Goal: Task Accomplishment & Management: Complete application form

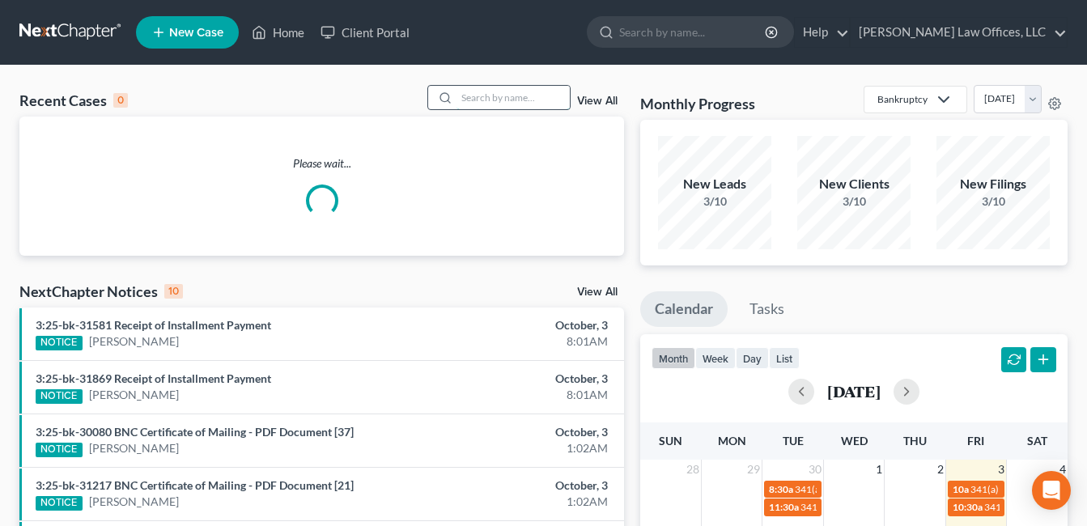
click at [518, 96] on input "search" at bounding box center [512, 97] width 113 height 23
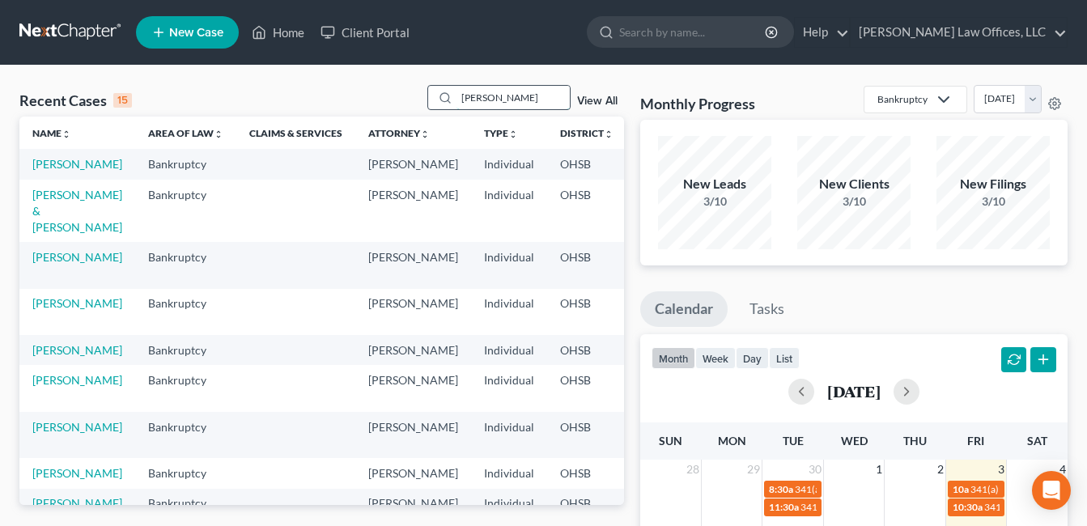
type input "[PERSON_NAME]"
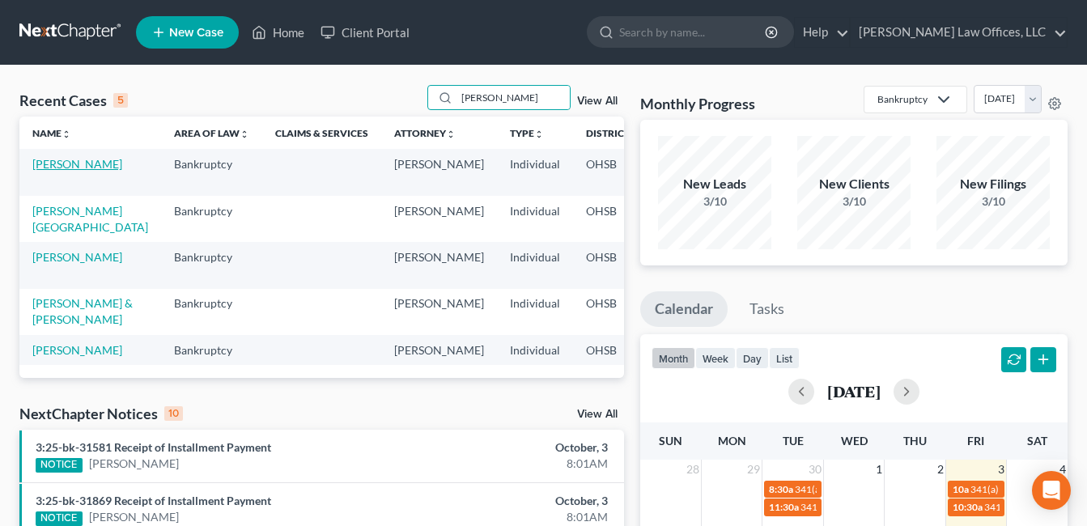
click at [49, 171] on link "[PERSON_NAME]" at bounding box center [77, 164] width 90 height 14
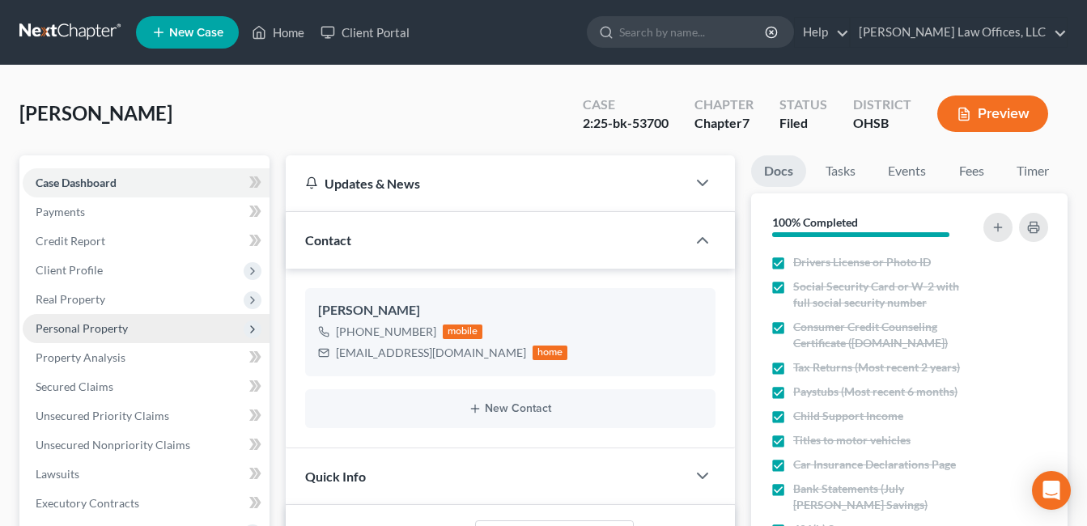
click at [91, 328] on span "Personal Property" at bounding box center [82, 328] width 92 height 14
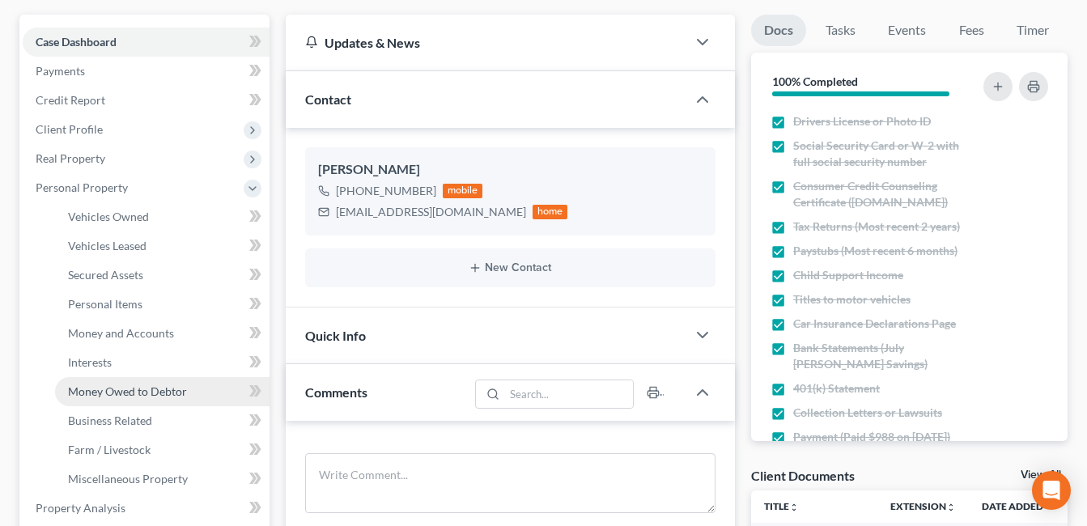
scroll to position [243, 0]
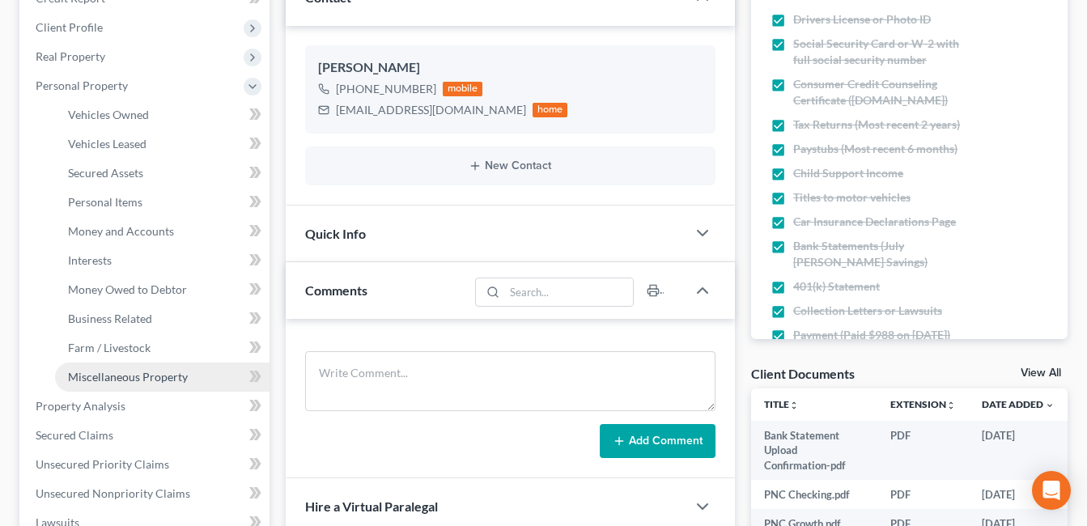
click at [143, 379] on span "Miscellaneous Property" at bounding box center [128, 377] width 120 height 14
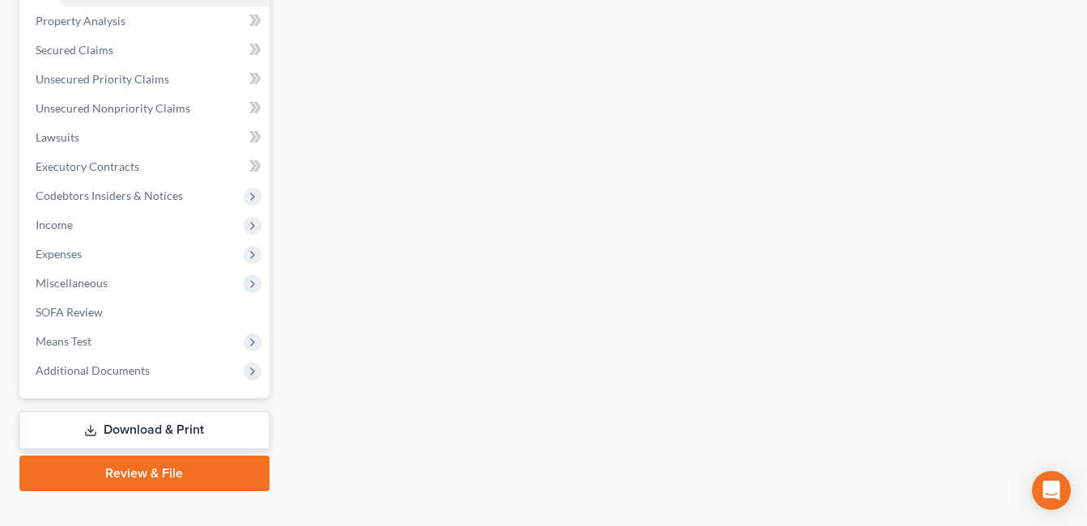
scroll to position [655, 0]
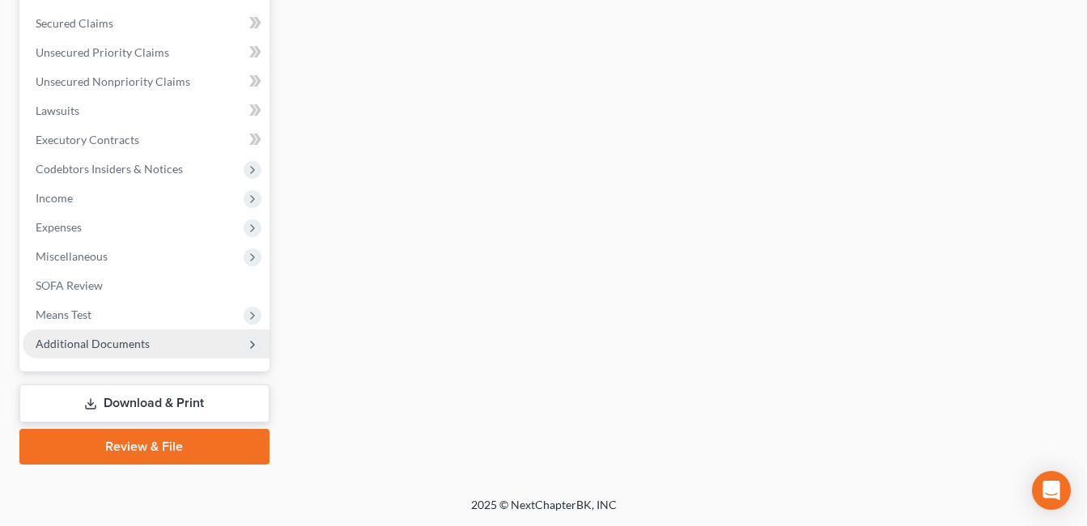
click at [151, 348] on span "Additional Documents" at bounding box center [146, 343] width 247 height 29
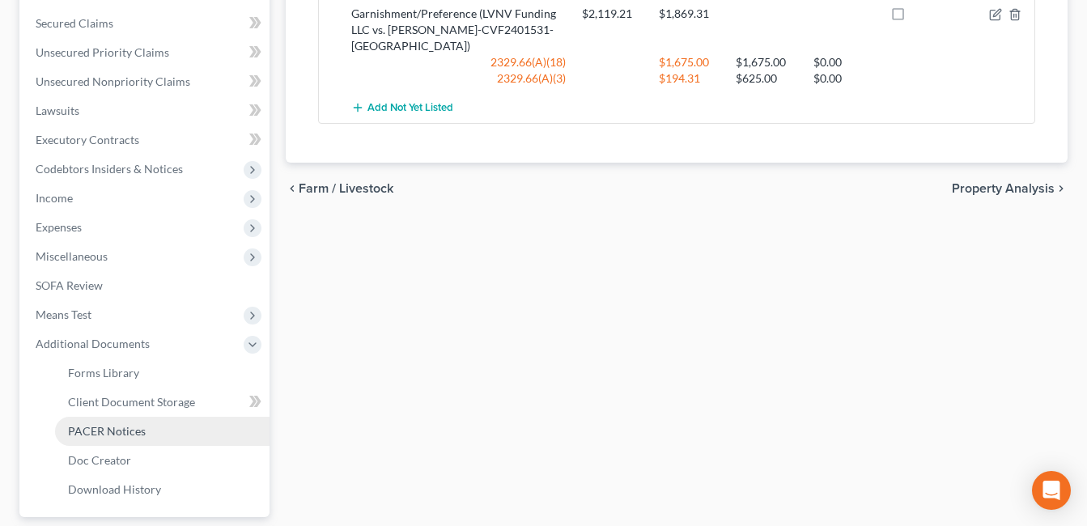
click at [137, 437] on span "PACER Notices" at bounding box center [107, 431] width 78 height 14
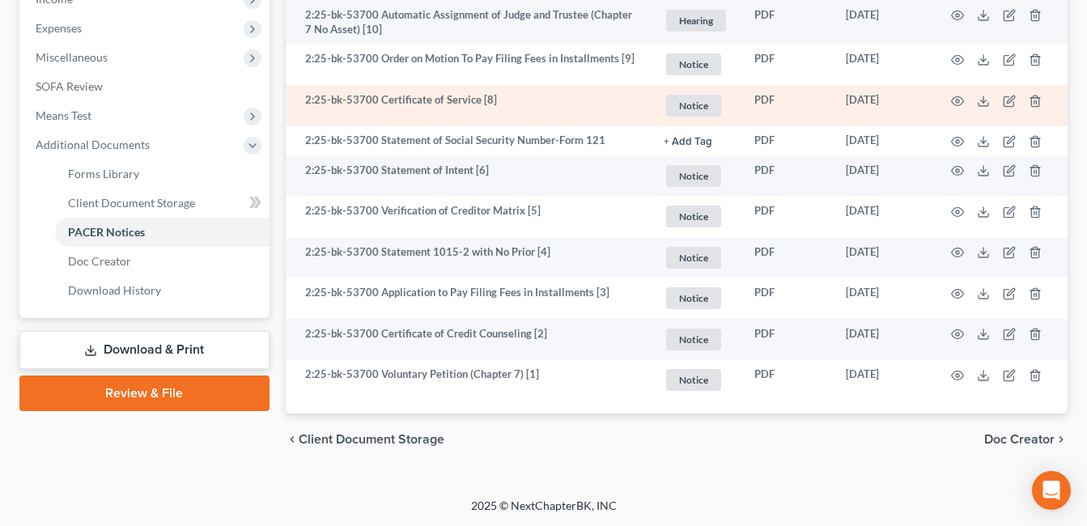
scroll to position [563, 0]
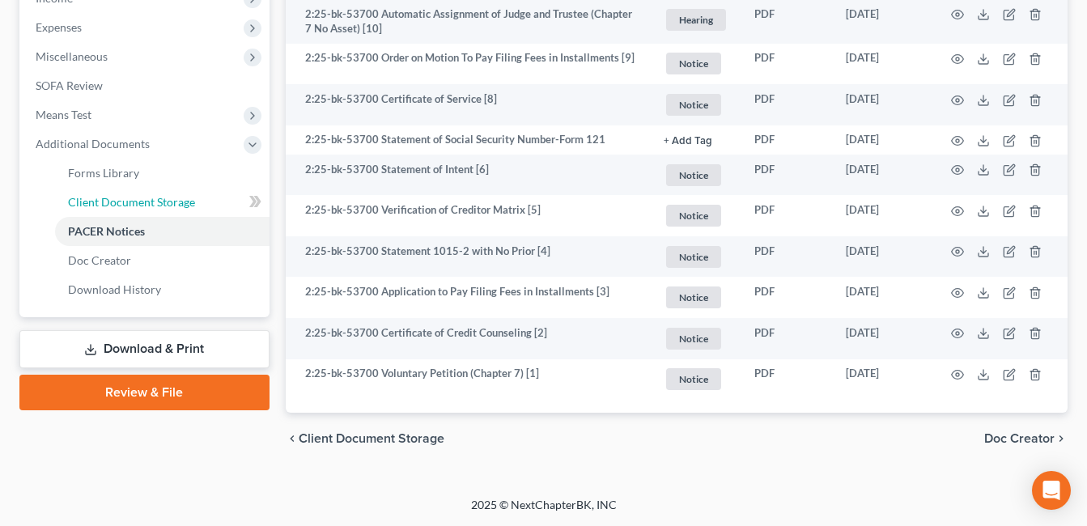
drag, startPoint x: 132, startPoint y: 205, endPoint x: 520, endPoint y: 193, distance: 388.5
click at [132, 205] on span "Client Document Storage" at bounding box center [131, 202] width 127 height 14
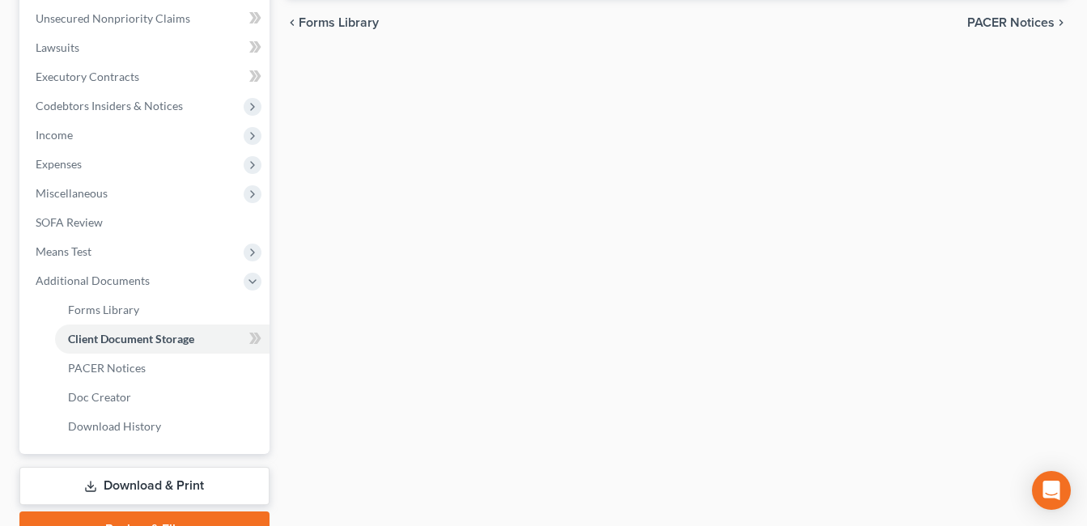
scroll to position [341, 0]
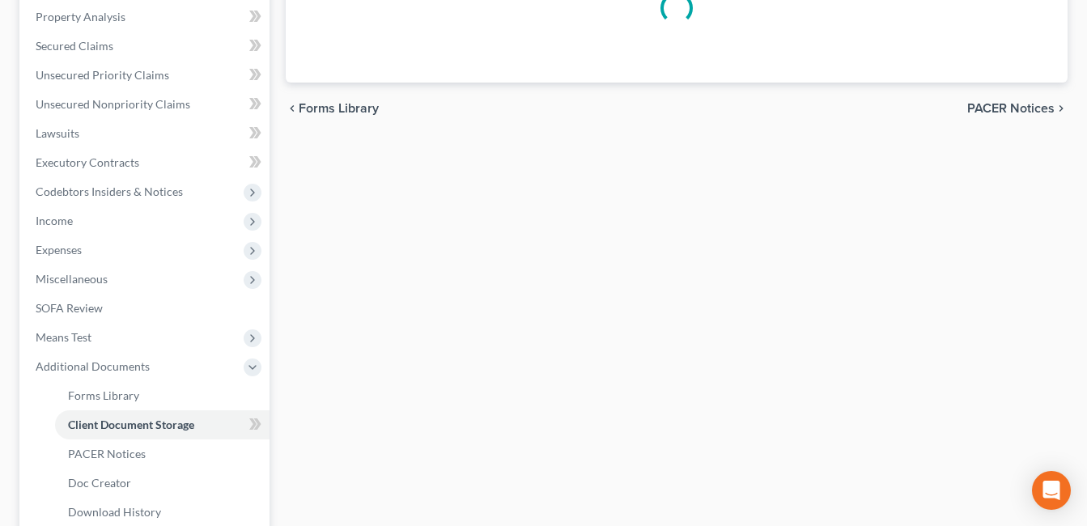
select select "7"
select select "37"
select select "52"
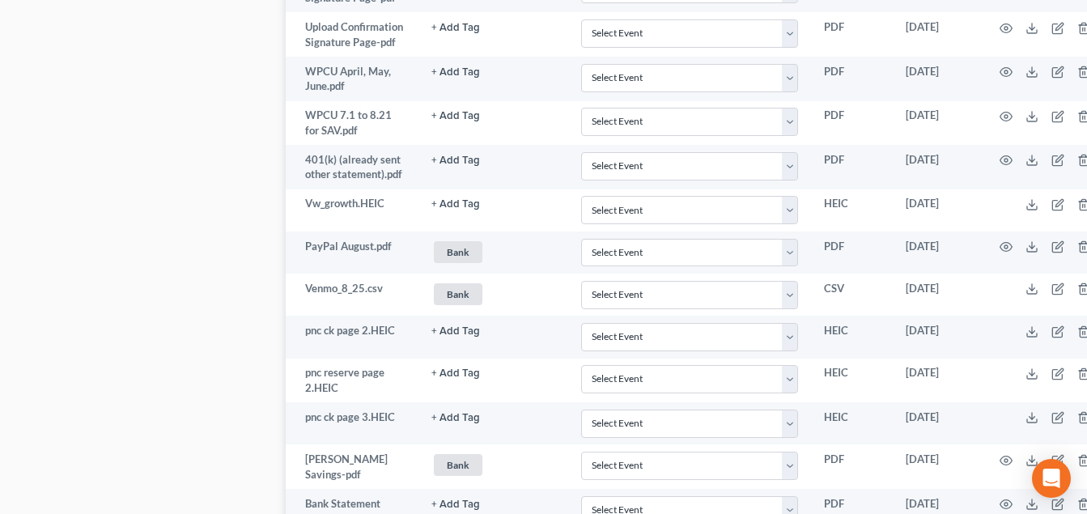
scroll to position [2508, 0]
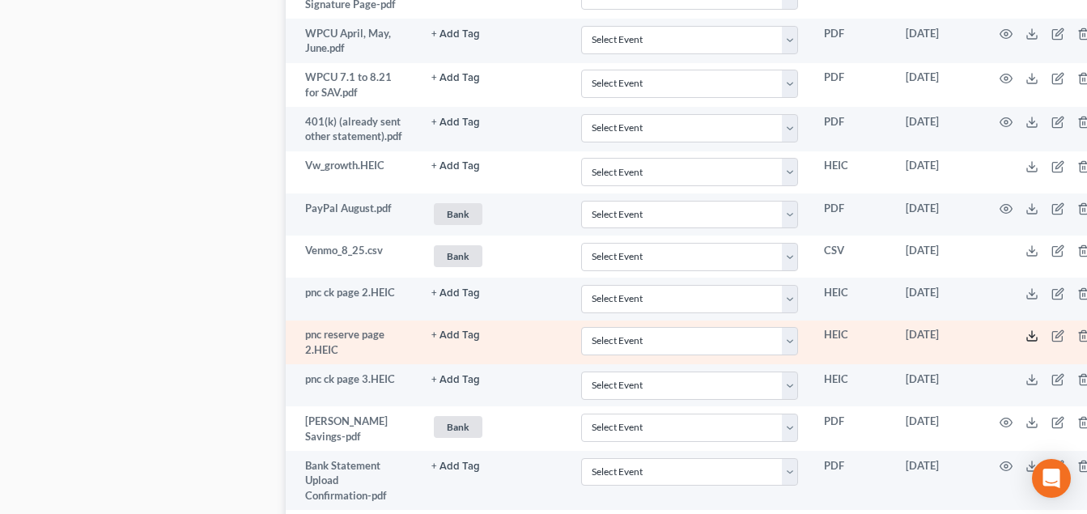
click at [1032, 331] on icon at bounding box center [1031, 335] width 13 height 13
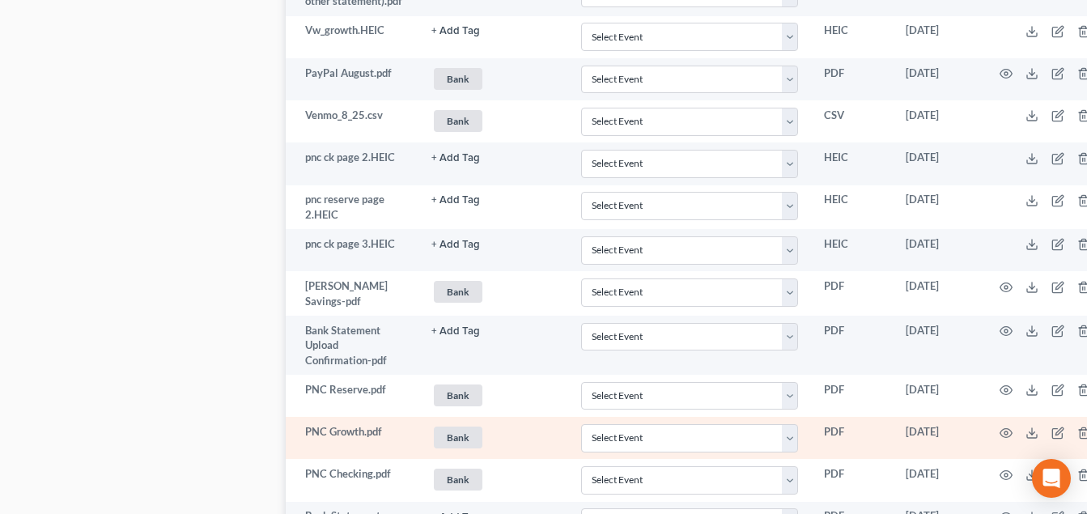
scroll to position [2670, 0]
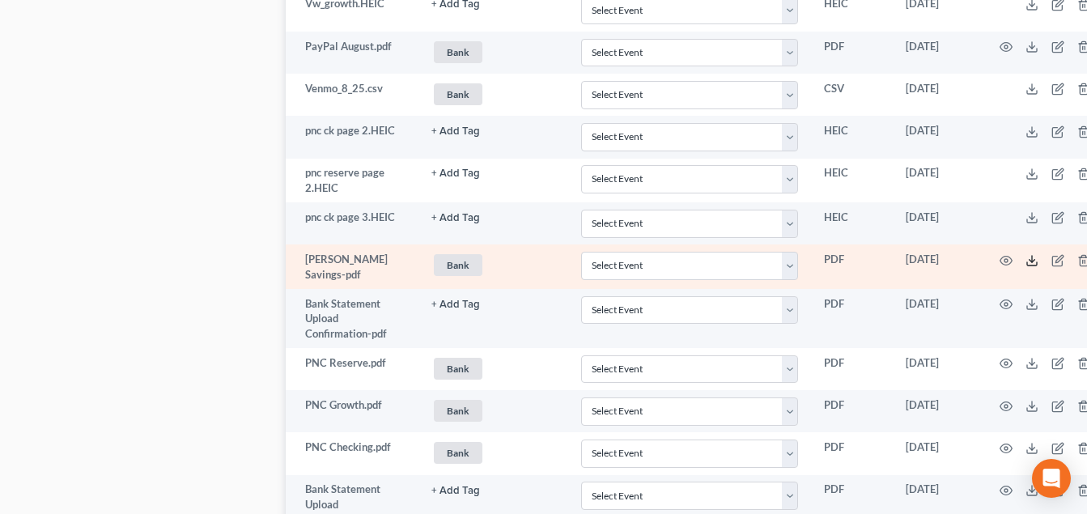
click at [1029, 254] on icon at bounding box center [1031, 260] width 13 height 13
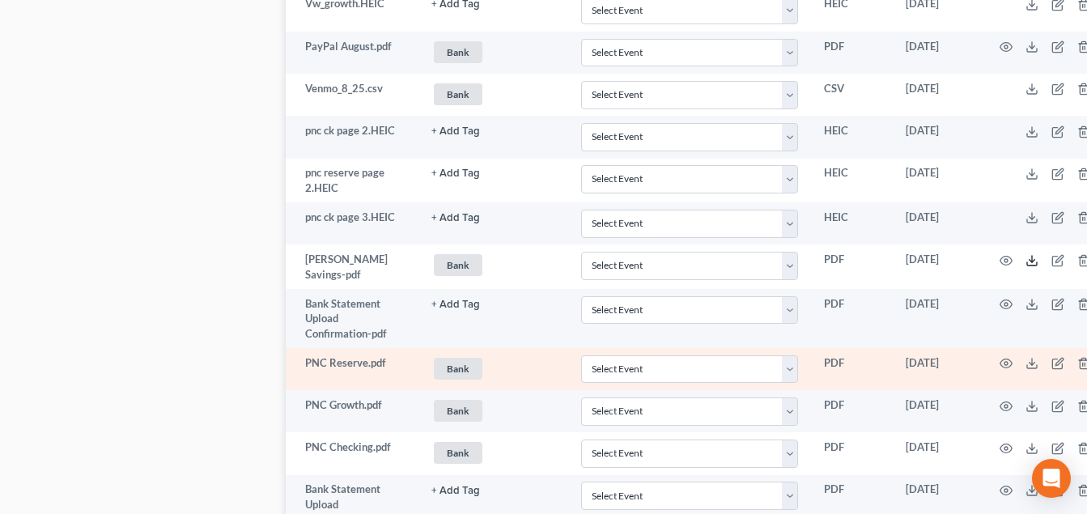
scroll to position [2751, 0]
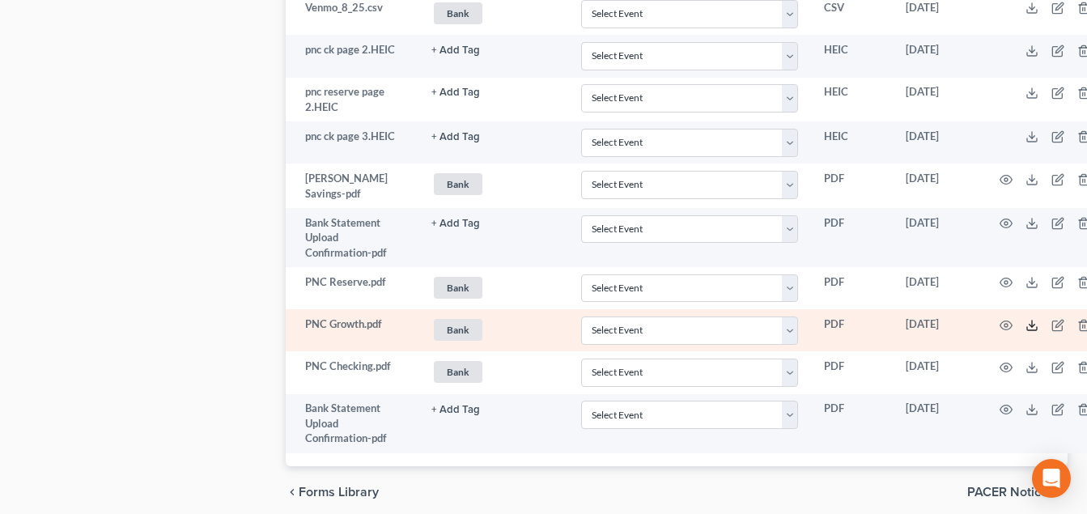
click at [1030, 319] on icon at bounding box center [1031, 325] width 13 height 13
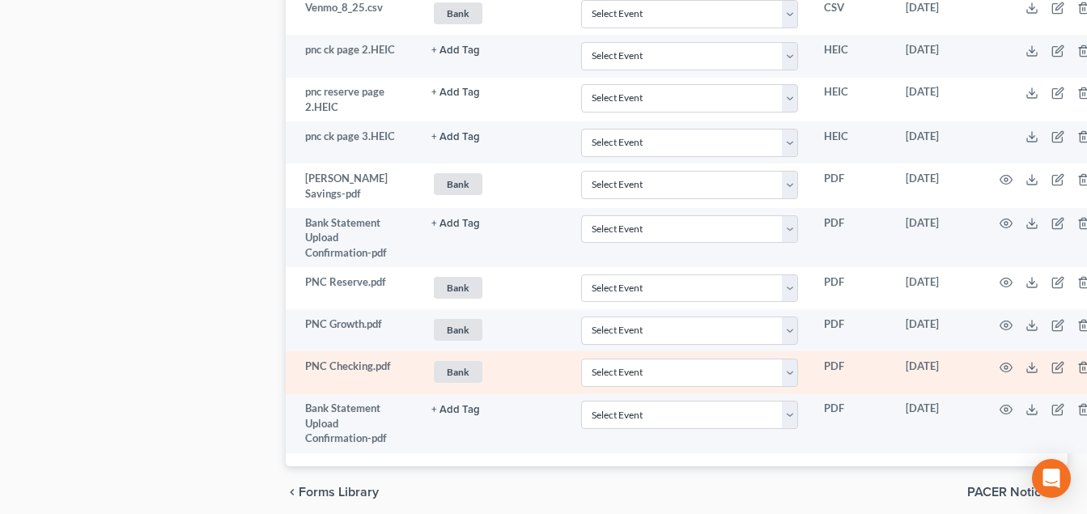
click at [1028, 367] on td at bounding box center [1048, 372] width 136 height 42
click at [1028, 361] on icon at bounding box center [1031, 367] width 13 height 13
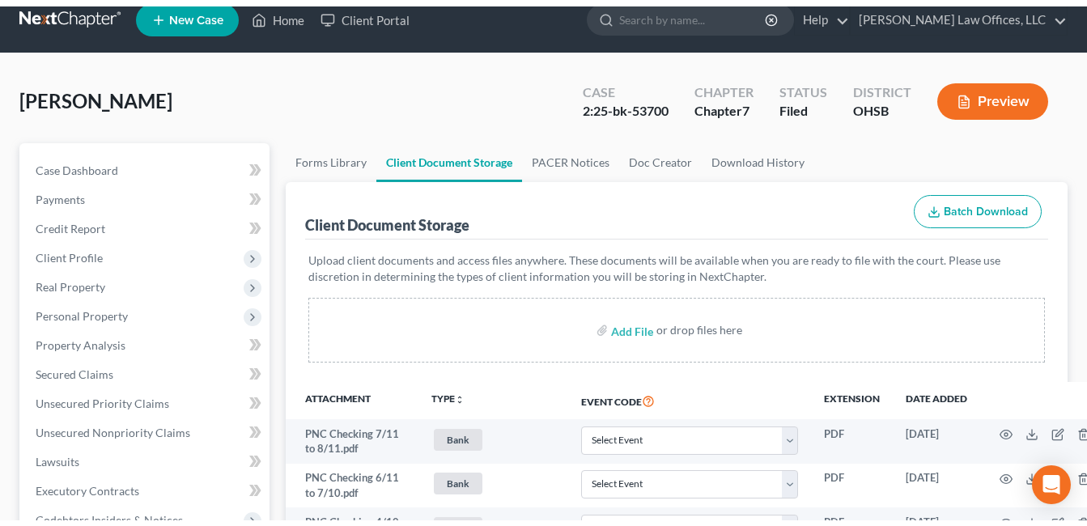
scroll to position [0, 0]
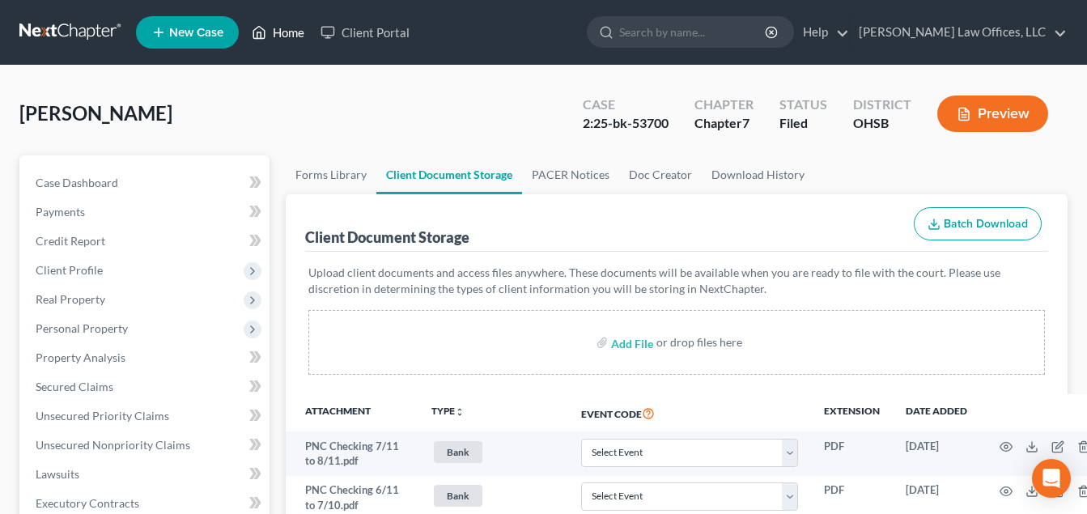
drag, startPoint x: 300, startPoint y: 31, endPoint x: 299, endPoint y: 74, distance: 42.9
click at [300, 31] on link "Home" at bounding box center [278, 32] width 69 height 29
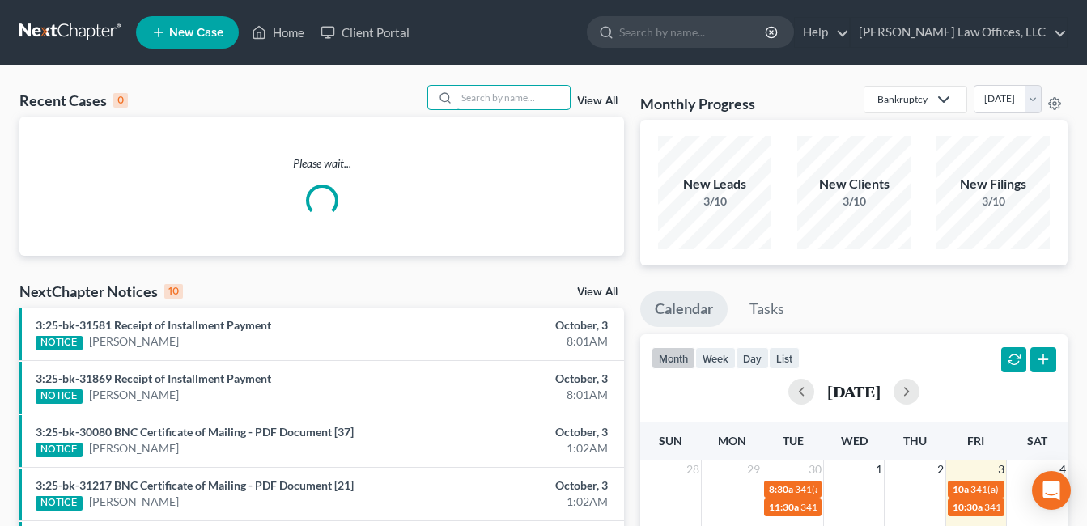
click at [481, 95] on input "search" at bounding box center [512, 97] width 113 height 23
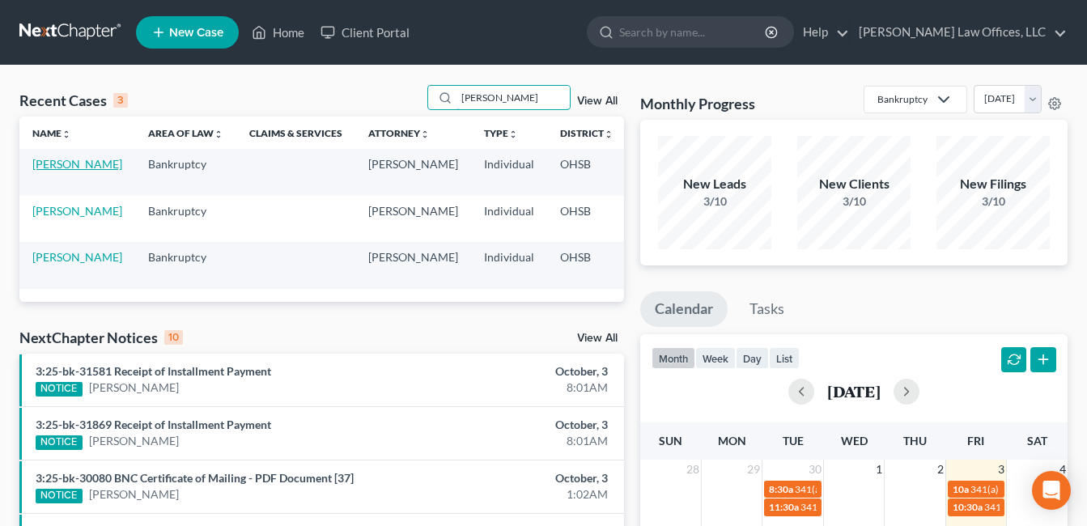
type input "[PERSON_NAME]"
click at [57, 161] on link "[PERSON_NAME]" at bounding box center [77, 164] width 90 height 14
select select "4"
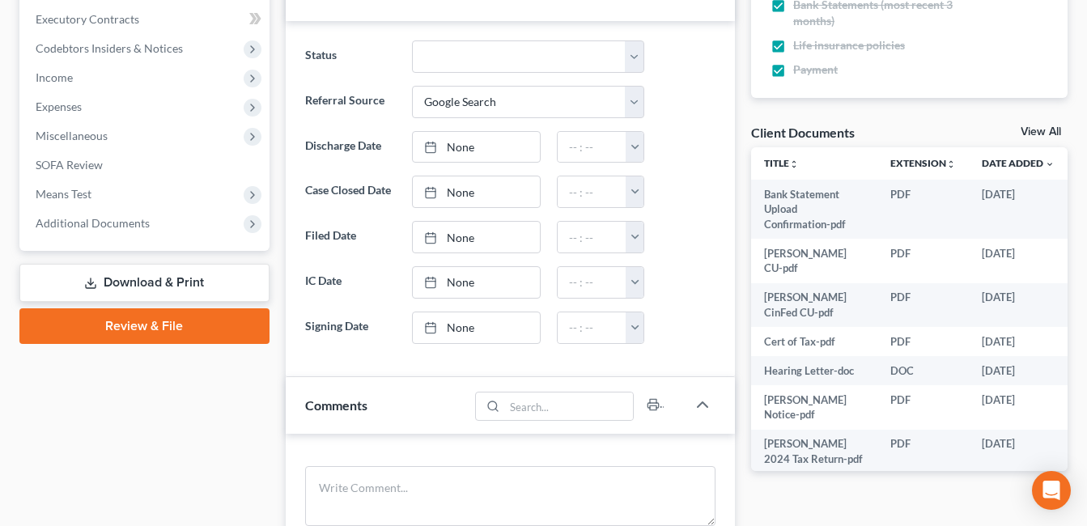
scroll to position [485, 0]
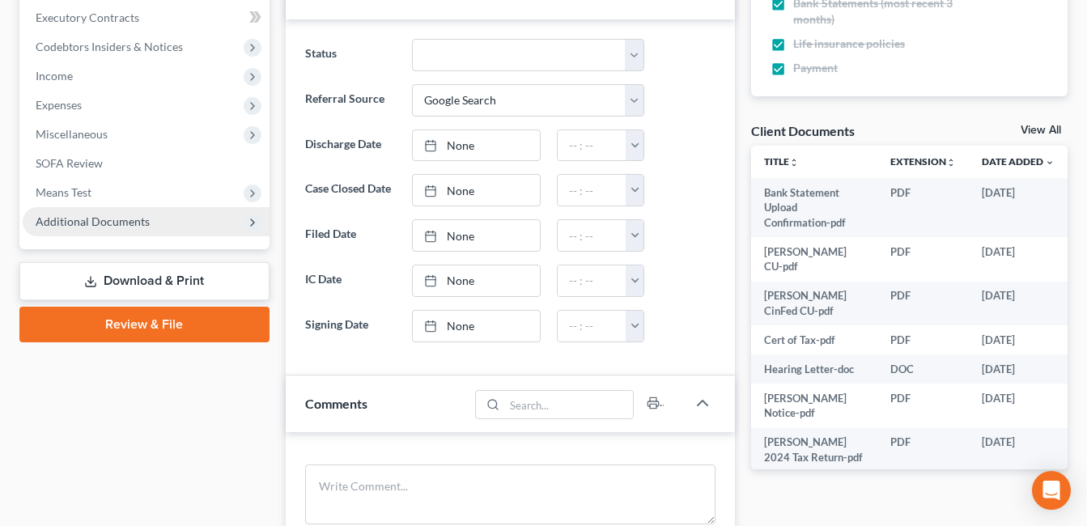
click at [156, 221] on span "Additional Documents" at bounding box center [146, 221] width 247 height 29
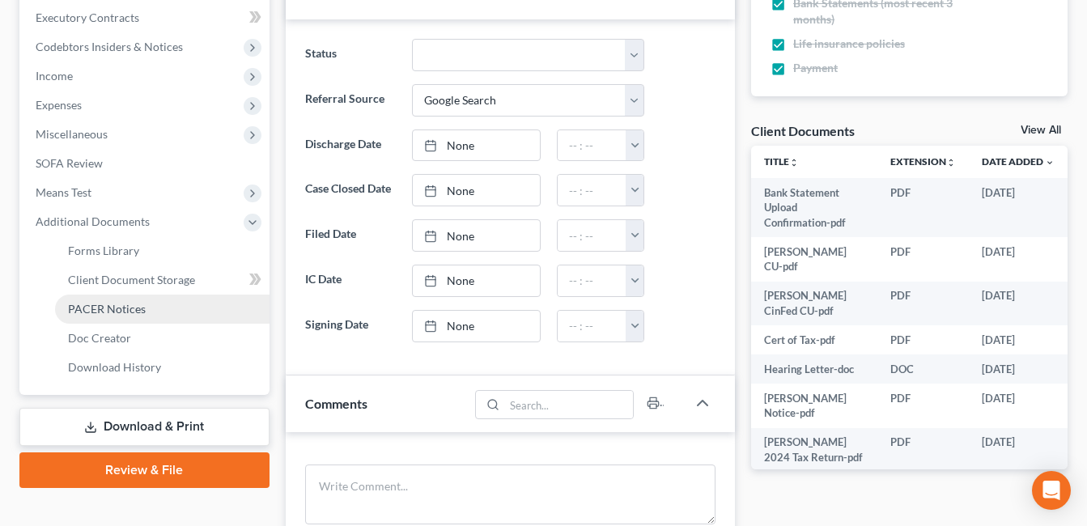
click at [161, 307] on link "PACER Notices" at bounding box center [162, 309] width 214 height 29
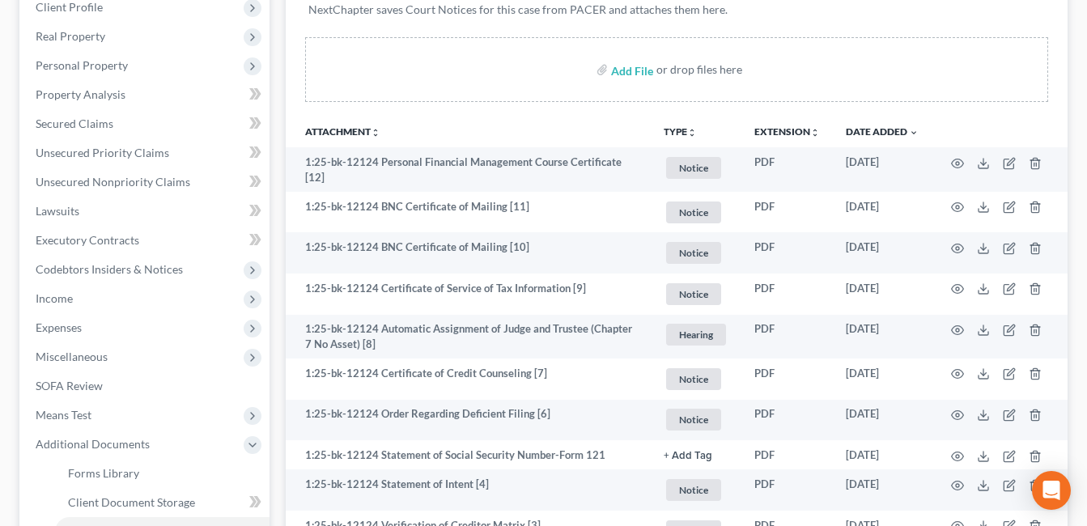
scroll to position [249, 0]
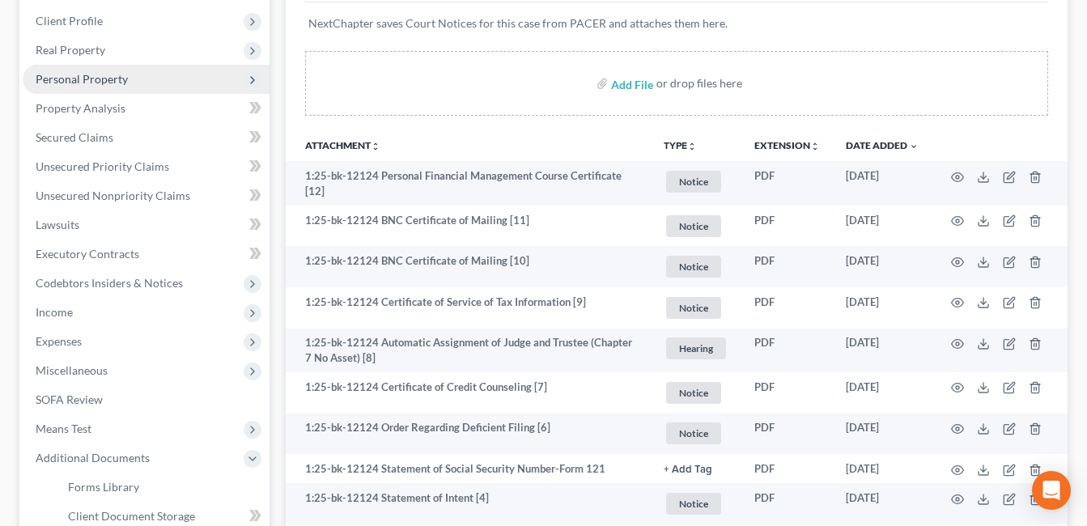
click at [113, 85] on span "Personal Property" at bounding box center [82, 79] width 92 height 14
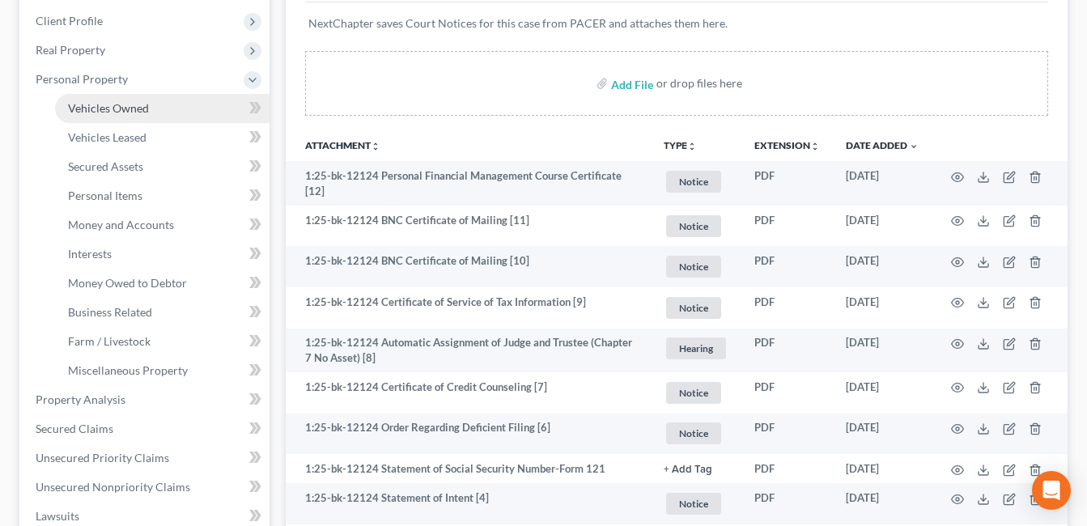
click at [120, 112] on span "Vehicles Owned" at bounding box center [108, 108] width 81 height 14
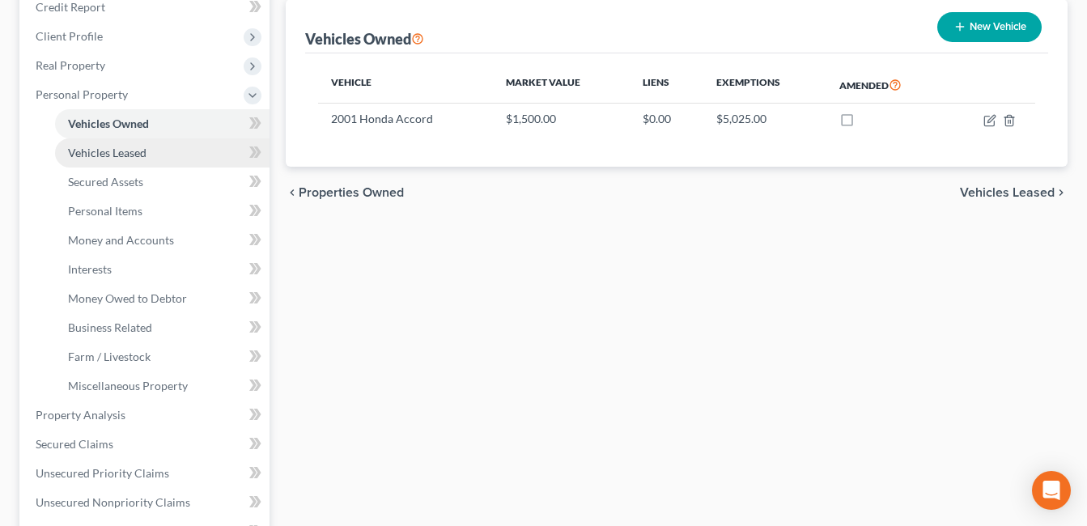
scroll to position [243, 0]
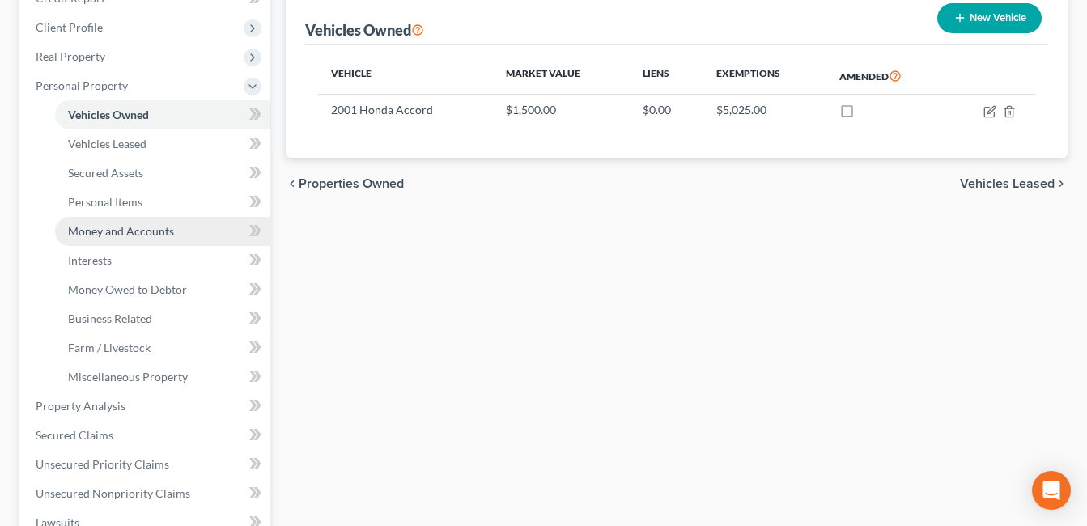
click at [145, 231] on span "Money and Accounts" at bounding box center [121, 231] width 106 height 14
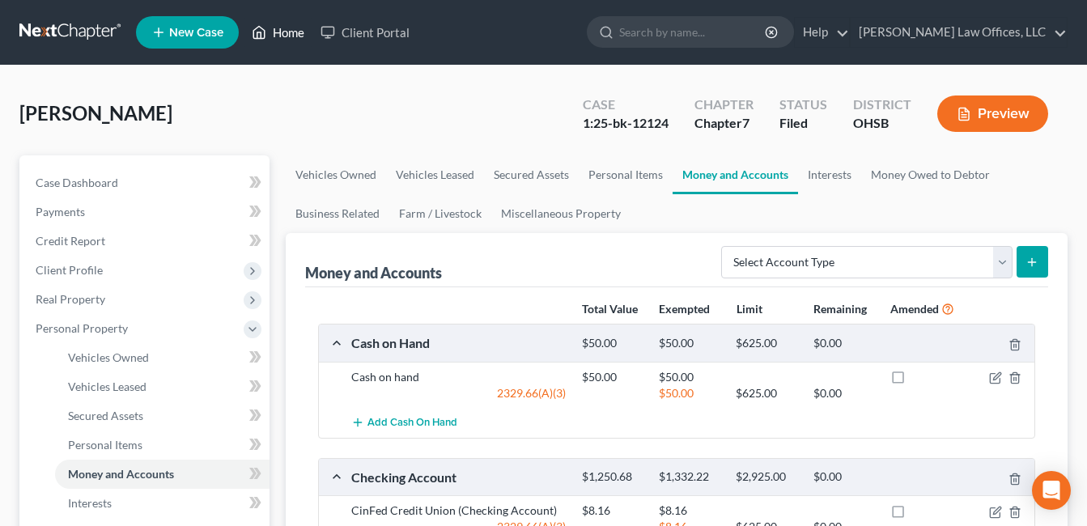
click at [286, 33] on link "Home" at bounding box center [278, 32] width 69 height 29
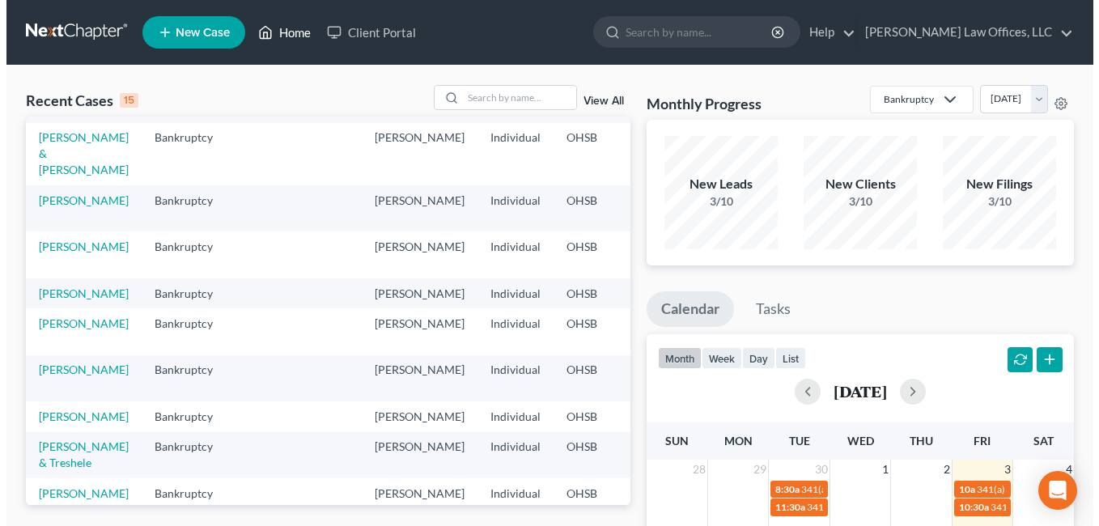
scroll to position [162, 0]
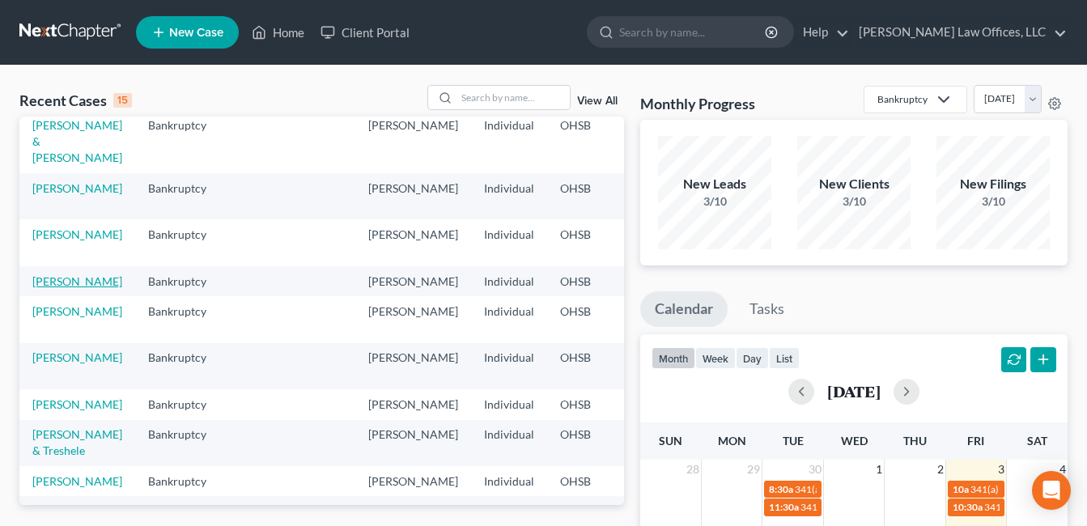
click at [65, 288] on link "[PERSON_NAME]" at bounding box center [77, 281] width 90 height 14
select select "3"
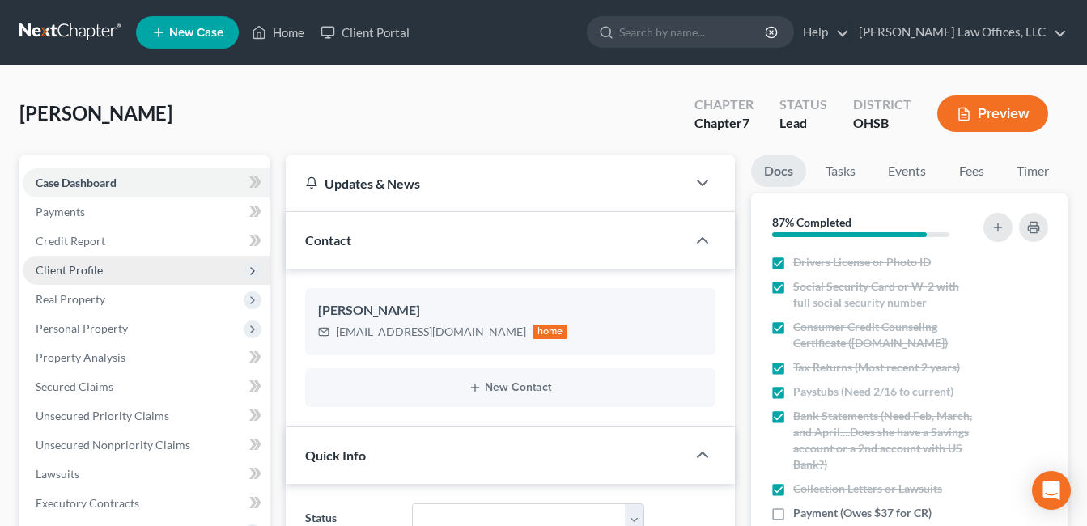
click at [80, 266] on span "Client Profile" at bounding box center [69, 270] width 67 height 14
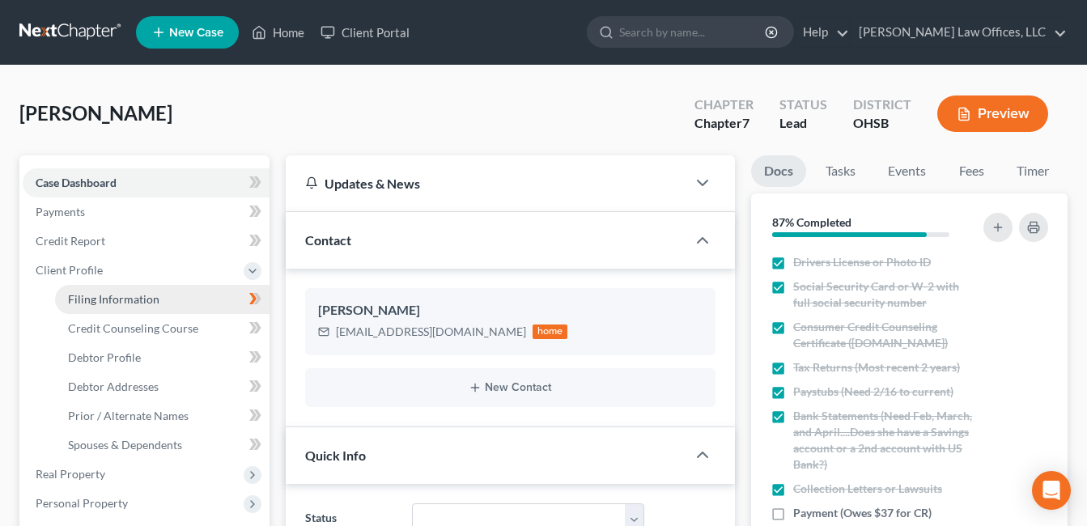
click at [139, 299] on span "Filing Information" at bounding box center [113, 299] width 91 height 14
select select "1"
select select "0"
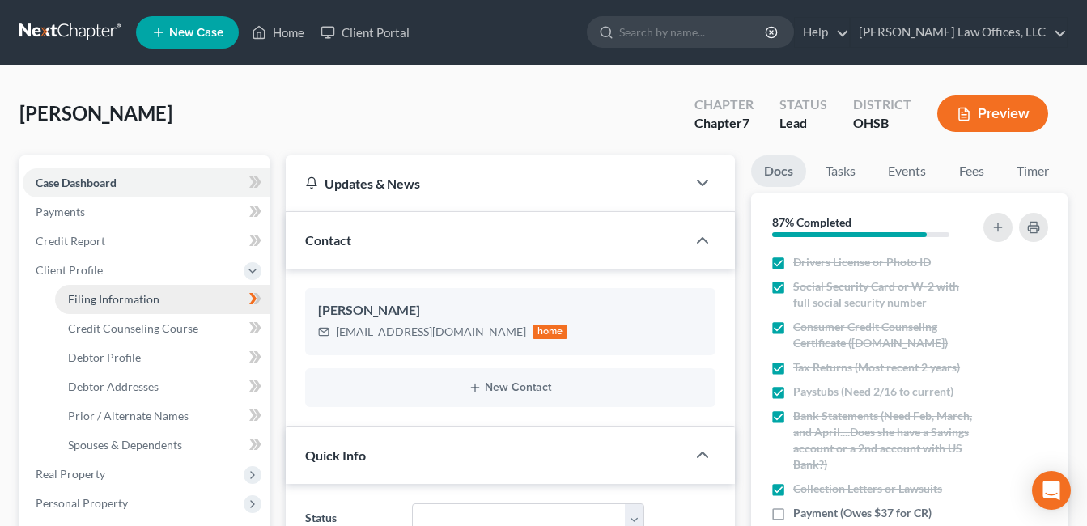
select select "36"
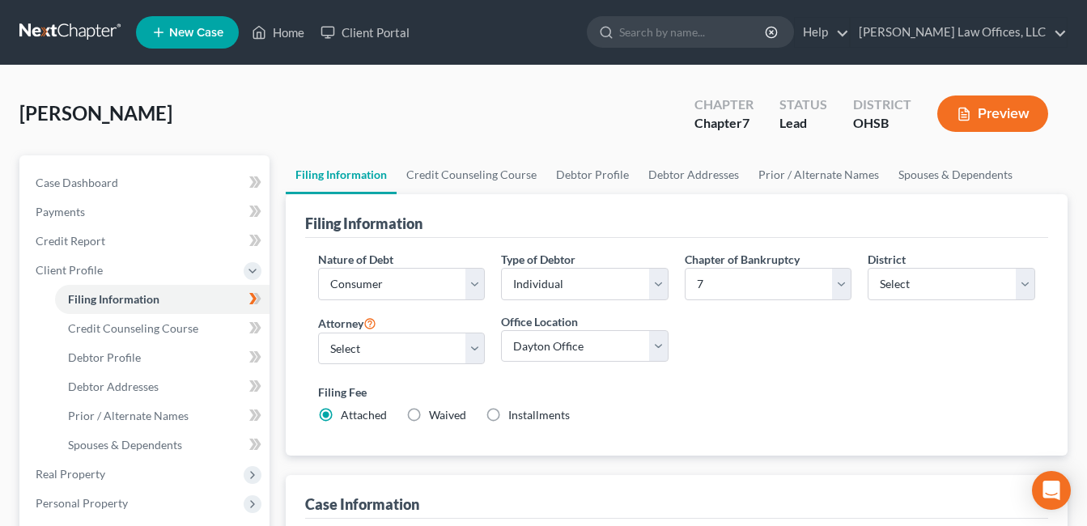
click at [508, 412] on label "Installments Installments" at bounding box center [538, 415] width 61 height 16
click at [515, 412] on input "Installments Installments" at bounding box center [520, 412] width 11 height 11
radio input "true"
radio input "false"
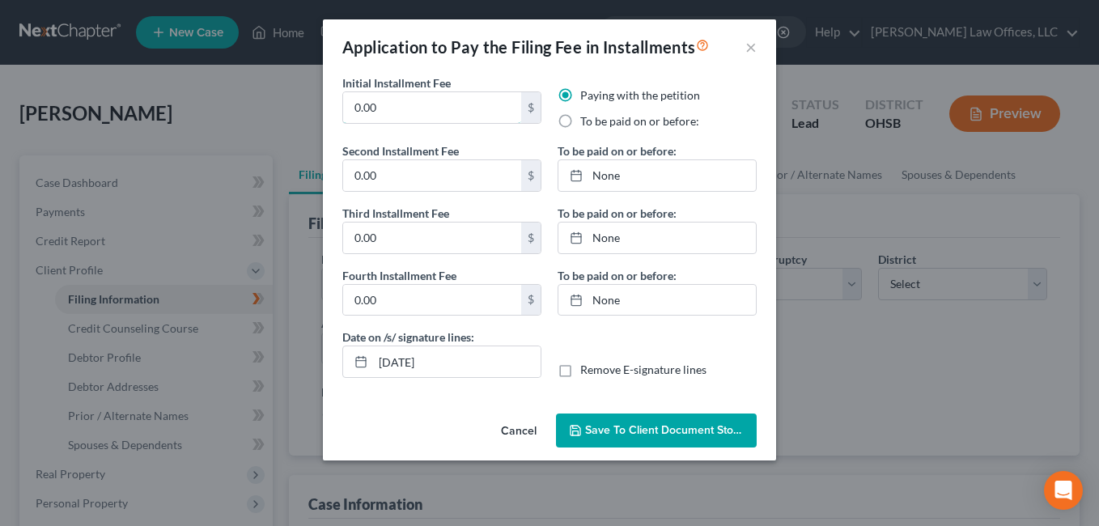
drag, startPoint x: 399, startPoint y: 109, endPoint x: 303, endPoint y: 120, distance: 96.1
click at [303, 120] on div "Application to Pay the Filing Fee in Installments × Initial Installment Fee 0.0…" at bounding box center [549, 263] width 1099 height 526
type input "112.00"
click at [580, 123] on label "To be paid on or before:" at bounding box center [639, 121] width 119 height 16
click at [587, 123] on input "To be paid on or before:" at bounding box center [592, 118] width 11 height 11
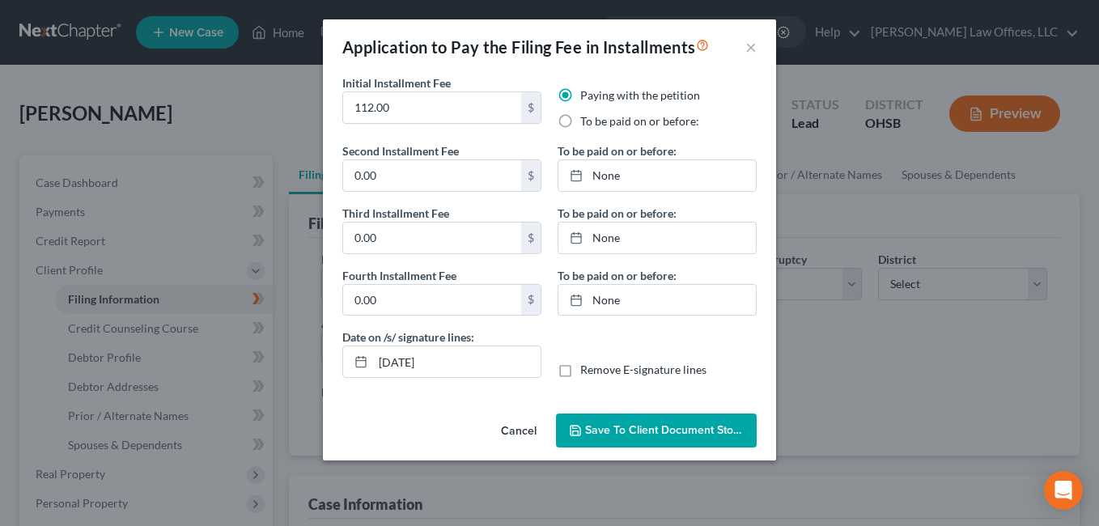
radio input "true"
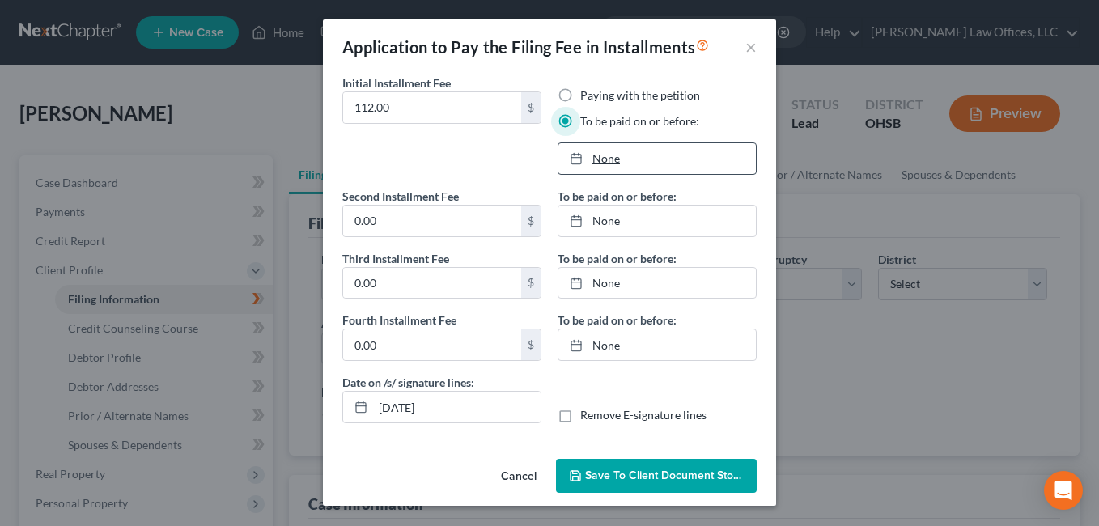
click at [620, 162] on link "None" at bounding box center [656, 158] width 197 height 31
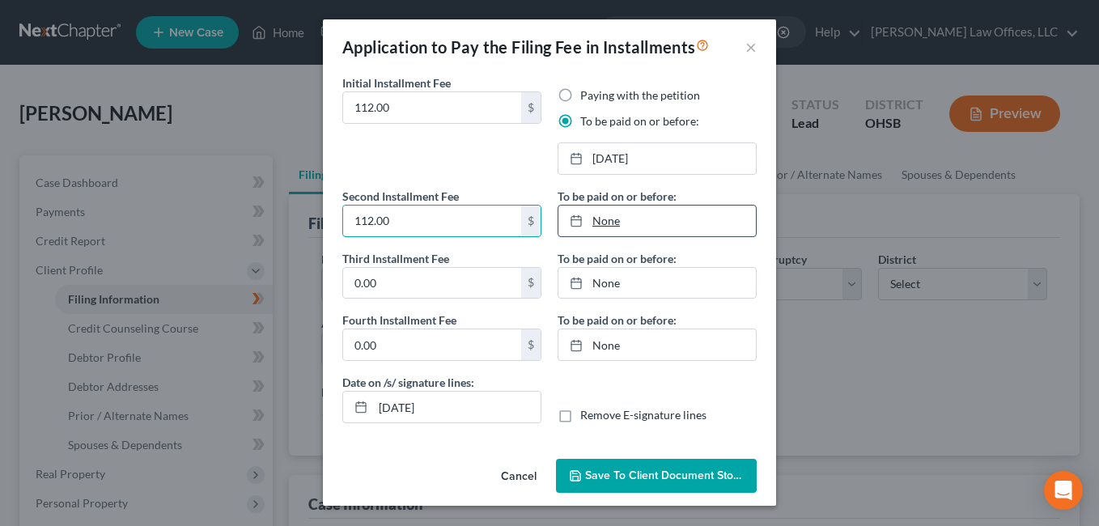
type input "112.00"
click at [608, 222] on link "None" at bounding box center [656, 221] width 197 height 31
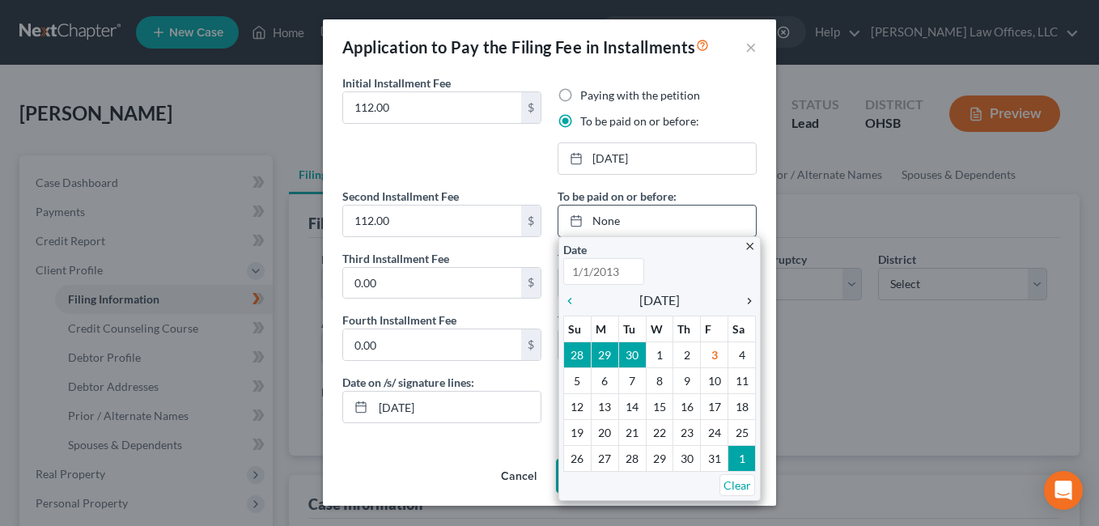
click at [748, 299] on icon "chevron_right" at bounding box center [745, 301] width 21 height 13
type input "[DATE]"
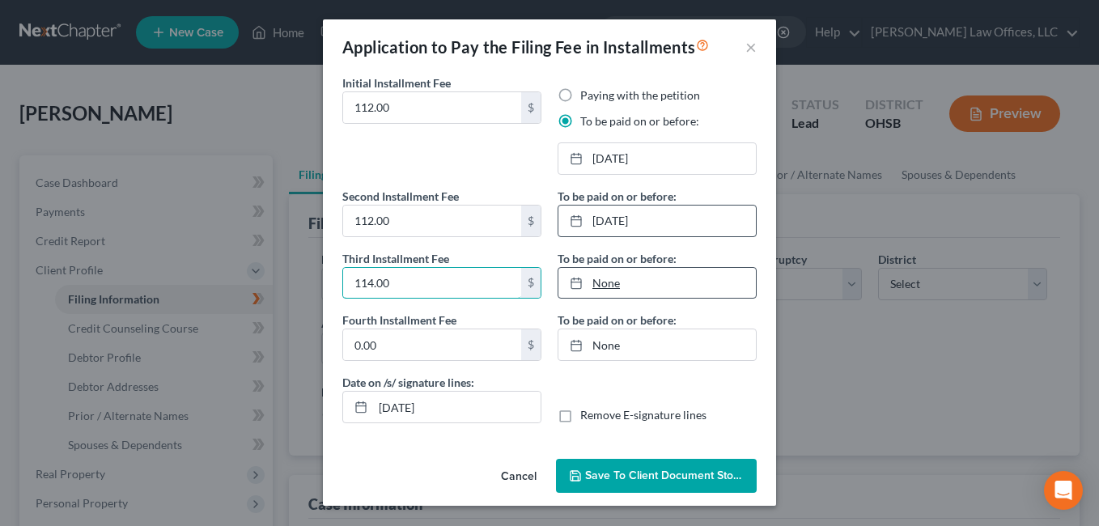
type input "114.00"
click at [604, 282] on link "None" at bounding box center [656, 283] width 197 height 31
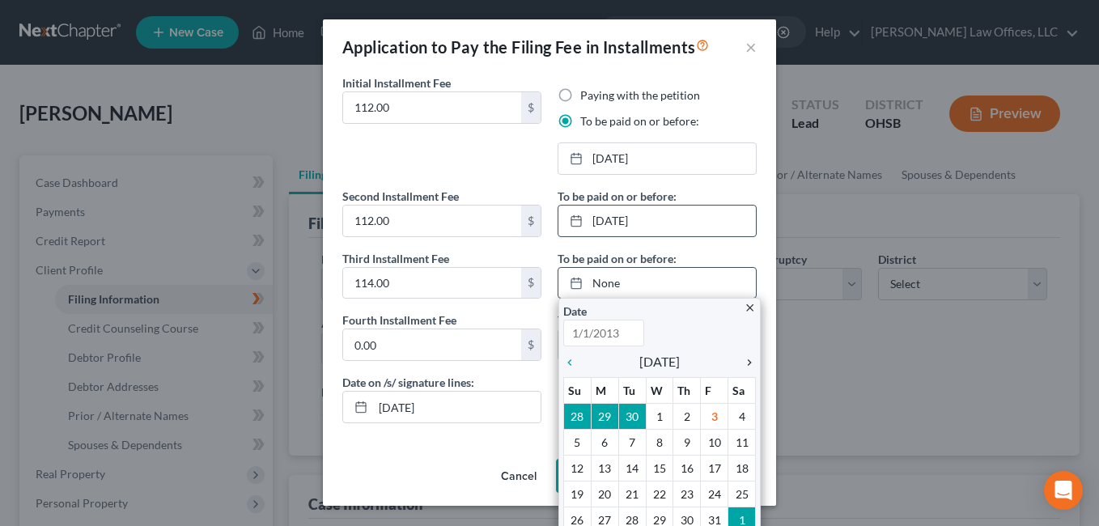
click at [742, 362] on icon "chevron_right" at bounding box center [745, 362] width 21 height 13
type input "[DATE]"
click at [742, 362] on icon "chevron_right" at bounding box center [745, 362] width 21 height 13
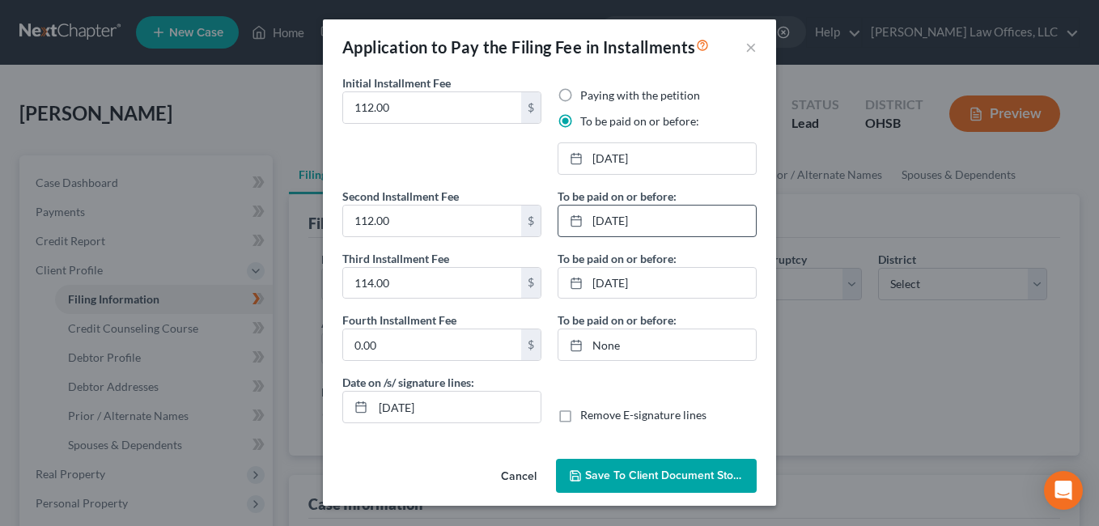
click at [659, 466] on button "Save to Client Document Storage" at bounding box center [656, 476] width 201 height 34
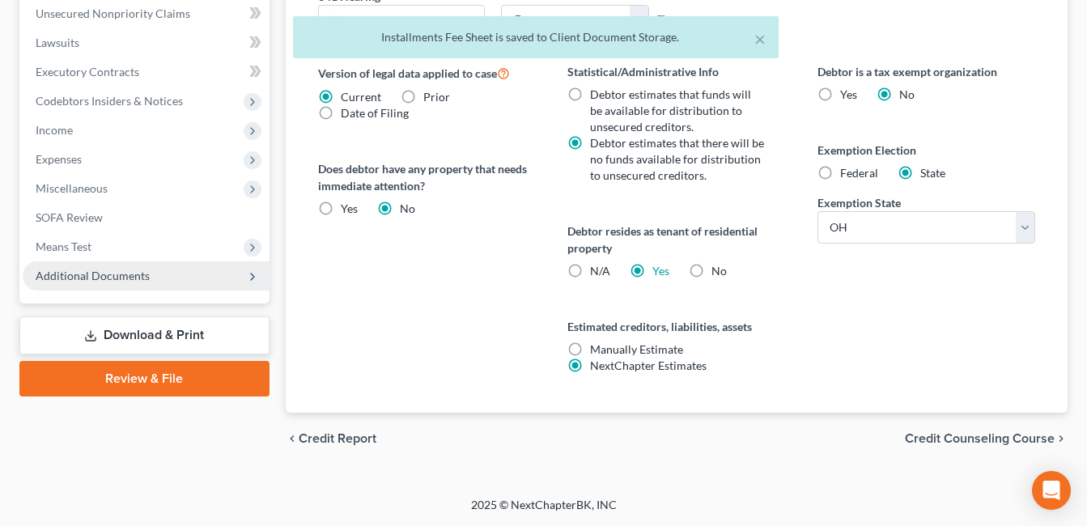
click at [142, 281] on span "Additional Documents" at bounding box center [93, 276] width 114 height 14
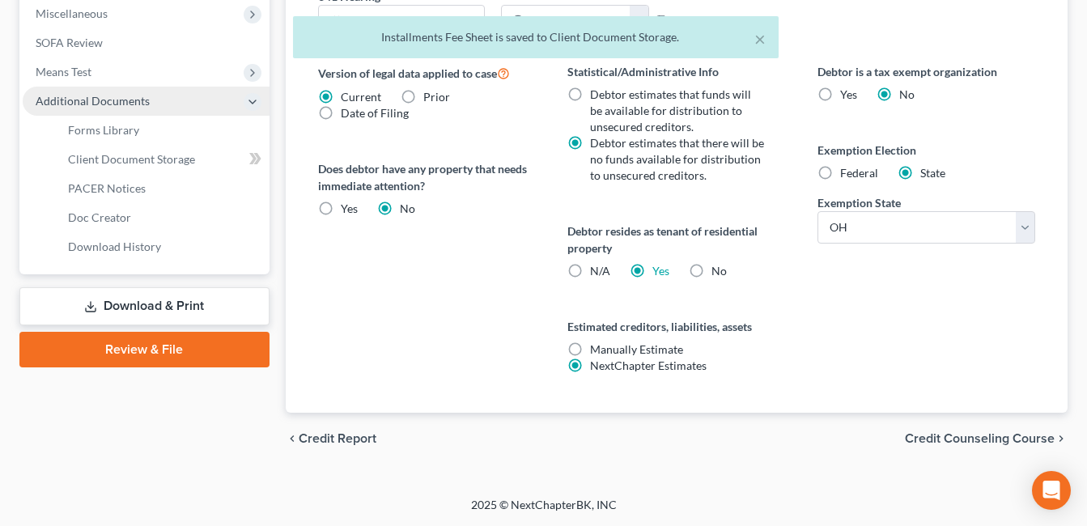
scroll to position [431, 0]
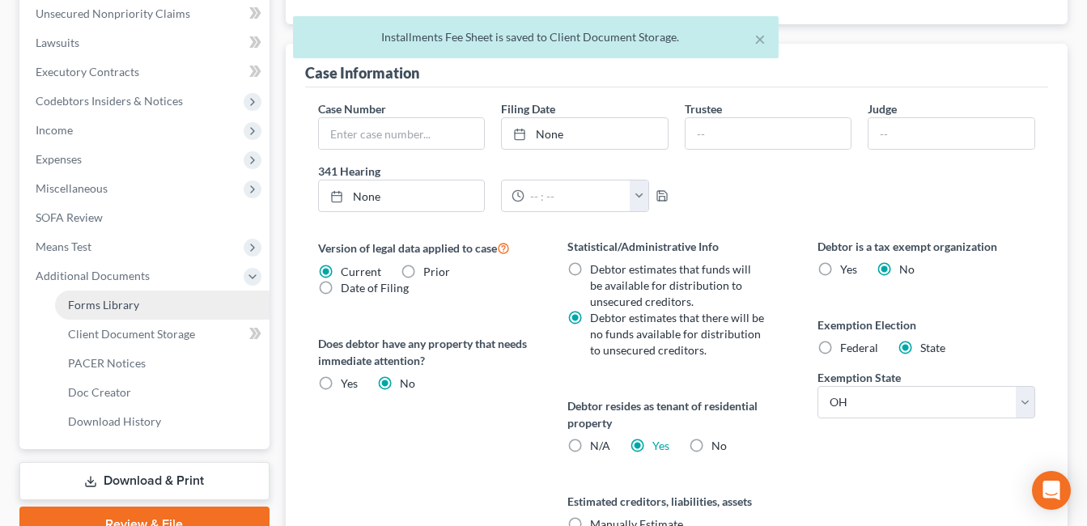
click at [132, 307] on span "Forms Library" at bounding box center [103, 305] width 71 height 14
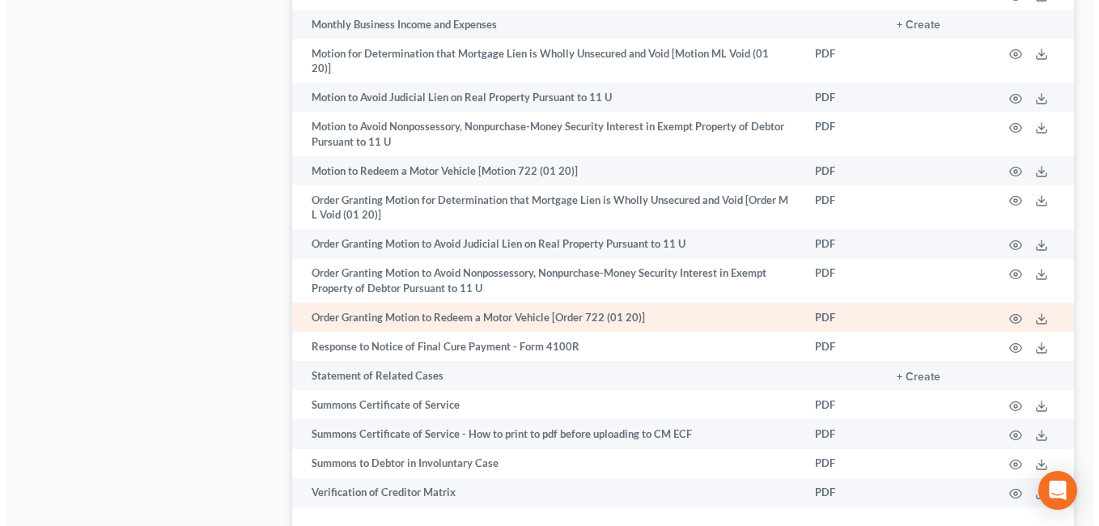
scroll to position [1163, 0]
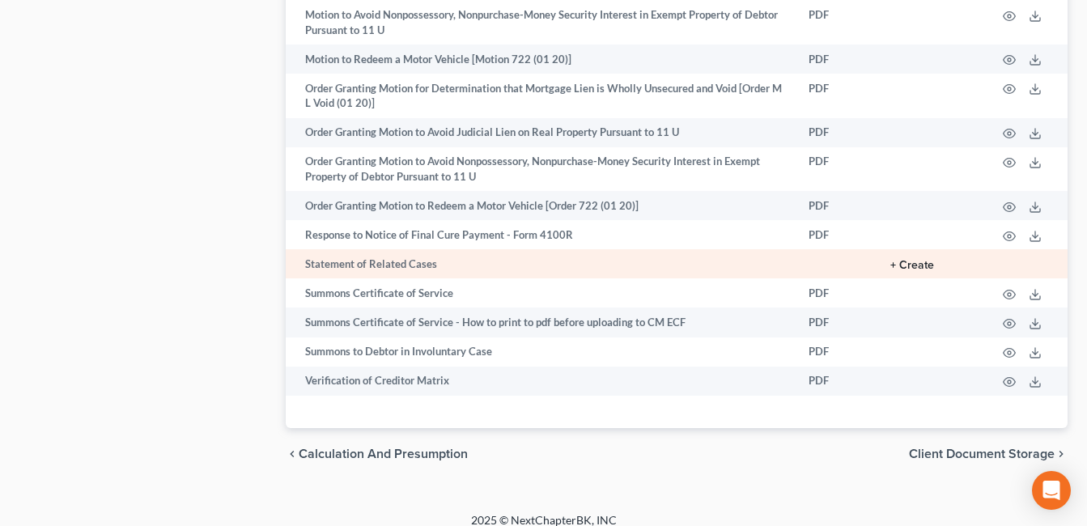
click at [922, 260] on button "+ Create" at bounding box center [912, 265] width 44 height 11
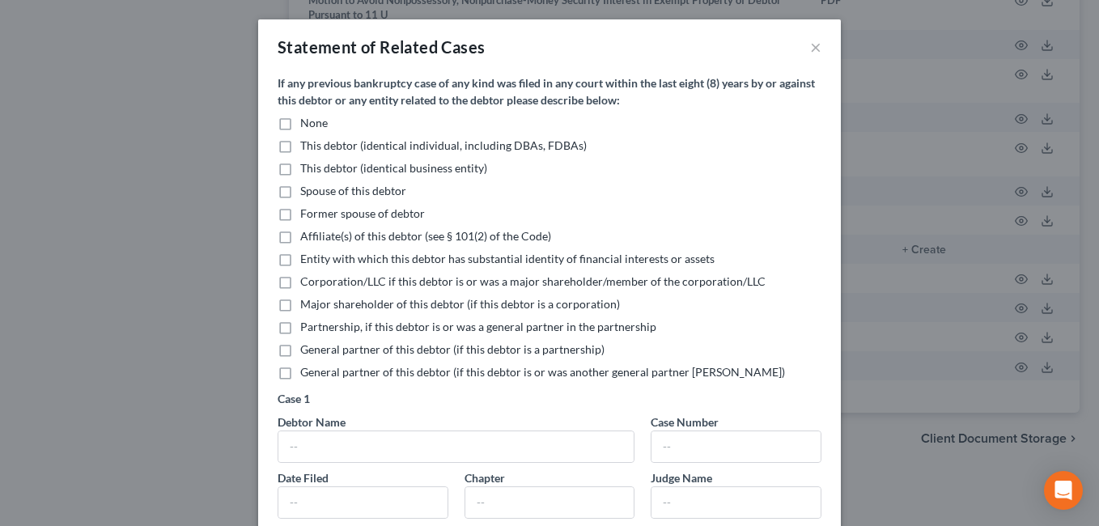
drag, startPoint x: 278, startPoint y: 125, endPoint x: 441, endPoint y: 129, distance: 162.7
click at [300, 125] on label "None" at bounding box center [314, 123] width 28 height 16
click at [307, 125] on input "None" at bounding box center [312, 120] width 11 height 11
checkbox input "true"
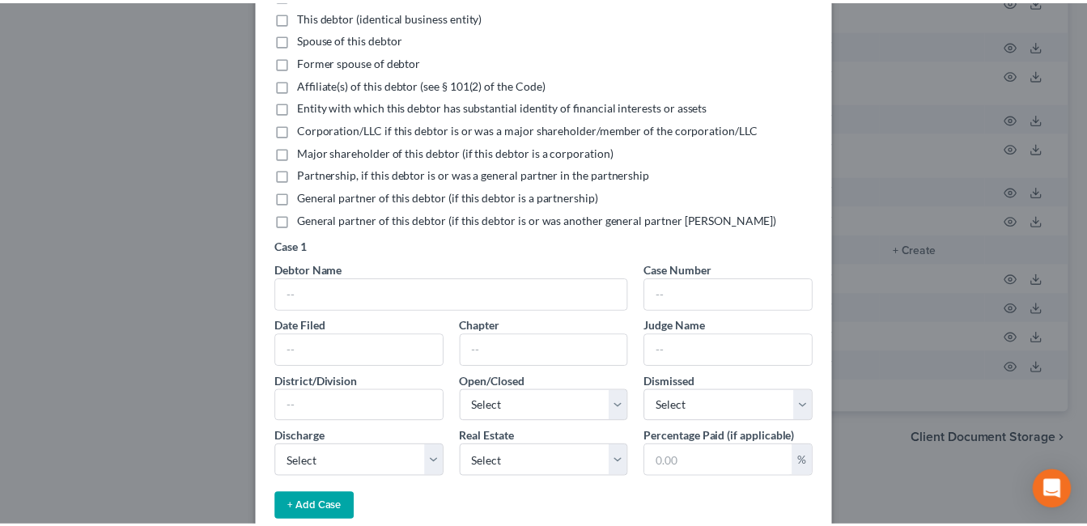
scroll to position [318, 0]
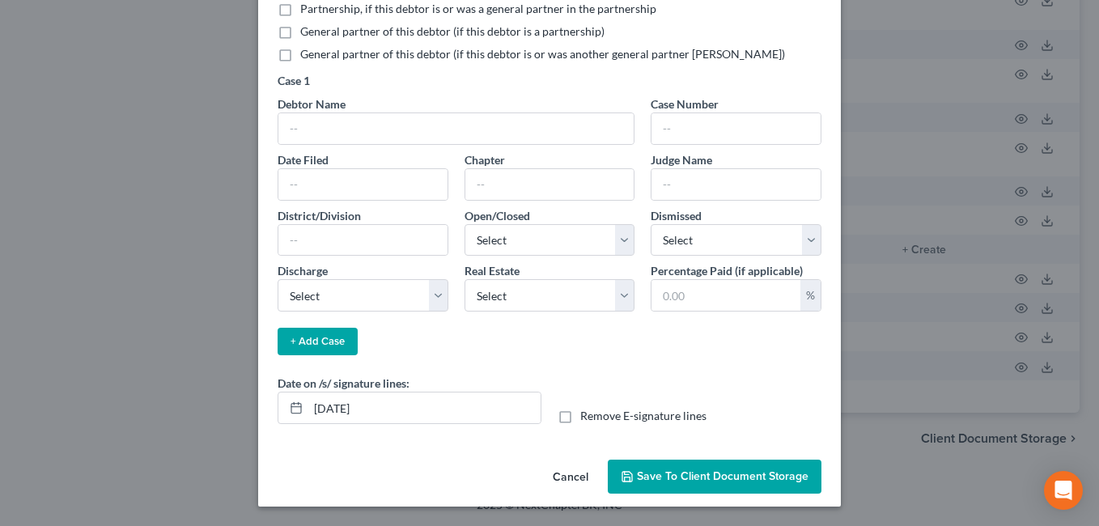
drag, startPoint x: 684, startPoint y: 474, endPoint x: 670, endPoint y: 460, distance: 19.5
click at [684, 475] on span "Save to Client Document Storage" at bounding box center [723, 476] width 172 height 14
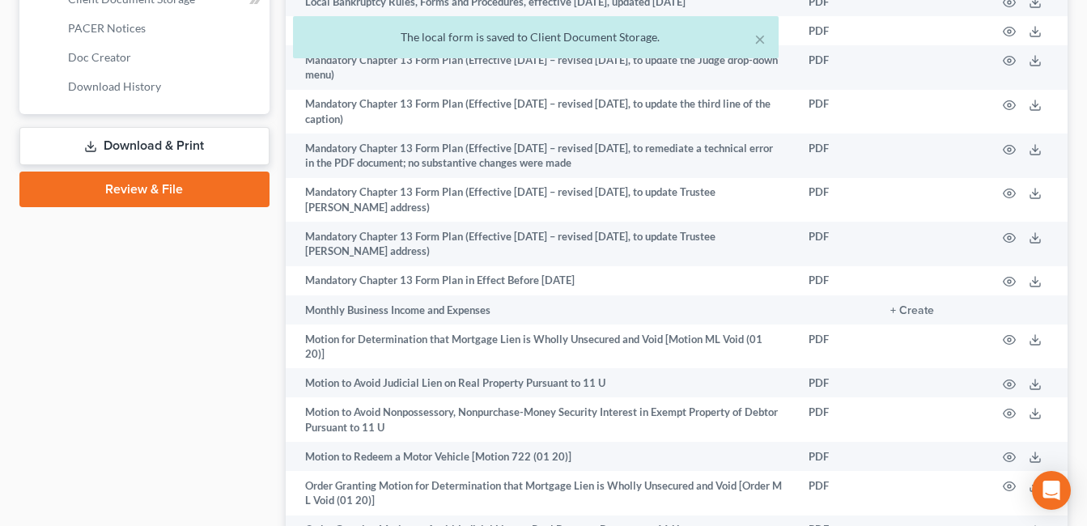
scroll to position [678, 0]
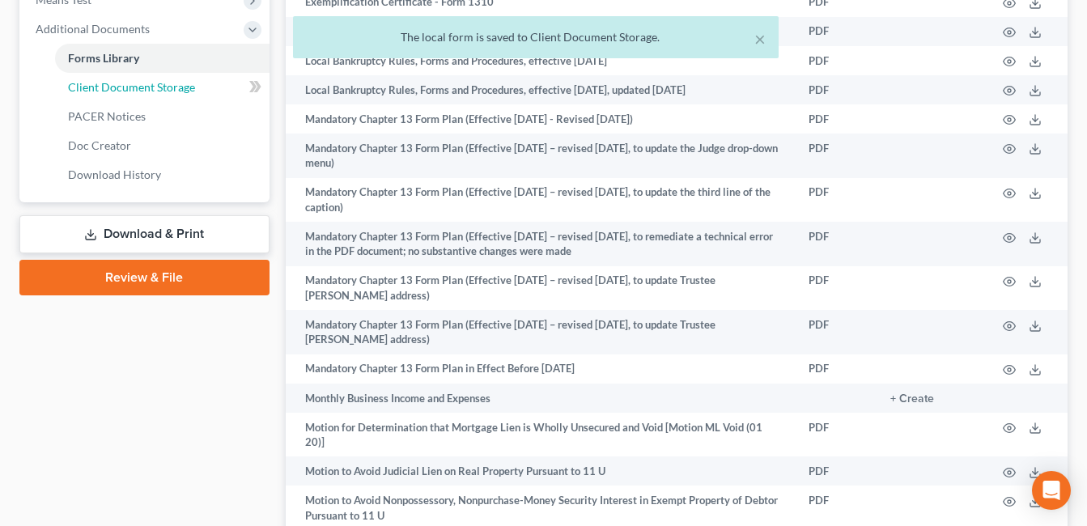
click at [140, 88] on span "Client Document Storage" at bounding box center [131, 87] width 127 height 14
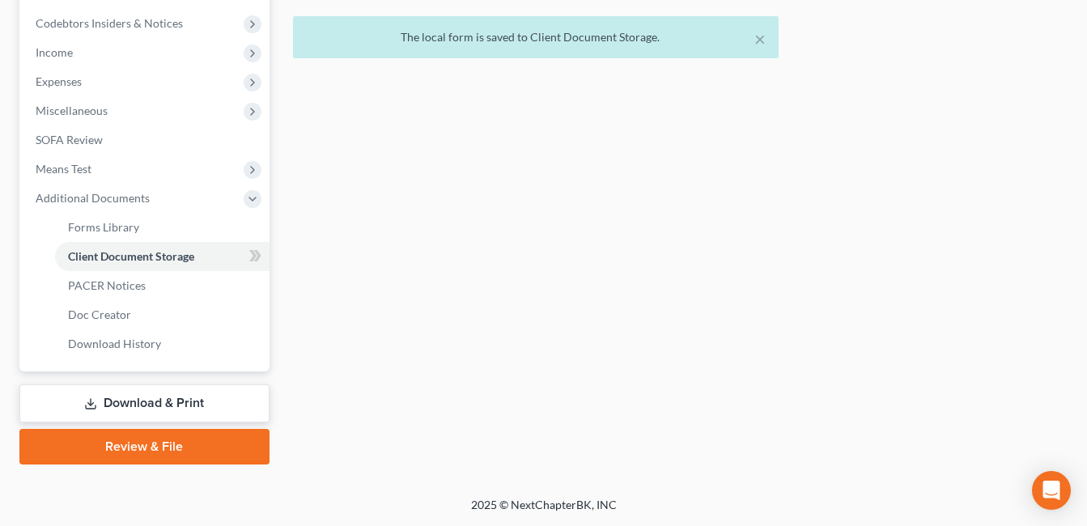
scroll to position [507, 0]
select select "7"
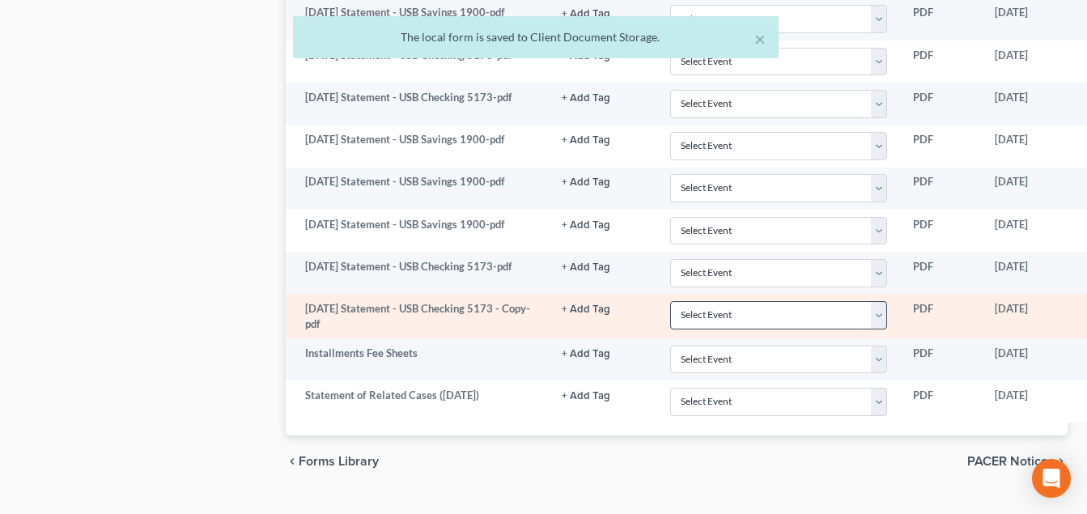
scroll to position [1319, 0]
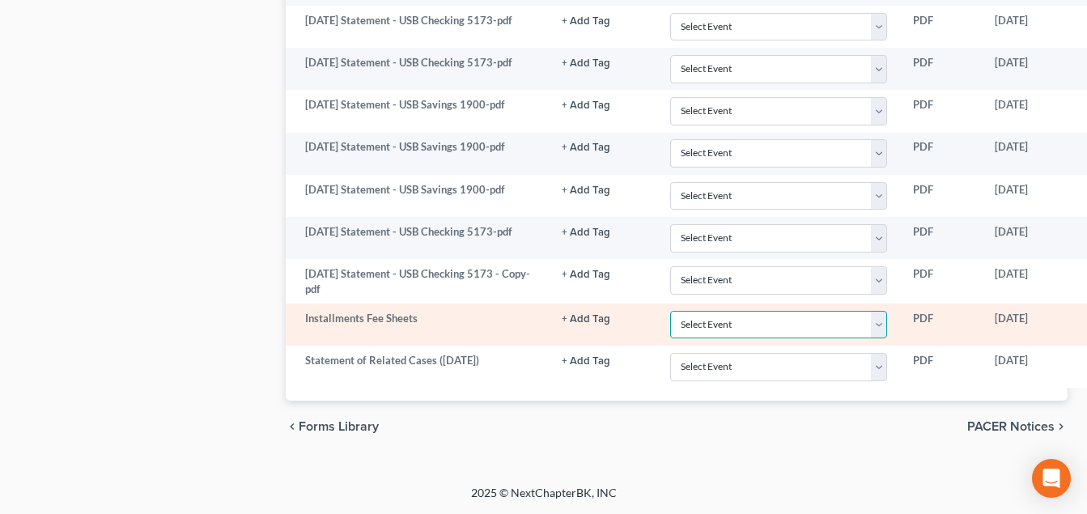
drag, startPoint x: 882, startPoint y: 321, endPoint x: 873, endPoint y: 315, distance: 11.0
click at [882, 321] on select "Select Event 20 Largest Unsecured Creditors Amended Document Amended List of Cr…" at bounding box center [779, 325] width 218 height 28
select select "37"
click at [671, 311] on select "Select Event 20 Largest Unsecured Creditors Amended Document Amended List of Cr…" at bounding box center [779, 325] width 218 height 28
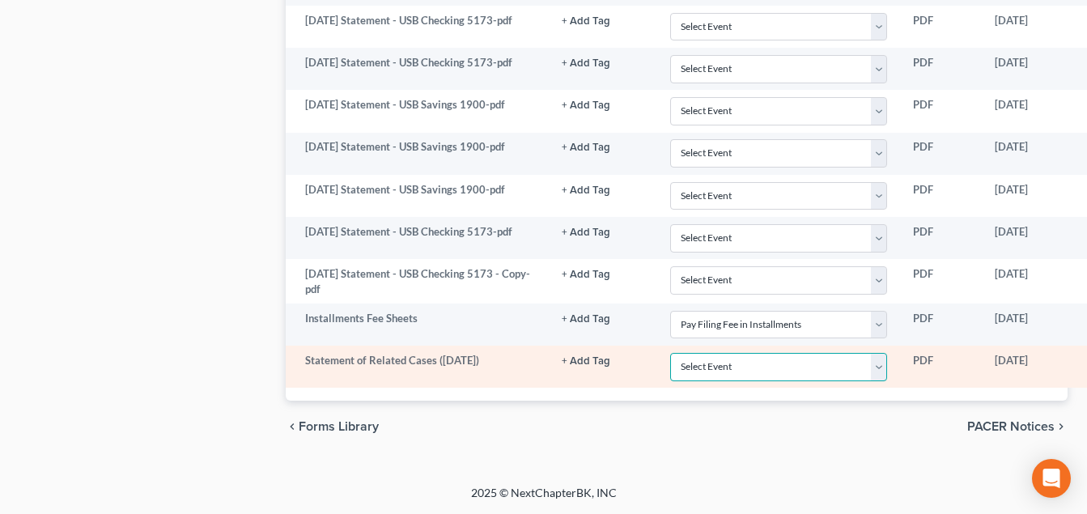
click at [884, 371] on select "Select Event 20 Largest Unsecured Creditors Amended Document Amended List of Cr…" at bounding box center [779, 367] width 218 height 28
select select "52"
click at [671, 353] on select "Select Event 20 Largest Unsecured Creditors Amended Document Amended List of Cr…" at bounding box center [779, 367] width 218 height 28
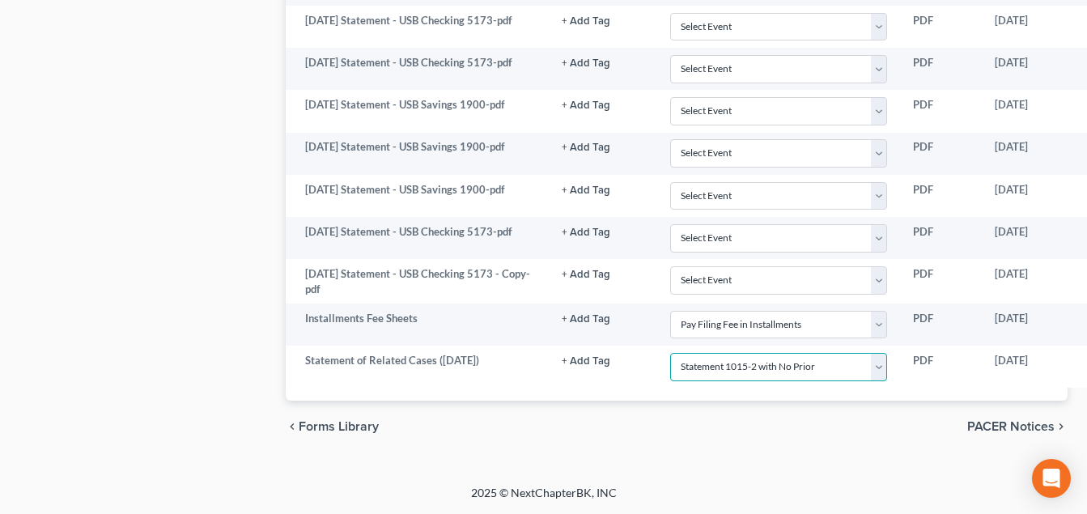
scroll to position [1319, 124]
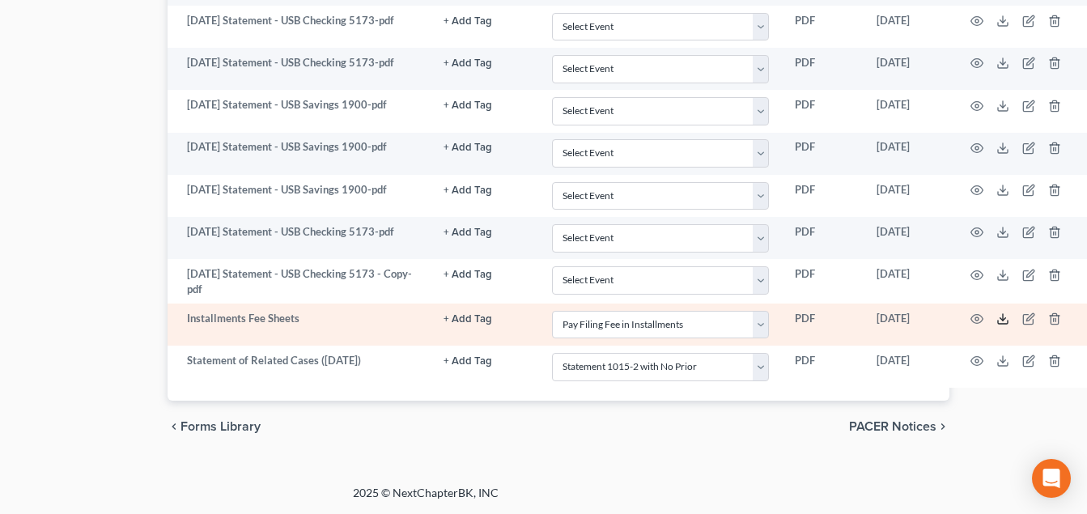
click at [998, 320] on icon at bounding box center [1002, 318] width 13 height 13
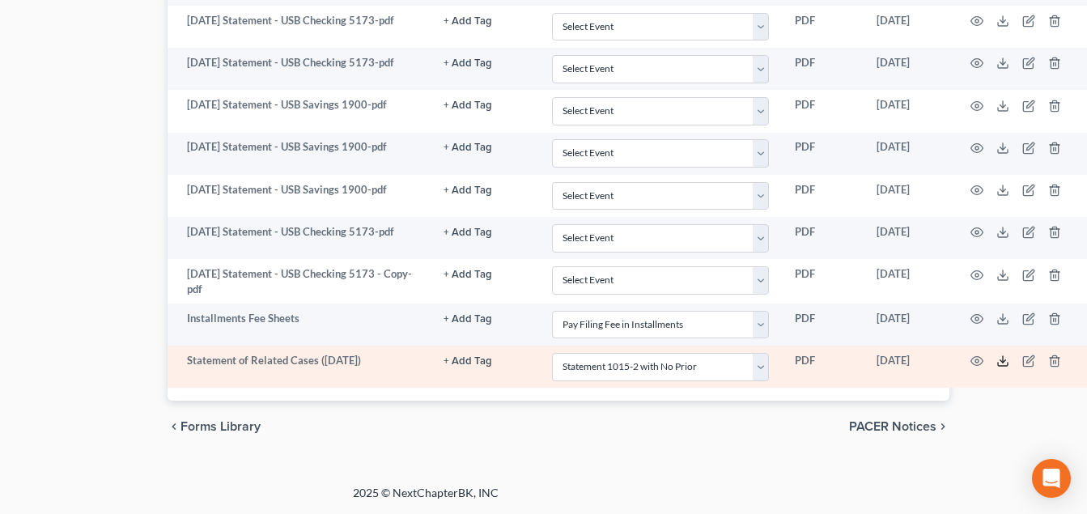
click at [1001, 362] on icon at bounding box center [1002, 360] width 13 height 13
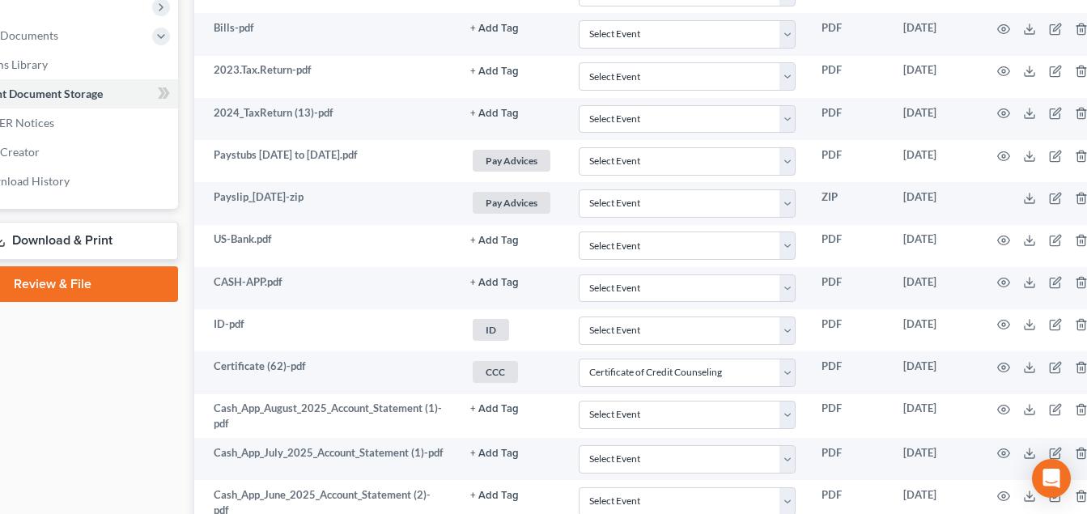
scroll to position [672, 124]
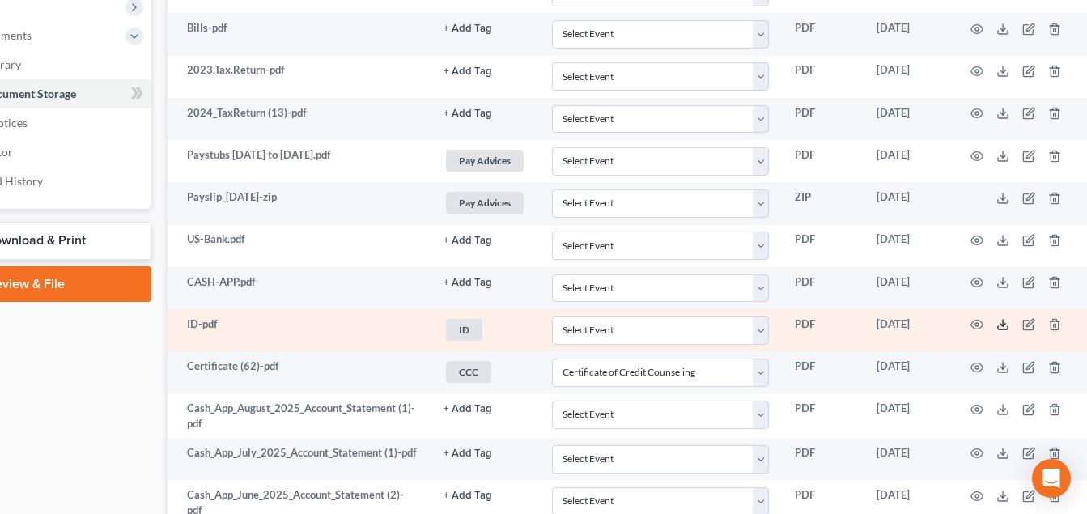
click at [1003, 323] on icon at bounding box center [1002, 324] width 13 height 13
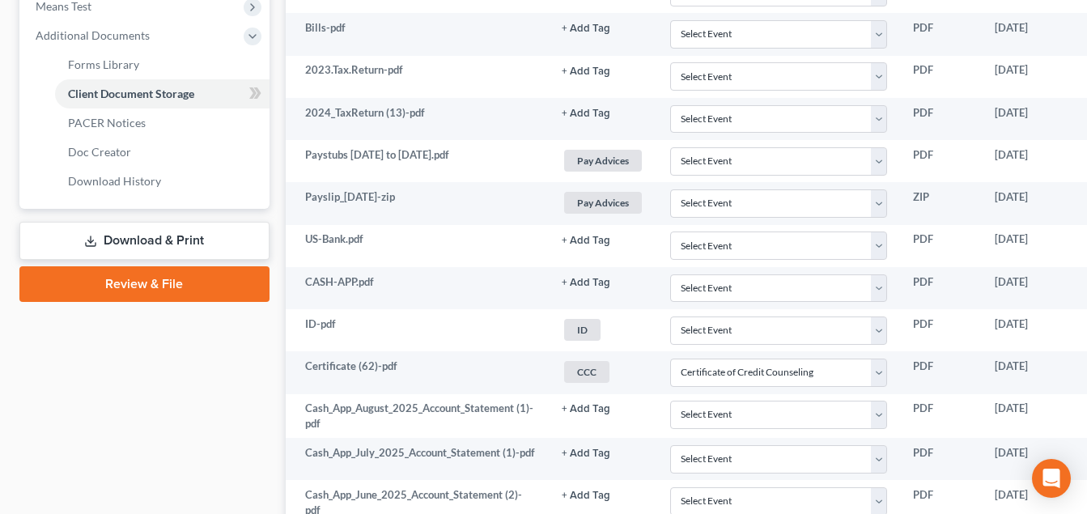
scroll to position [591, 0]
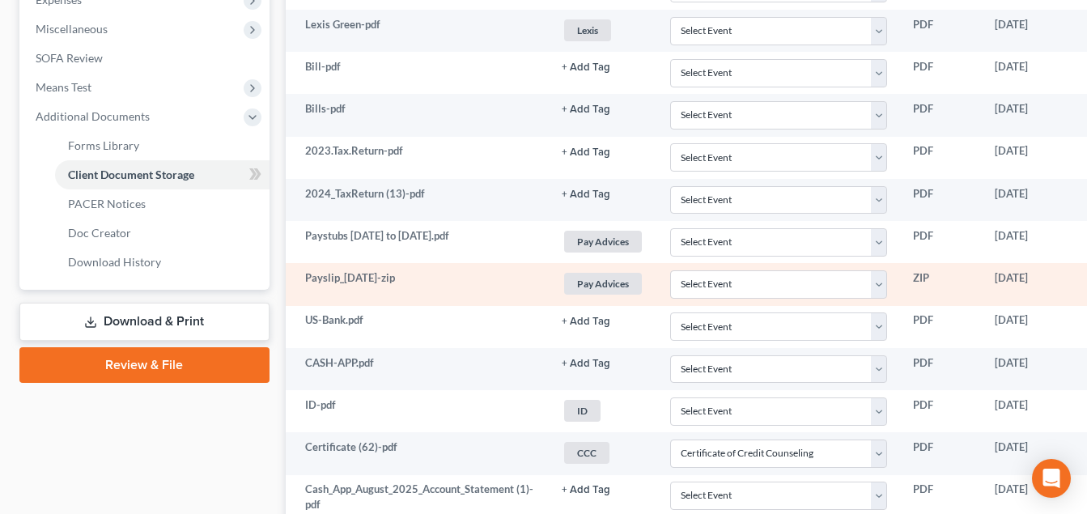
click at [148, 324] on link "Download & Print" at bounding box center [144, 322] width 250 height 38
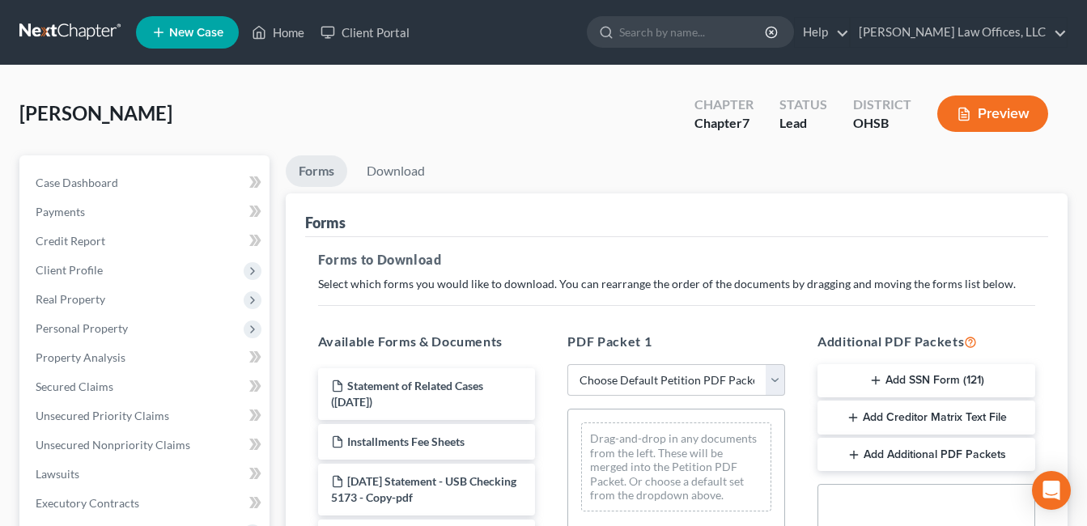
click at [892, 384] on button "Add SSN Form (121)" at bounding box center [926, 381] width 218 height 34
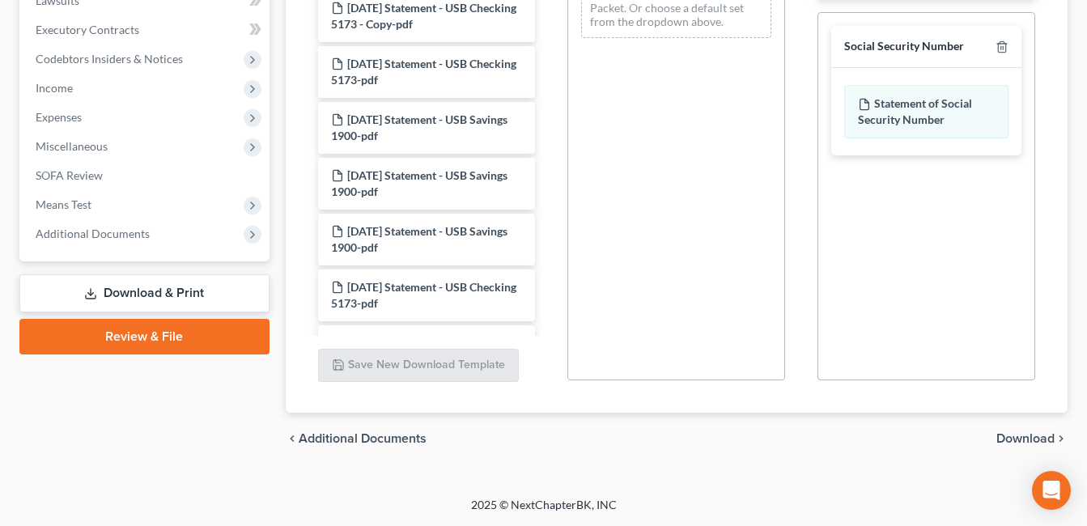
click at [1005, 436] on span "Download" at bounding box center [1025, 438] width 58 height 13
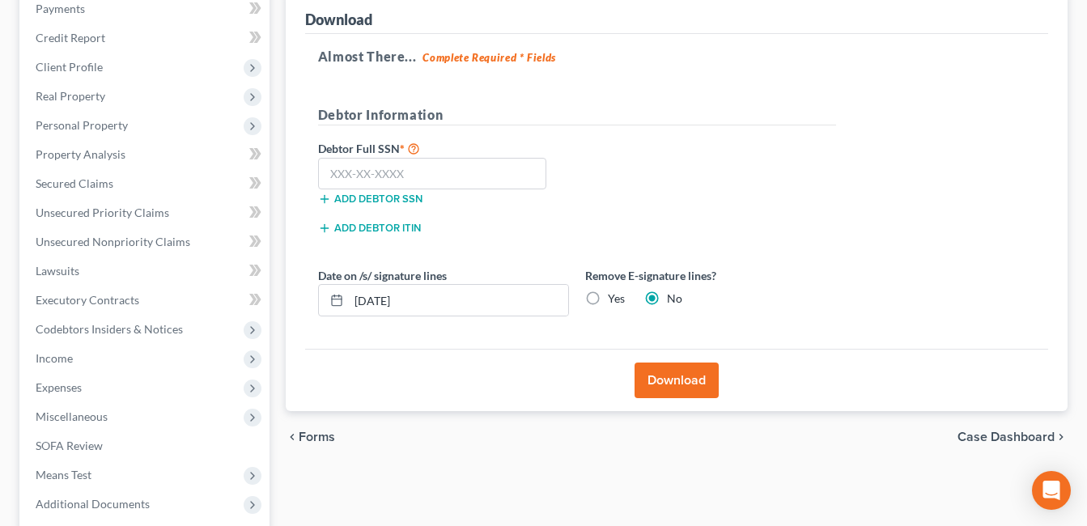
scroll to position [201, 0]
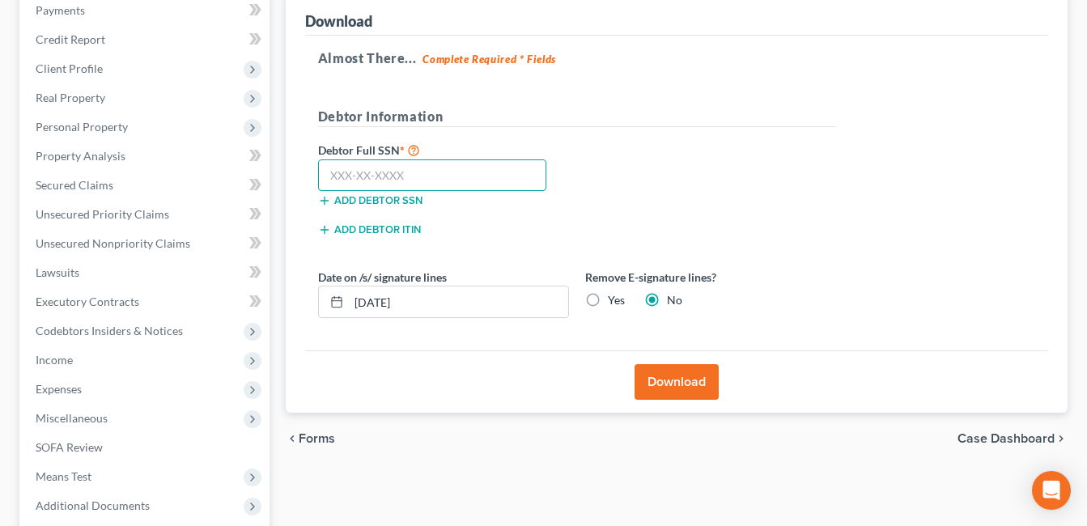
click at [411, 174] on input "text" at bounding box center [432, 175] width 229 height 32
type input "281-06-6590"
click at [680, 377] on button "Download" at bounding box center [676, 382] width 84 height 36
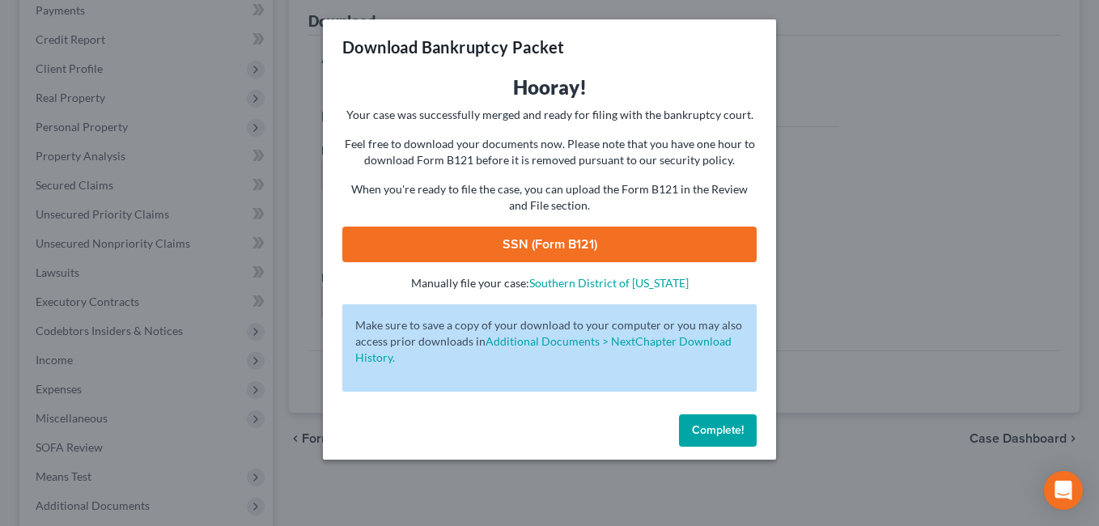
click at [529, 241] on link "SSN (Form B121)" at bounding box center [549, 245] width 414 height 36
click at [712, 437] on button "Complete!" at bounding box center [718, 430] width 78 height 32
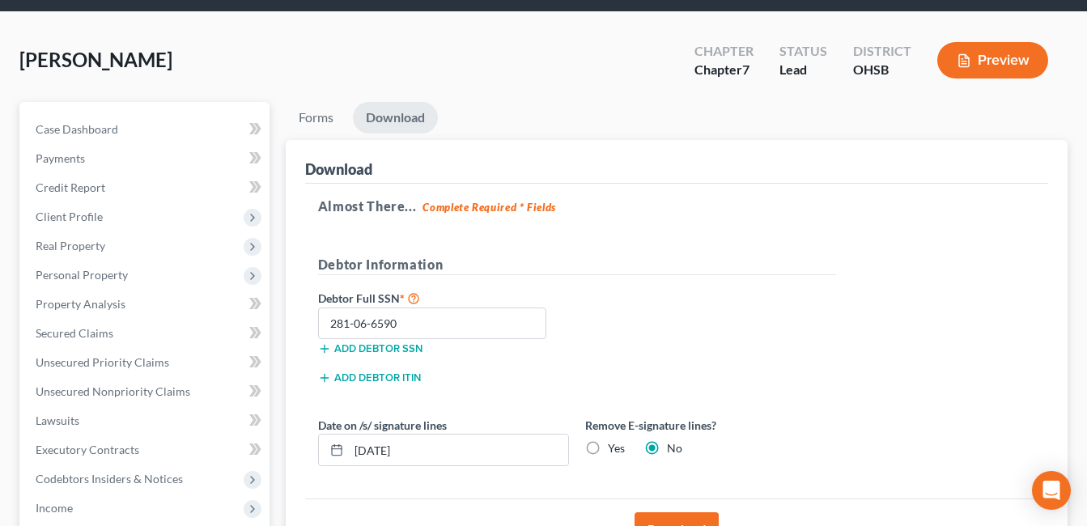
scroll to position [40, 0]
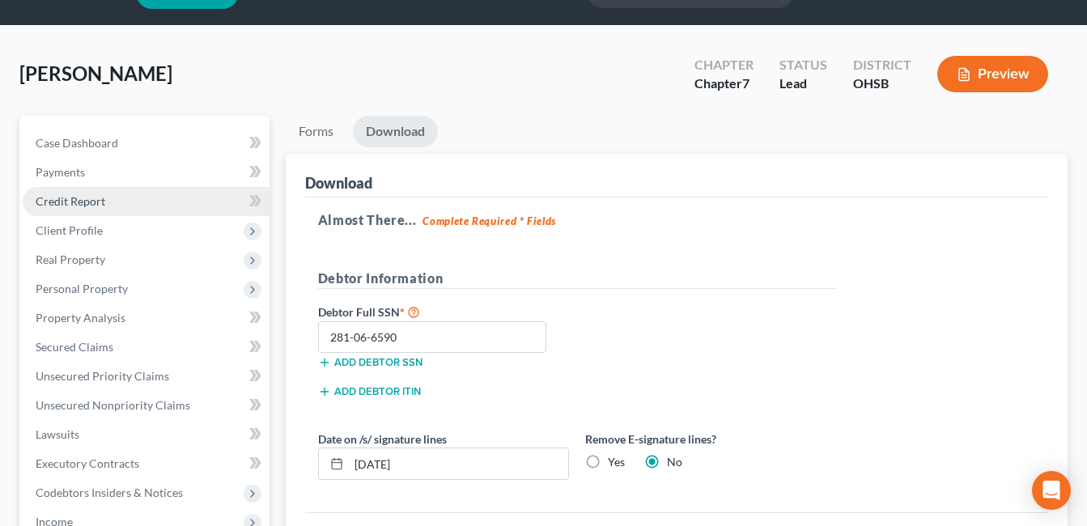
click at [116, 204] on link "Credit Report" at bounding box center [146, 201] width 247 height 29
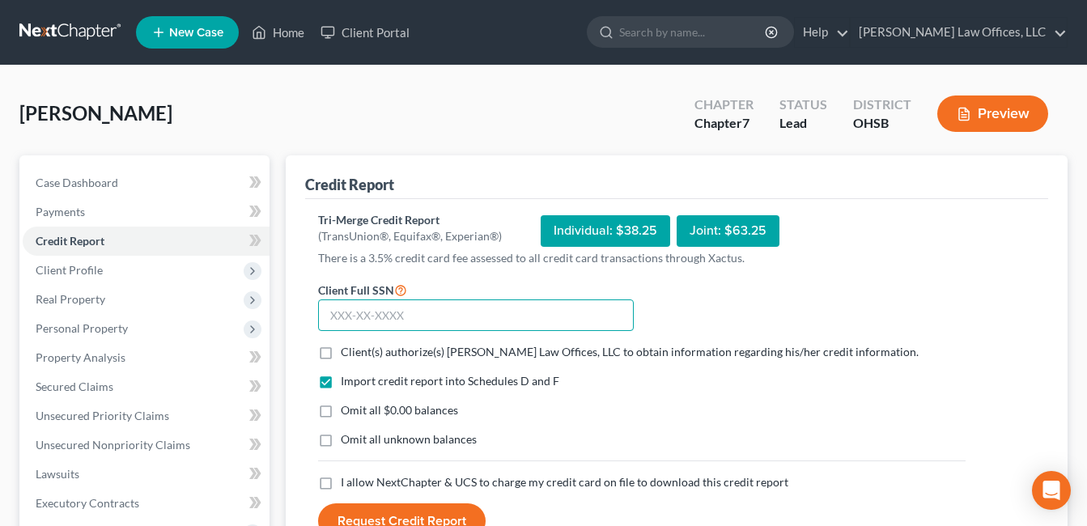
click at [417, 317] on input "text" at bounding box center [476, 315] width 316 height 32
type input "281-06-6590"
click at [341, 349] on label "Client(s) authorize(s) [PERSON_NAME] Law Offices, LLC to obtain information reg…" at bounding box center [630, 352] width 578 height 16
click at [347, 349] on input "Client(s) authorize(s) [PERSON_NAME] Law Offices, LLC to obtain information reg…" at bounding box center [352, 349] width 11 height 11
checkbox input "true"
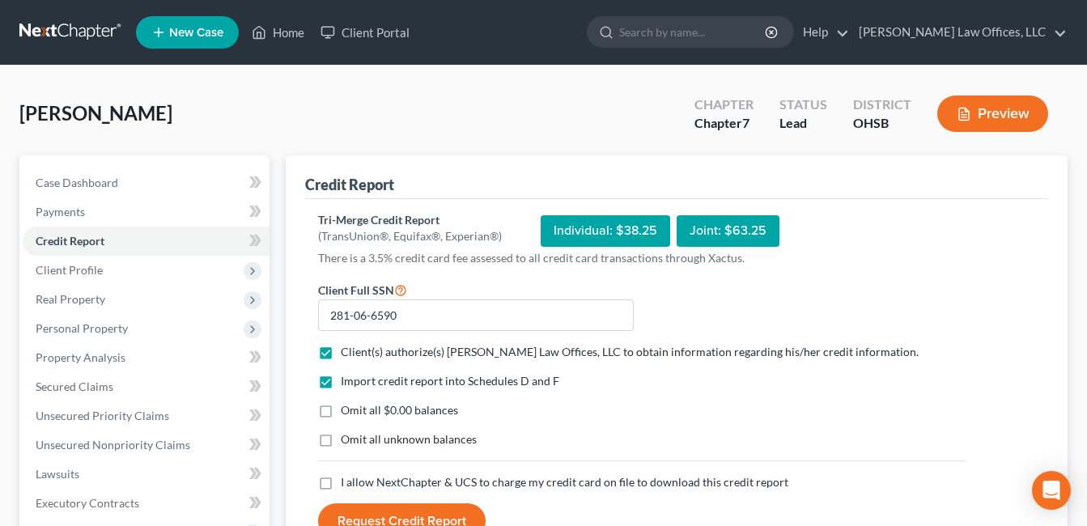
click at [341, 413] on label "Omit all $0.00 balances" at bounding box center [399, 410] width 117 height 16
click at [347, 413] on input "Omit all $0.00 balances" at bounding box center [352, 407] width 11 height 11
checkbox input "true"
drag, startPoint x: 324, startPoint y: 482, endPoint x: 352, endPoint y: 487, distance: 27.9
click at [341, 482] on label "I allow NextChapter & UCS to charge my credit card on file to download this cre…" at bounding box center [564, 482] width 447 height 16
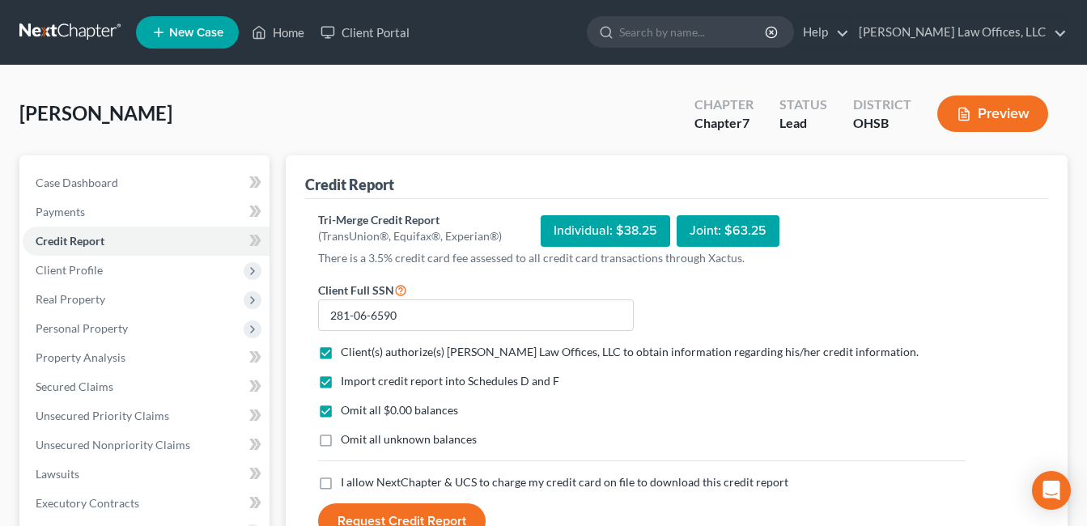
click at [347, 482] on input "I allow NextChapter & UCS to charge my credit card on file to download this cre…" at bounding box center [352, 479] width 11 height 11
checkbox input "true"
click at [411, 511] on button "Request Credit Report" at bounding box center [401, 521] width 167 height 36
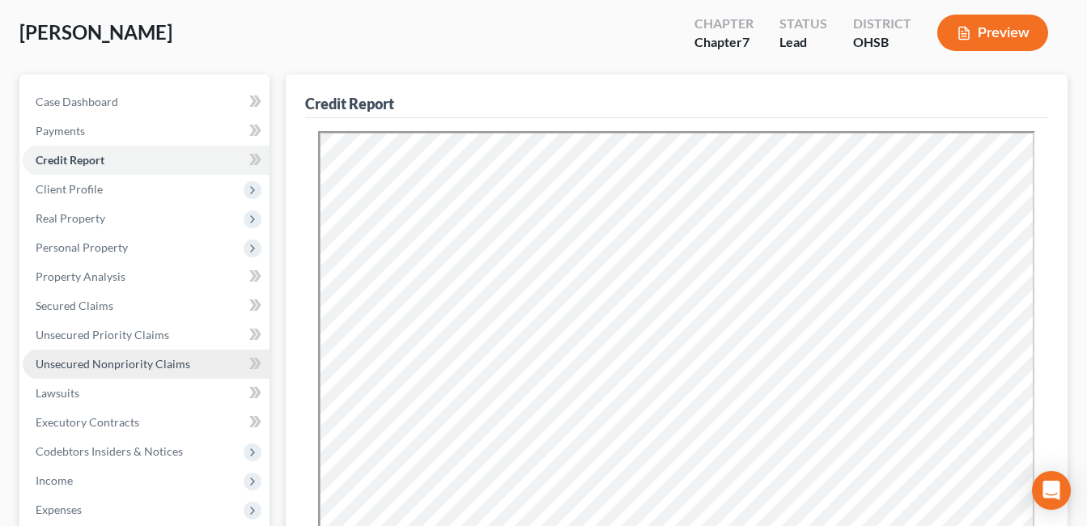
click at [120, 366] on span "Unsecured Nonpriority Claims" at bounding box center [113, 364] width 155 height 14
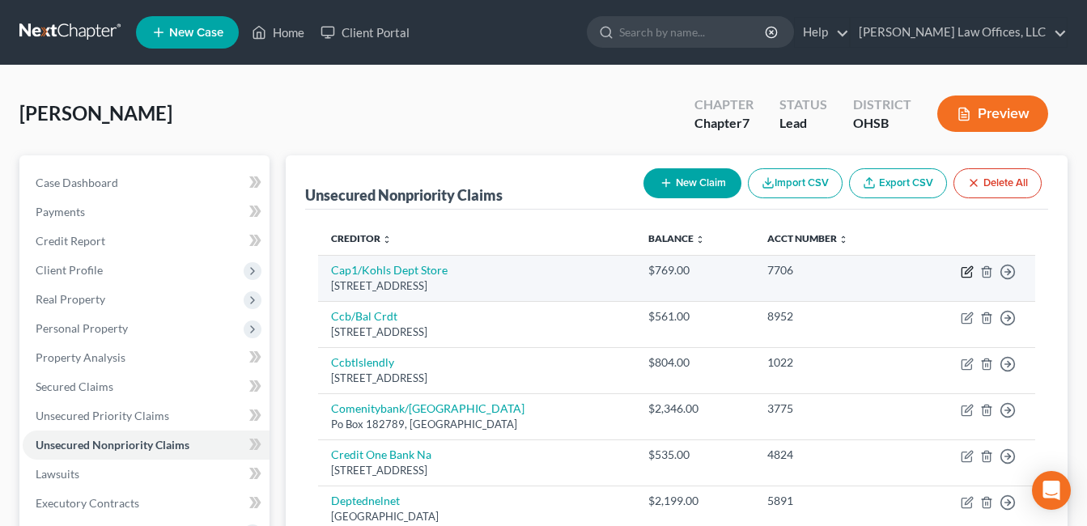
click at [965, 268] on icon "button" at bounding box center [966, 273] width 10 height 10
select select "46"
select select "2"
select select "0"
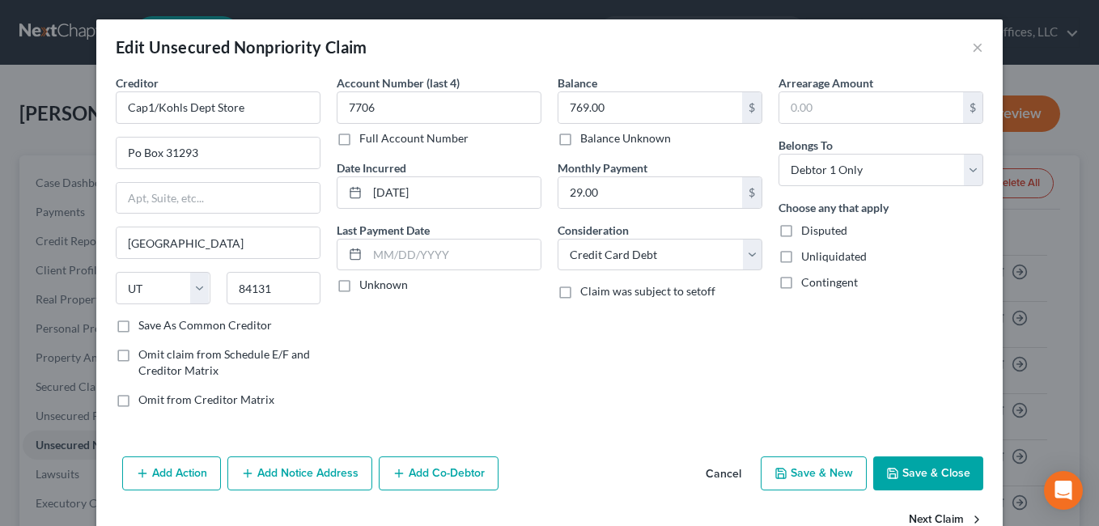
click at [922, 517] on button "Next Claim" at bounding box center [946, 520] width 74 height 34
select select "14"
select select "0"
click at [748, 257] on select "Select Cable / Satellite Services Collection Agency Credit Card Debt Debt Couns…" at bounding box center [659, 255] width 205 height 32
select select "2"
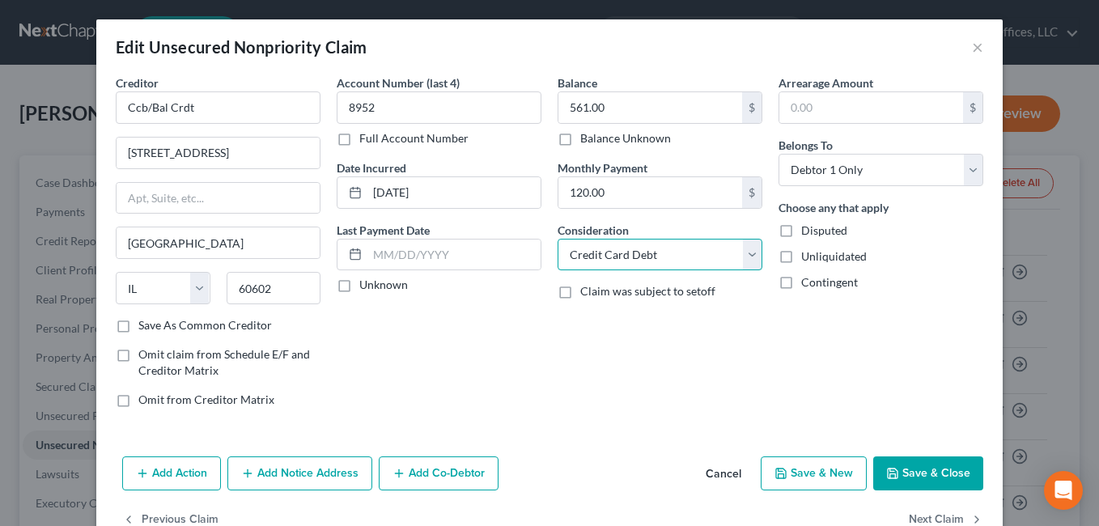
click at [557, 239] on select "Select Cable / Satellite Services Collection Agency Credit Card Debt Debt Couns…" at bounding box center [659, 255] width 205 height 32
click at [923, 515] on button "Next Claim" at bounding box center [946, 520] width 74 height 34
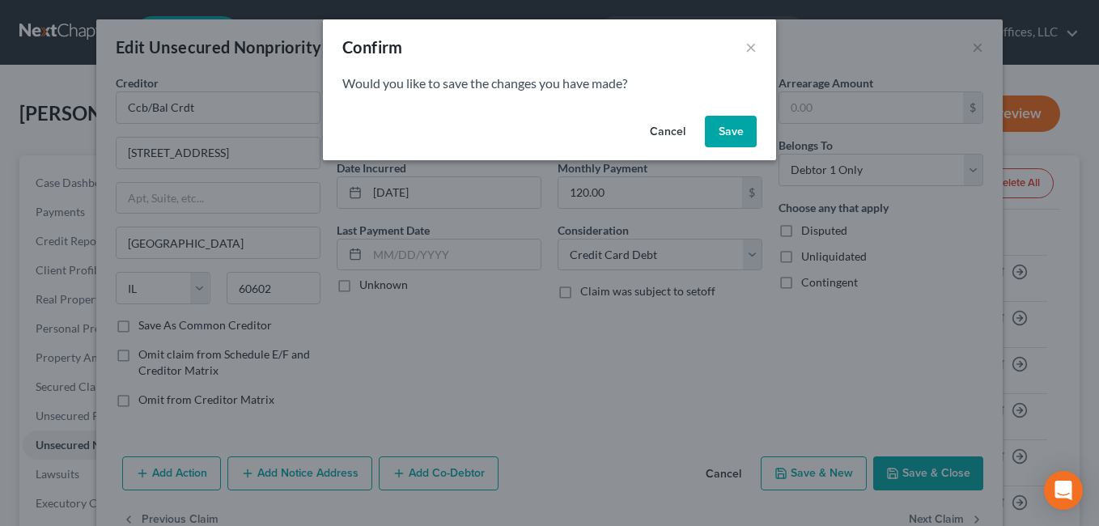
click at [725, 131] on button "Save" at bounding box center [731, 132] width 52 height 32
select select "36"
select select "2"
select select "0"
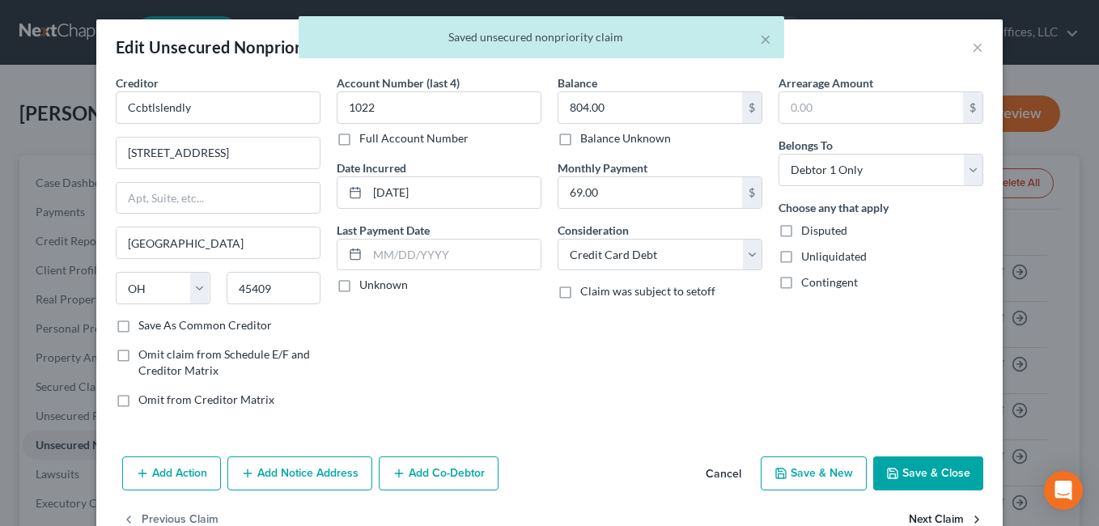
click at [935, 519] on button "Next Claim" at bounding box center [946, 520] width 74 height 34
select select "36"
select select "2"
select select "0"
click at [935, 515] on button "Next Claim" at bounding box center [946, 520] width 74 height 34
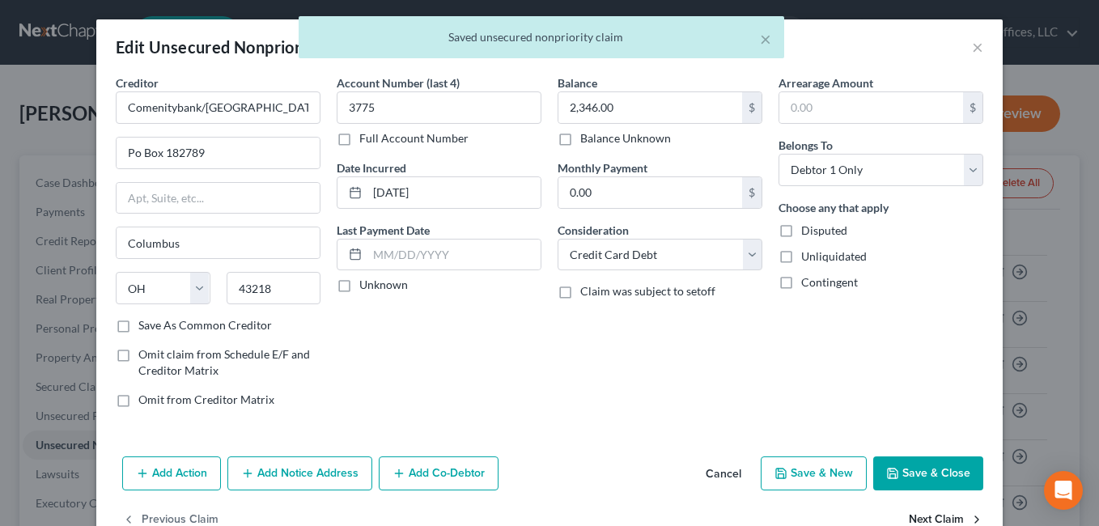
select select "31"
select select "2"
select select "0"
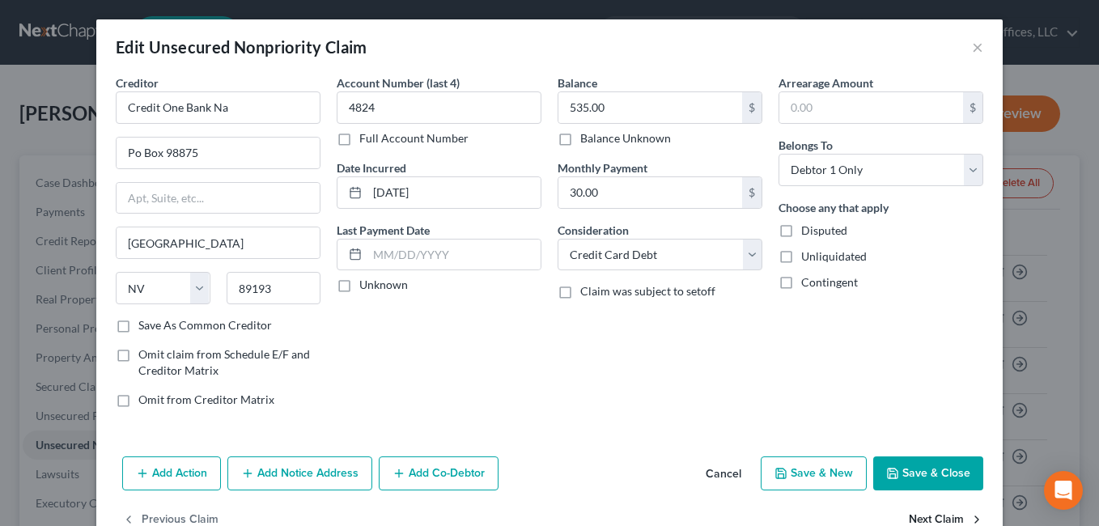
click at [935, 515] on button "Next Claim" at bounding box center [946, 520] width 74 height 34
select select "30"
select select "17"
select select "0"
click at [935, 515] on button "Next Claim" at bounding box center [946, 520] width 74 height 34
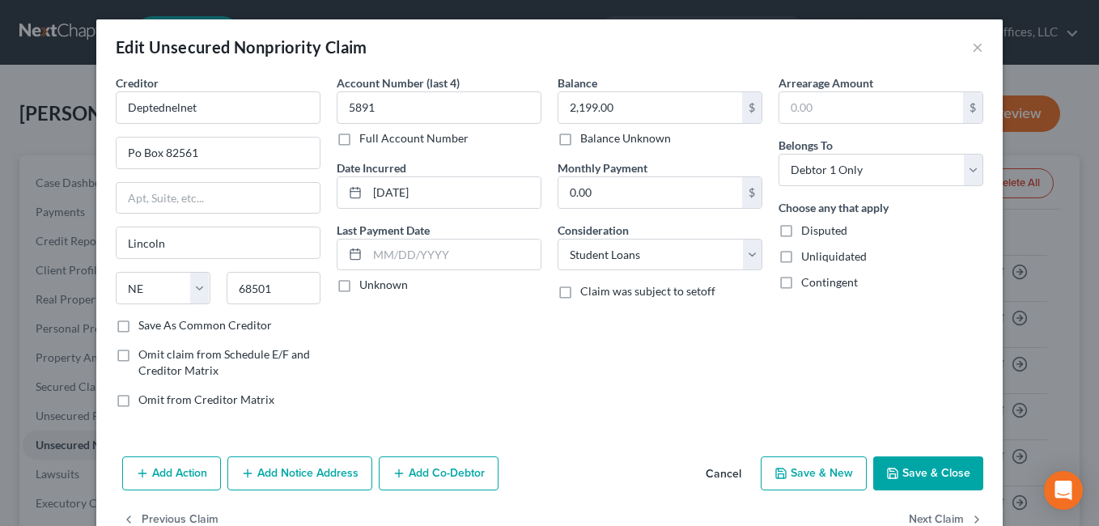
select select "30"
select select "17"
select select "0"
click at [935, 515] on button "Next Claim" at bounding box center [946, 520] width 74 height 34
select select "30"
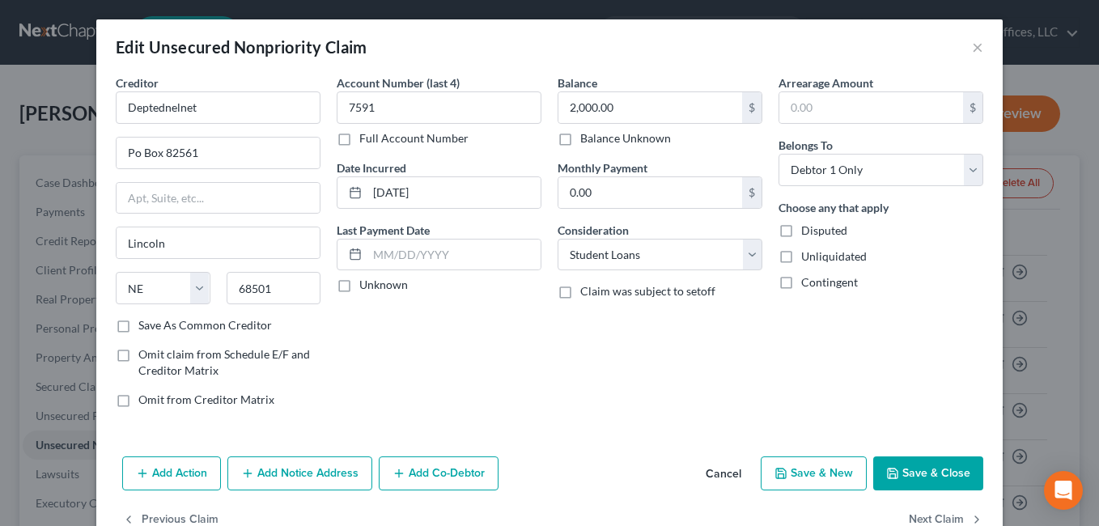
select select "17"
select select "0"
click at [901, 479] on button "Save & Close" at bounding box center [928, 473] width 110 height 34
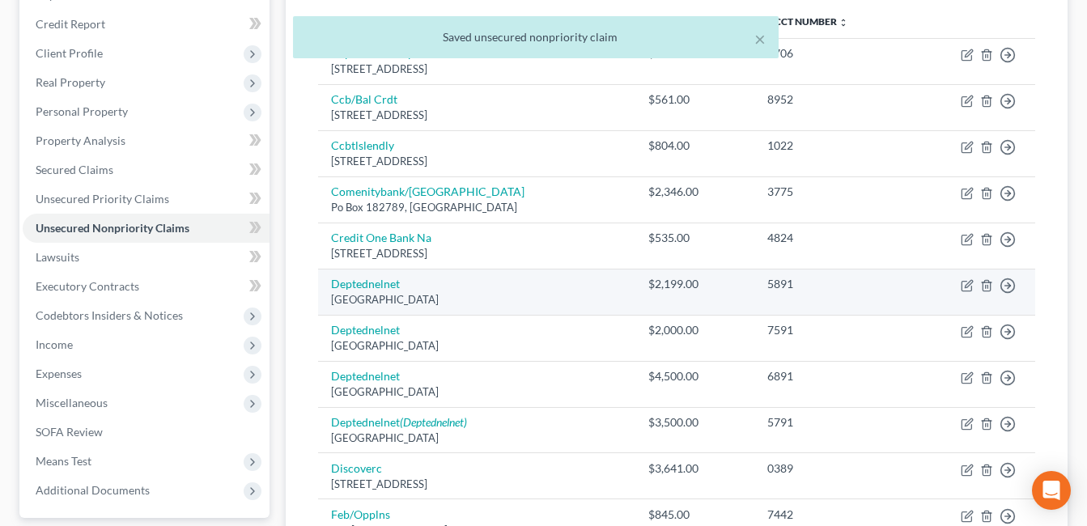
scroll to position [243, 0]
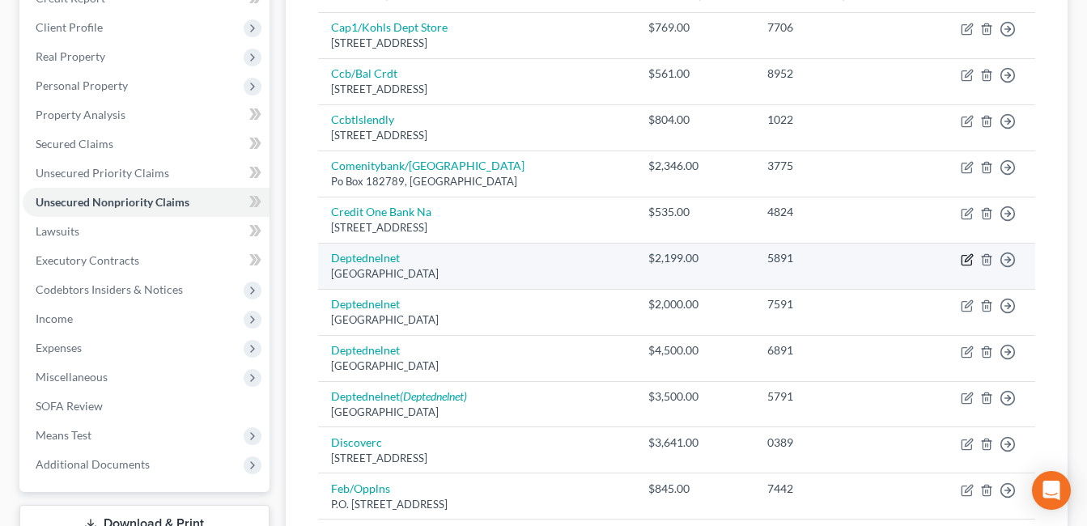
click at [965, 258] on icon "button" at bounding box center [966, 259] width 13 height 13
select select "30"
select select "17"
select select "0"
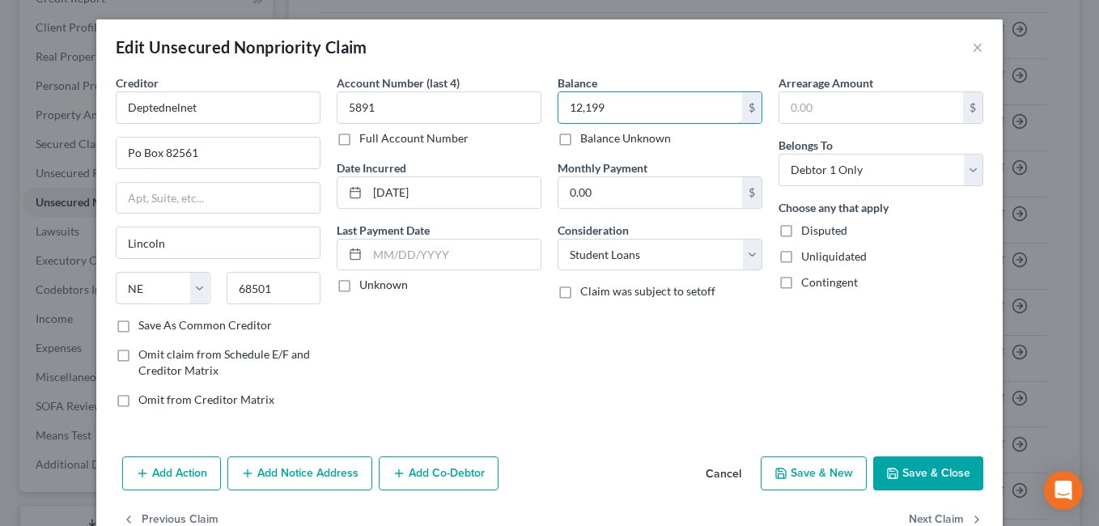
type input "12,199"
click at [910, 464] on button "Save & Close" at bounding box center [928, 473] width 110 height 34
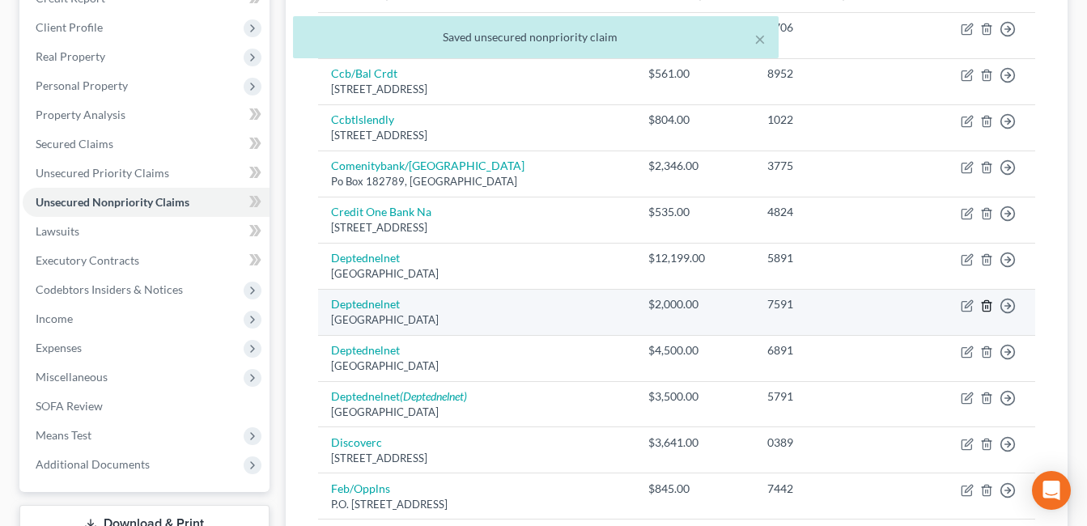
click at [985, 307] on line "button" at bounding box center [985, 306] width 0 height 3
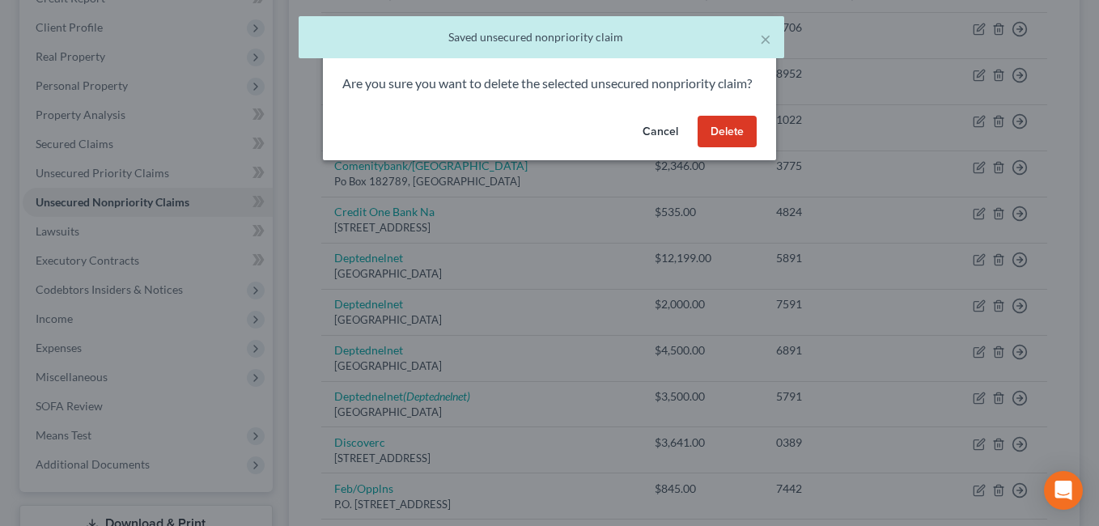
click at [738, 142] on button "Delete" at bounding box center [726, 132] width 59 height 32
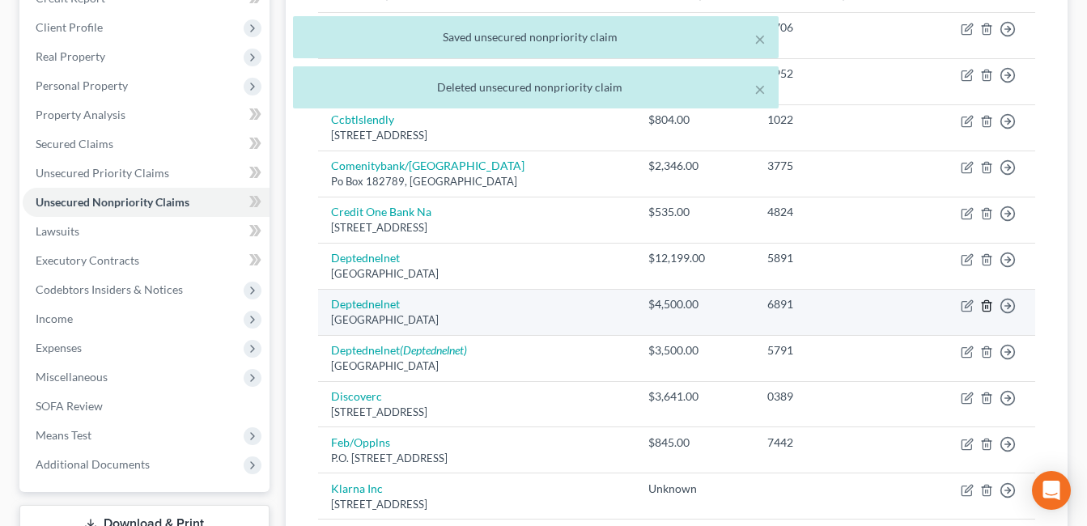
click at [984, 304] on icon "button" at bounding box center [986, 305] width 13 height 13
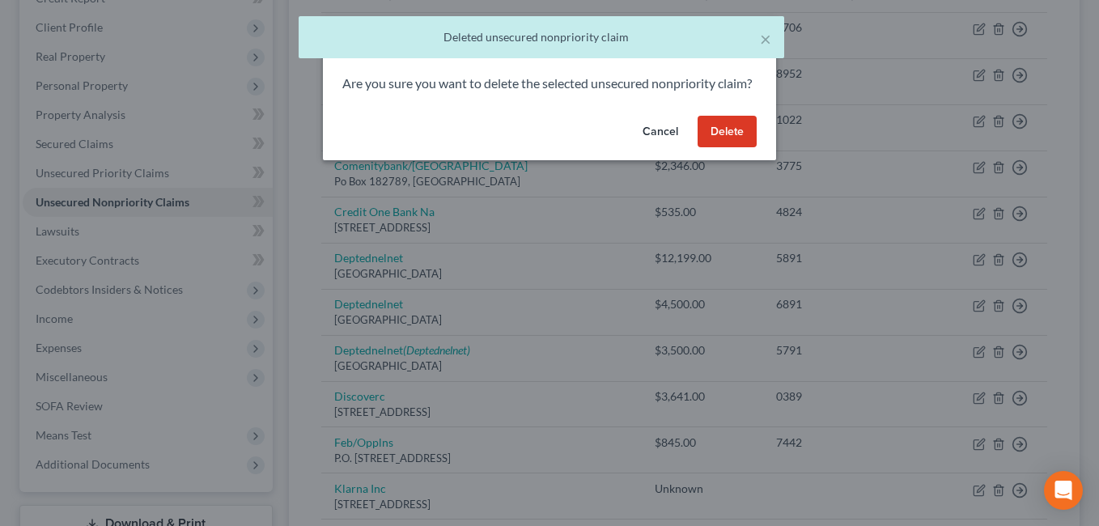
click at [723, 148] on button "Delete" at bounding box center [726, 132] width 59 height 32
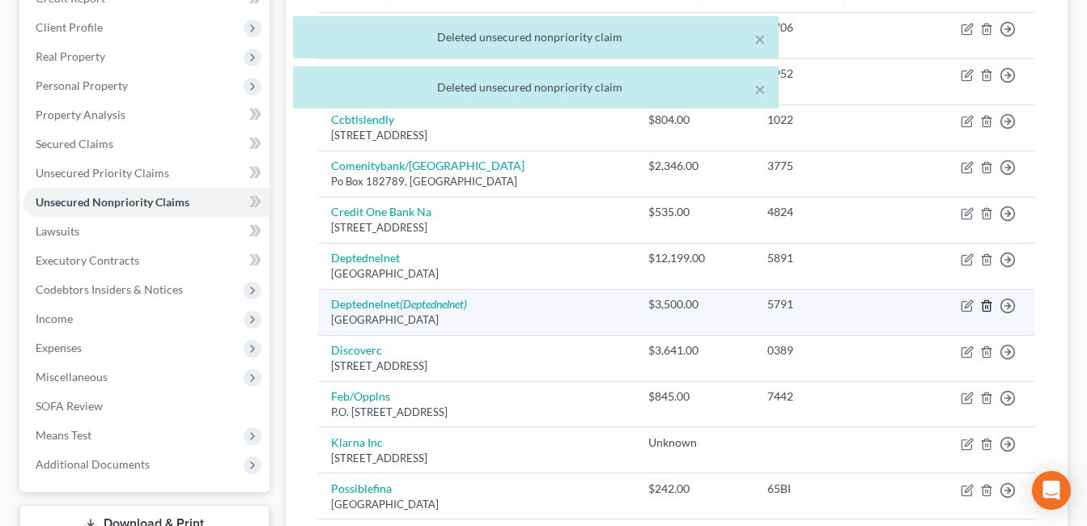
click at [985, 307] on line "button" at bounding box center [985, 306] width 0 height 3
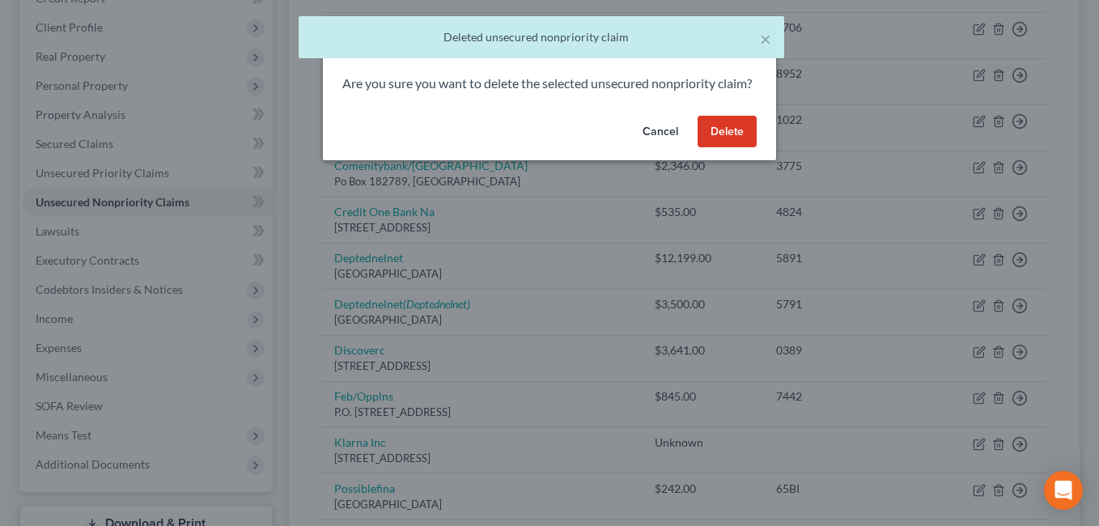
click at [717, 148] on button "Delete" at bounding box center [726, 132] width 59 height 32
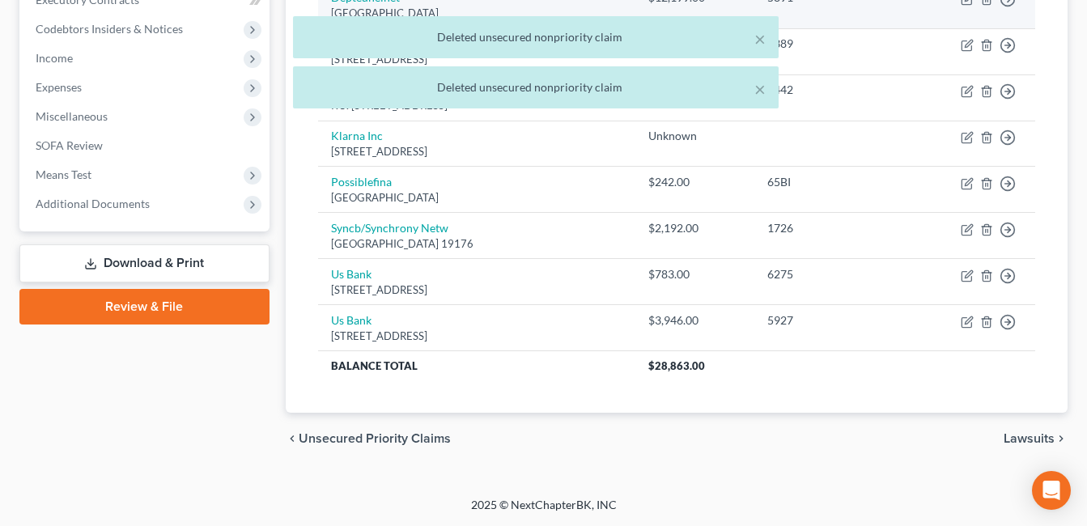
scroll to position [18, 0]
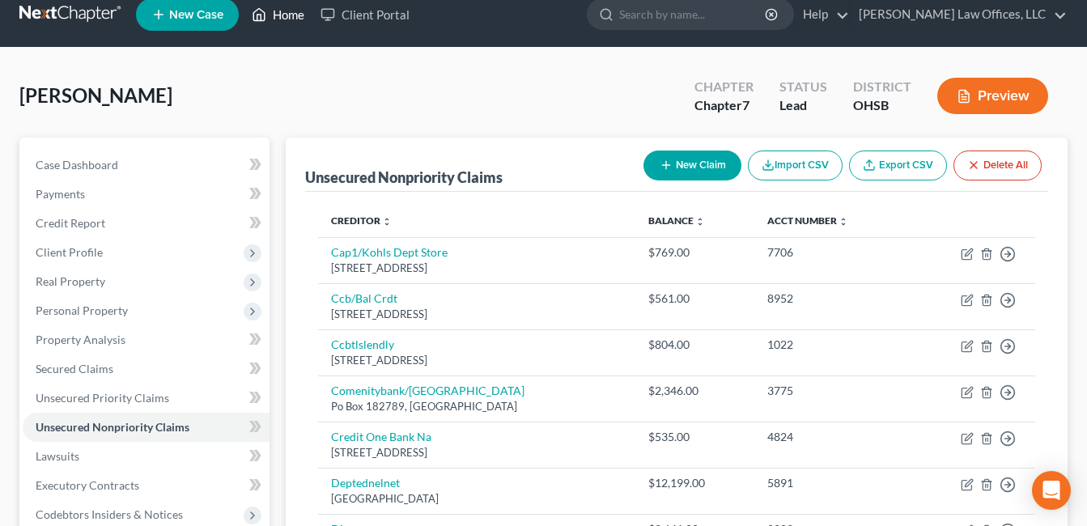
drag, startPoint x: 288, startPoint y: 17, endPoint x: 290, endPoint y: 29, distance: 12.4
click at [288, 17] on link "Home" at bounding box center [278, 14] width 69 height 29
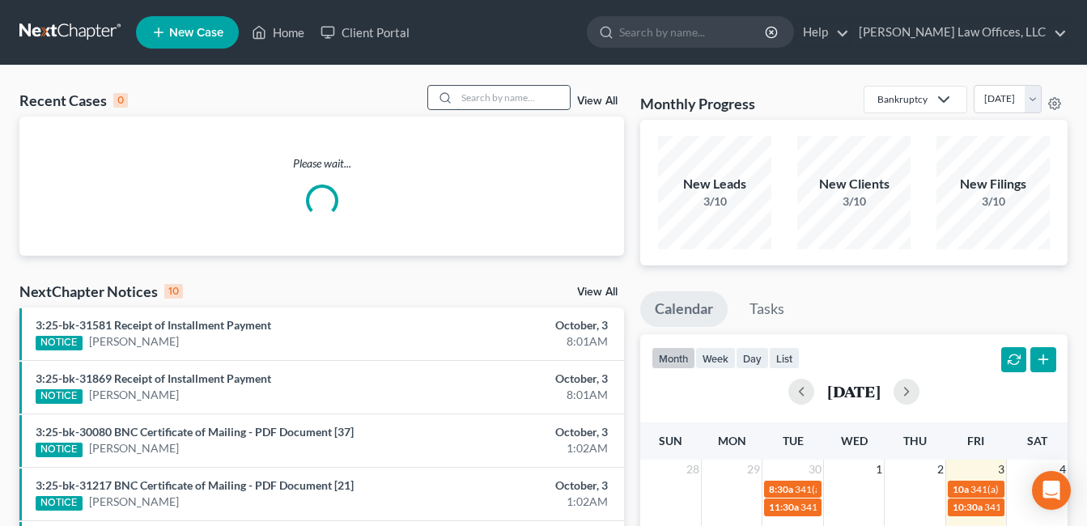
click at [492, 104] on input "search" at bounding box center [512, 97] width 113 height 23
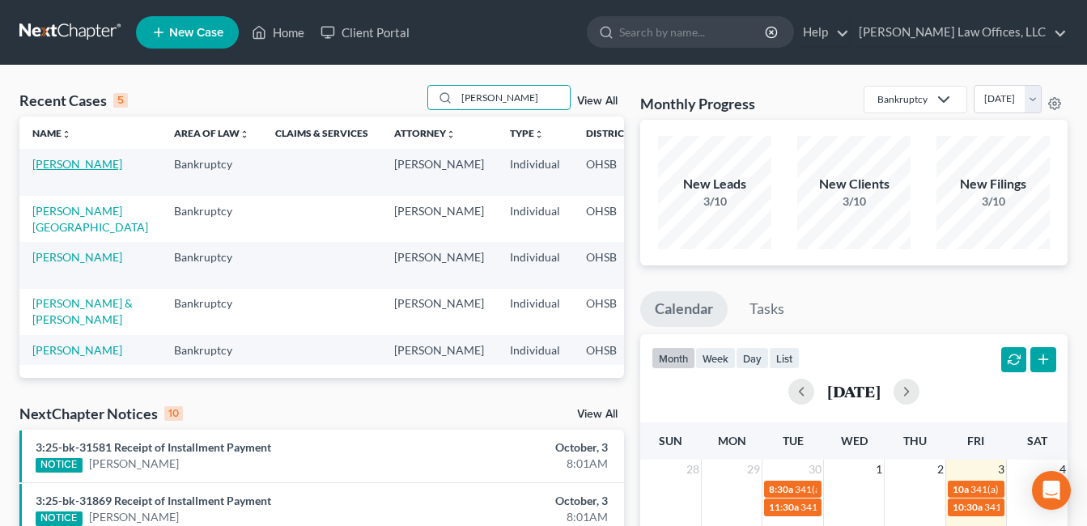
type input "[PERSON_NAME]"
click at [41, 171] on link "[PERSON_NAME]" at bounding box center [77, 164] width 90 height 14
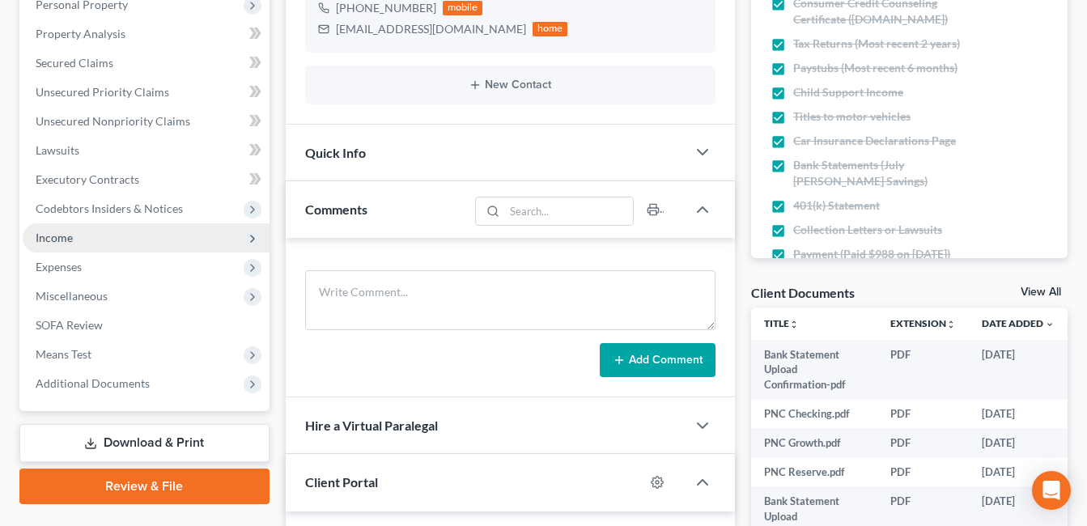
scroll to position [485, 0]
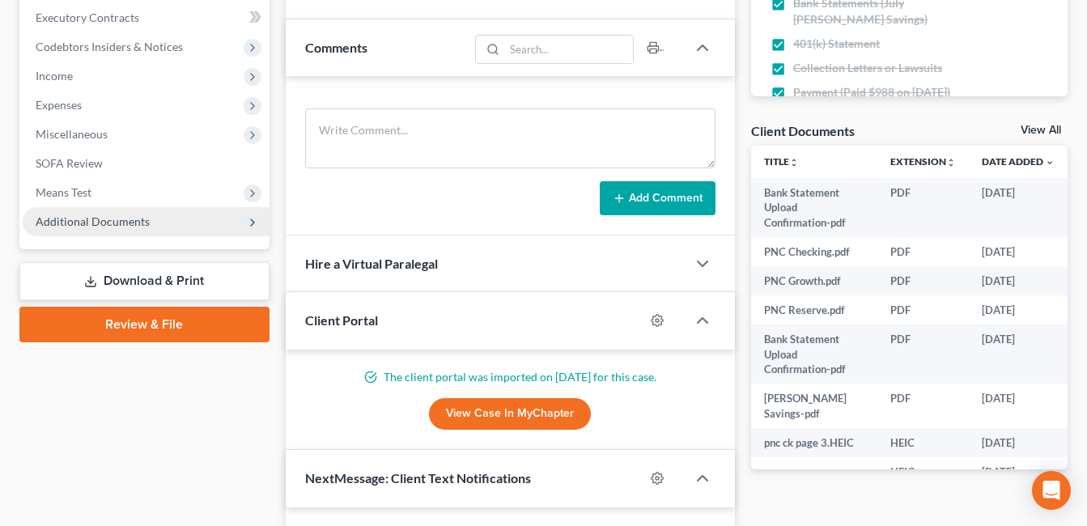
click at [149, 229] on span "Additional Documents" at bounding box center [146, 221] width 247 height 29
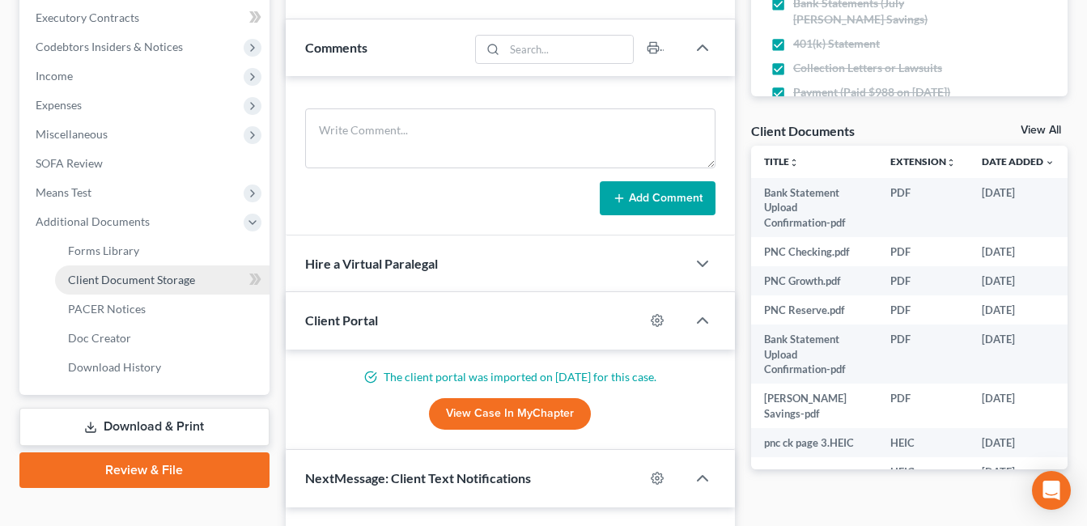
click at [199, 281] on link "Client Document Storage" at bounding box center [162, 279] width 214 height 29
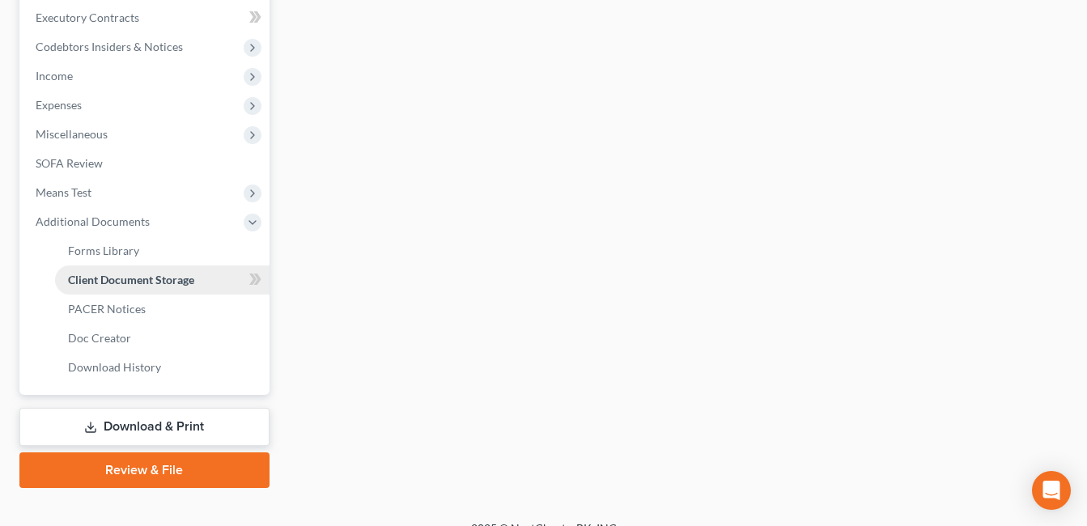
scroll to position [377, 0]
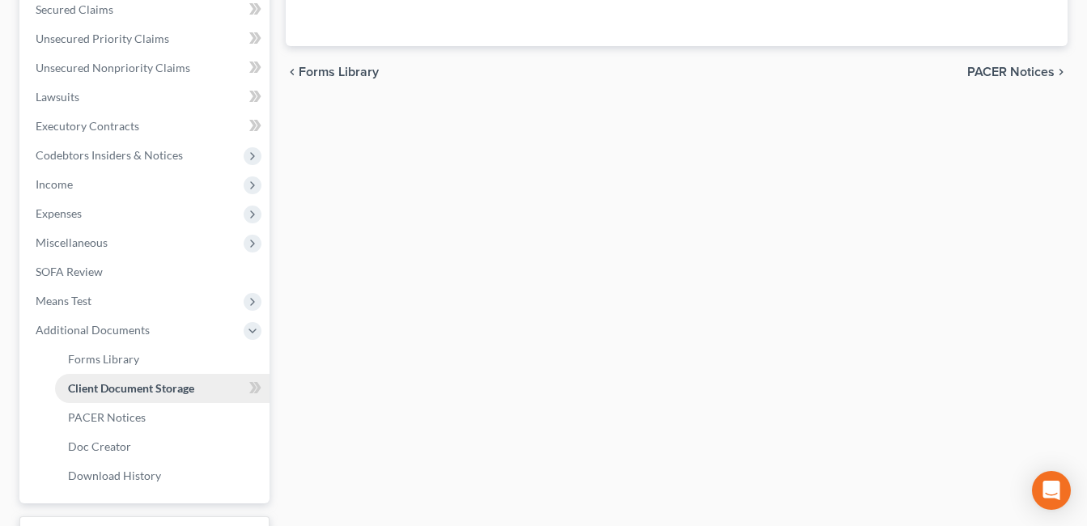
select select "7"
select select "37"
select select "52"
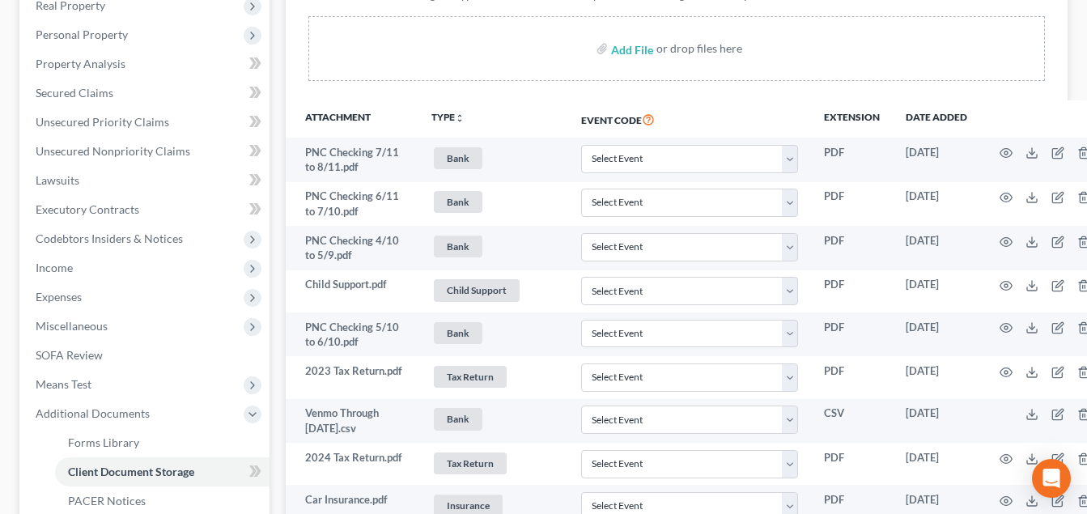
scroll to position [243, 0]
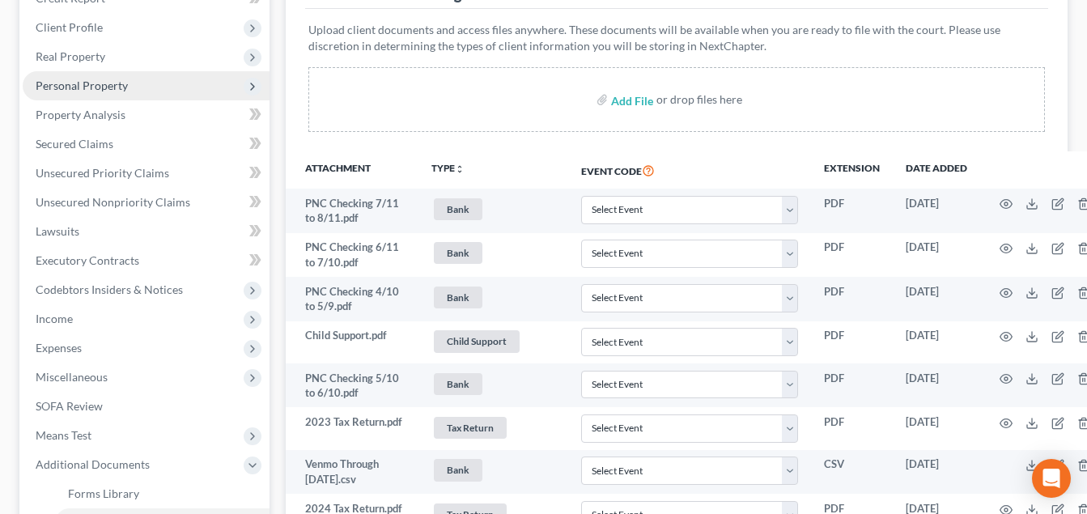
click at [126, 91] on span "Personal Property" at bounding box center [146, 85] width 247 height 29
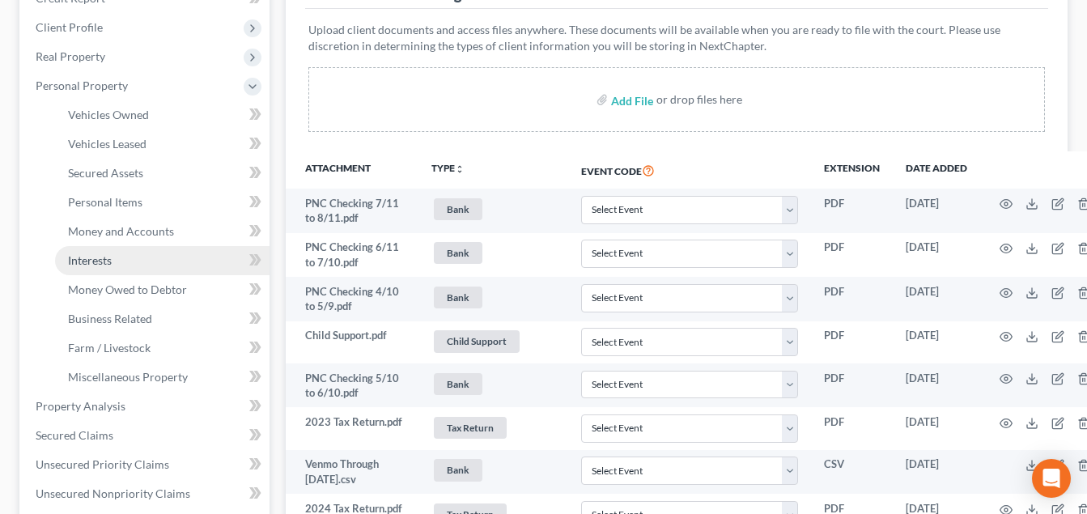
click at [134, 259] on link "Interests" at bounding box center [162, 260] width 214 height 29
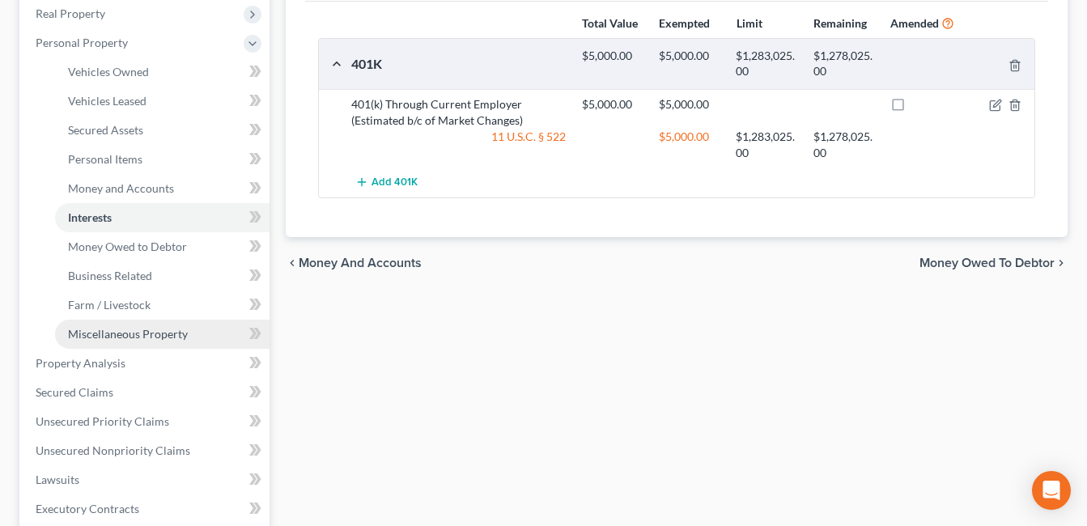
scroll to position [250, 0]
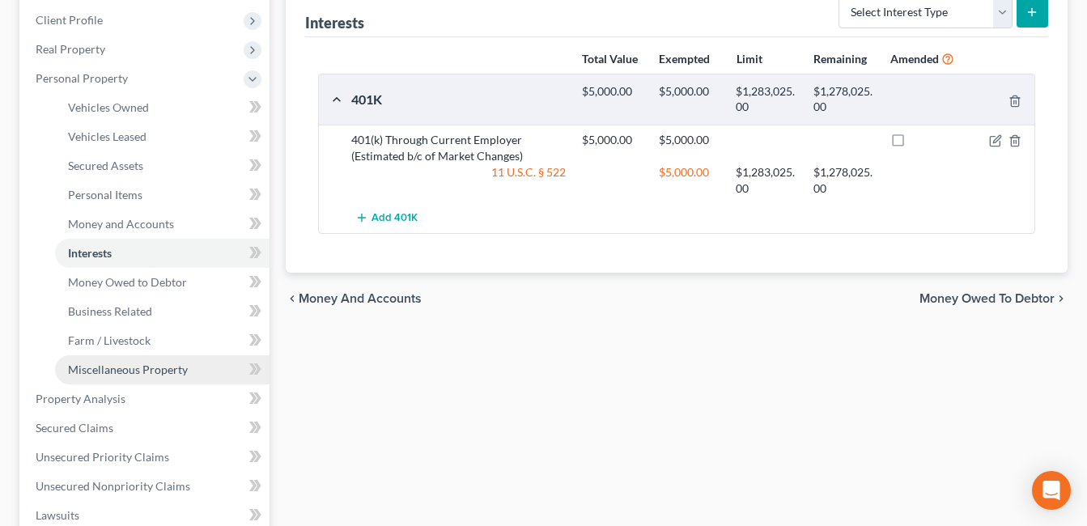
click at [143, 367] on span "Miscellaneous Property" at bounding box center [128, 369] width 120 height 14
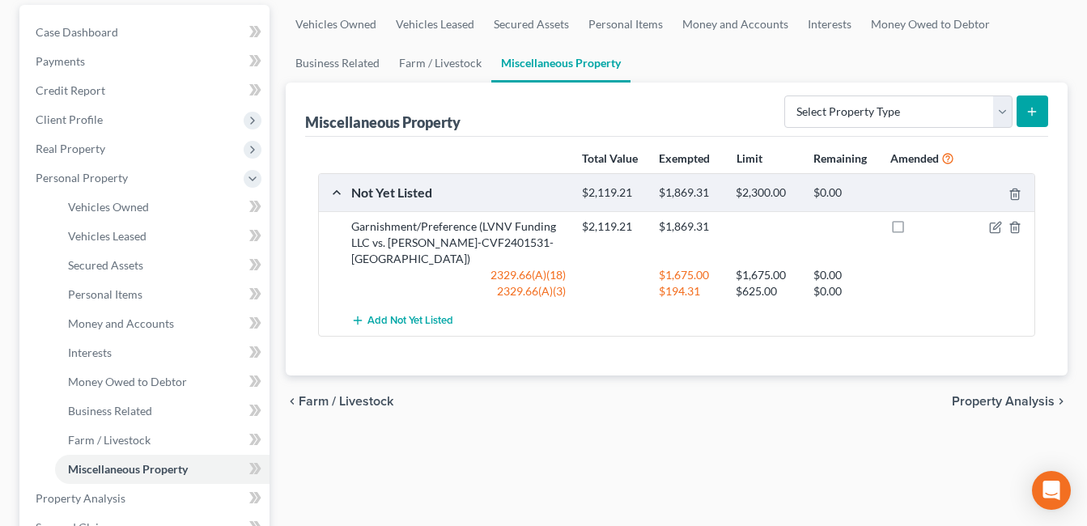
scroll to position [162, 0]
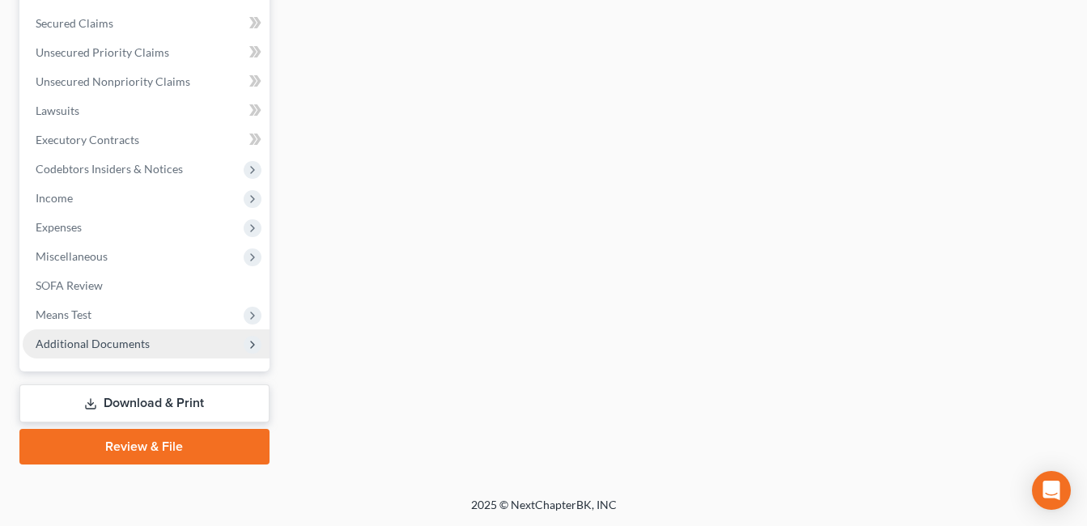
click at [163, 352] on span "Additional Documents" at bounding box center [146, 343] width 247 height 29
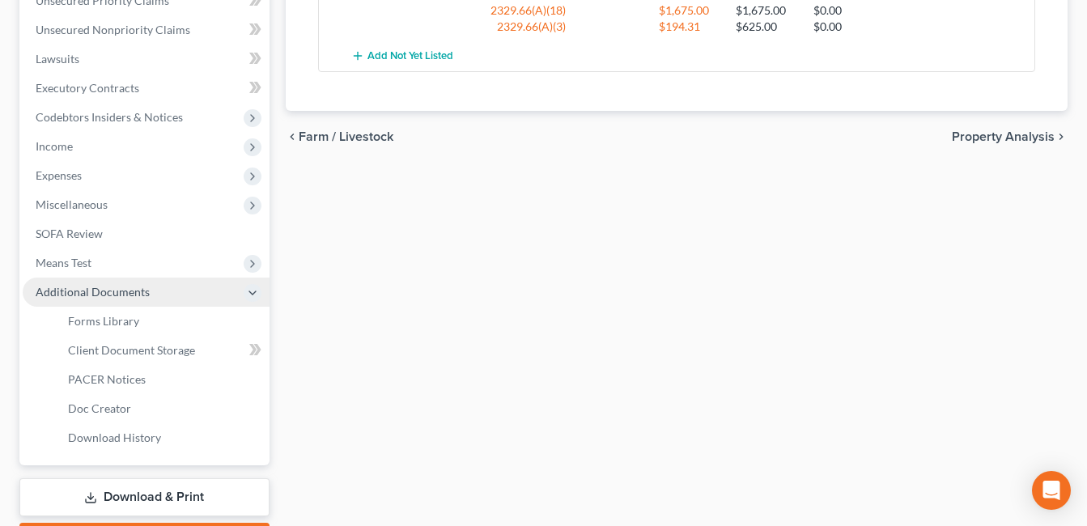
scroll to position [363, 0]
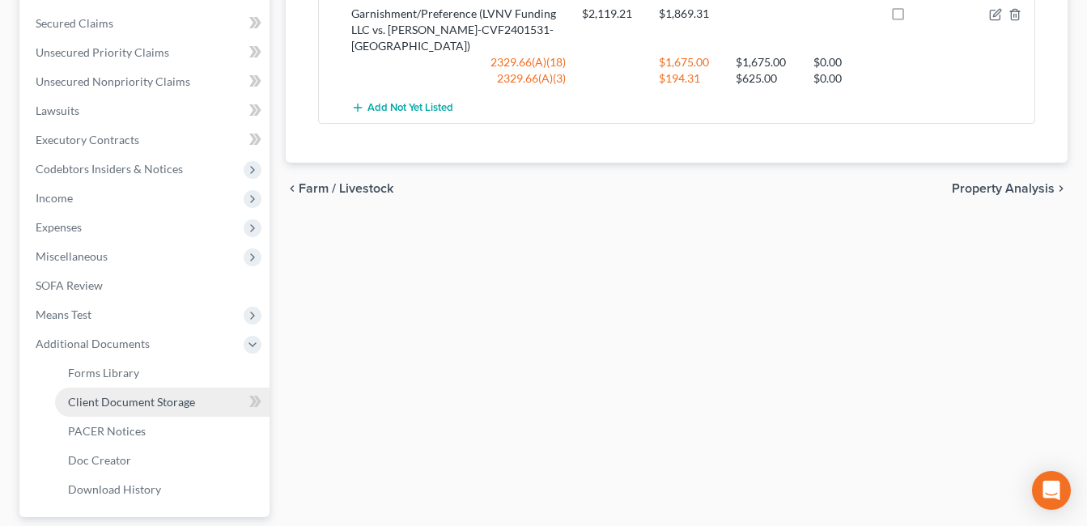
click at [167, 399] on span "Client Document Storage" at bounding box center [131, 402] width 127 height 14
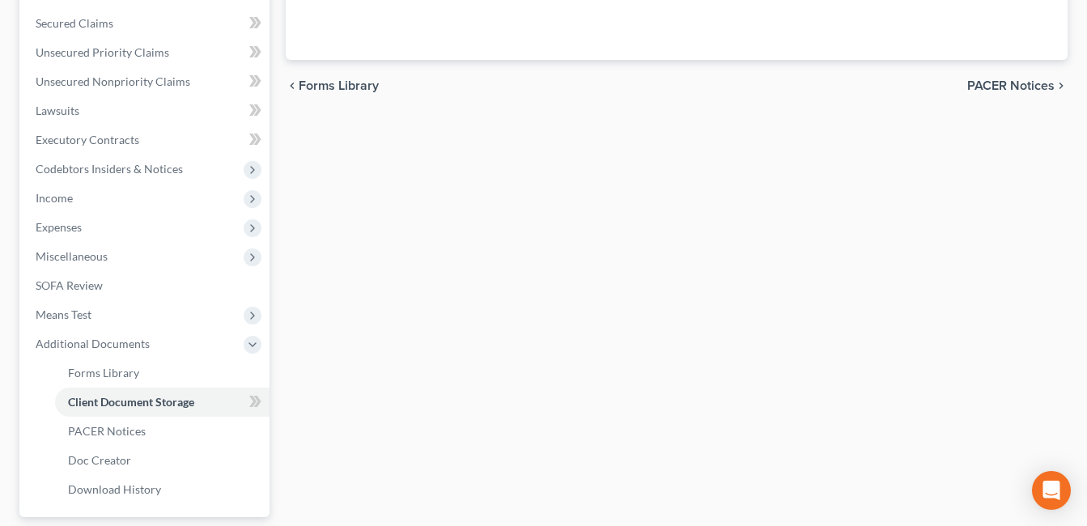
scroll to position [281, 0]
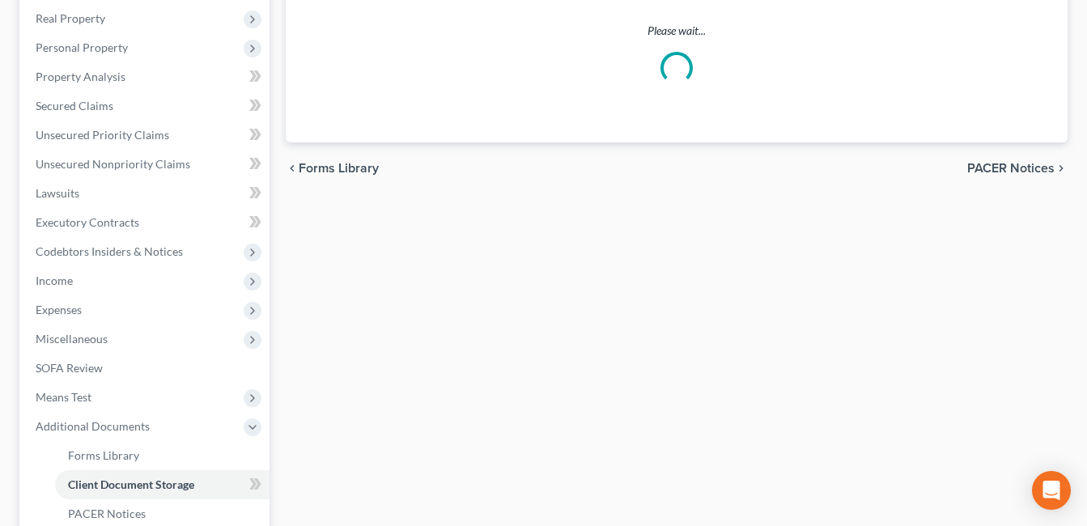
select select "7"
select select "37"
select select "52"
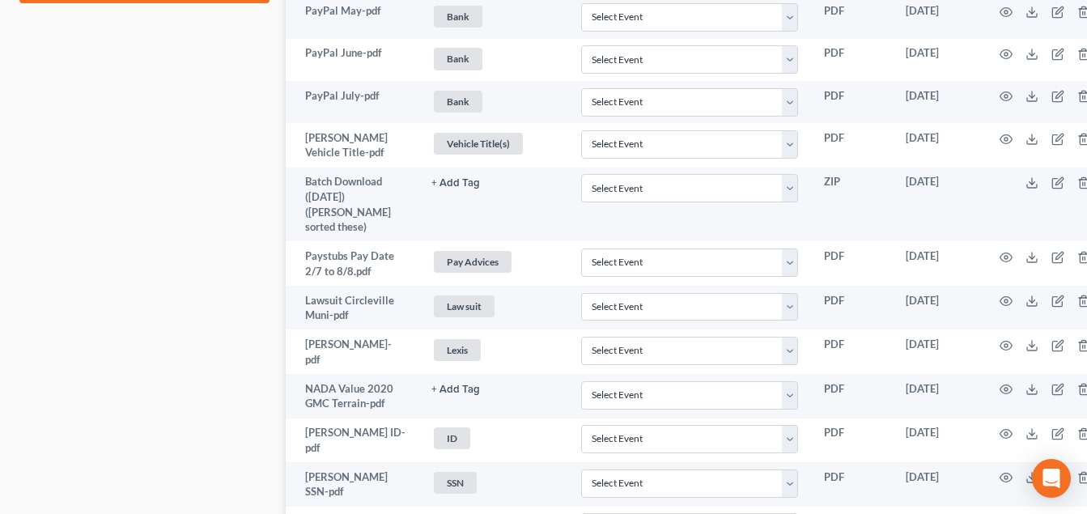
scroll to position [971, 0]
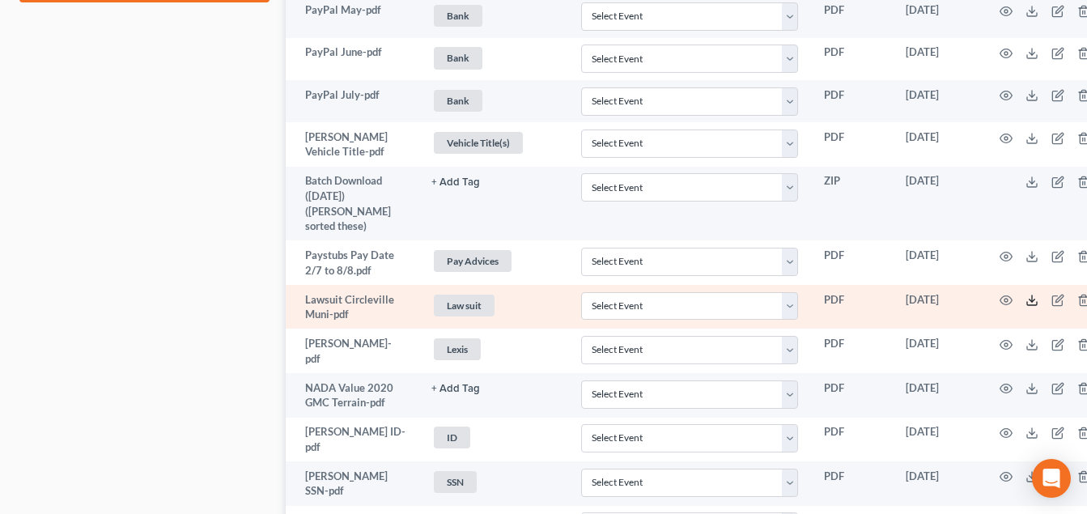
click at [1027, 294] on icon at bounding box center [1031, 300] width 13 height 13
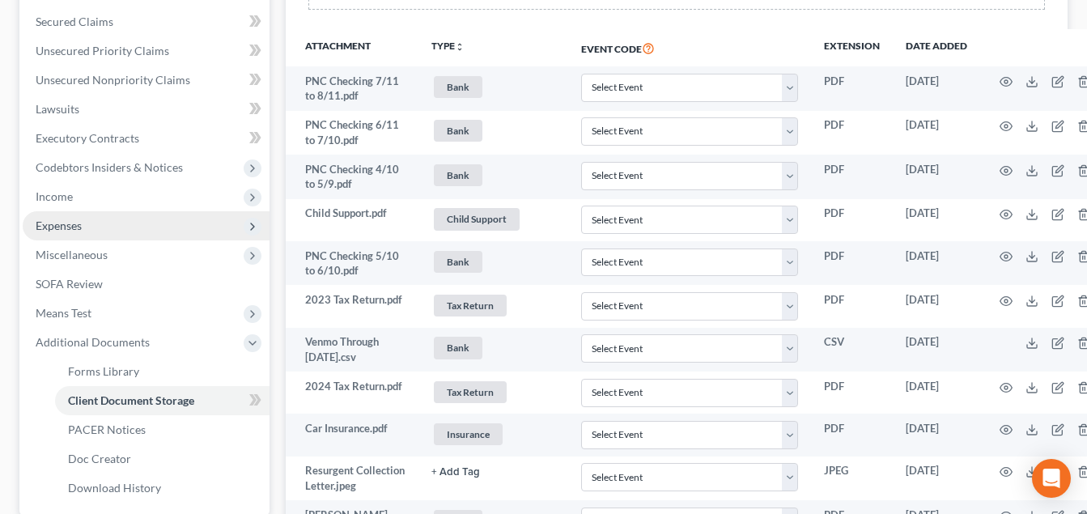
scroll to position [162, 0]
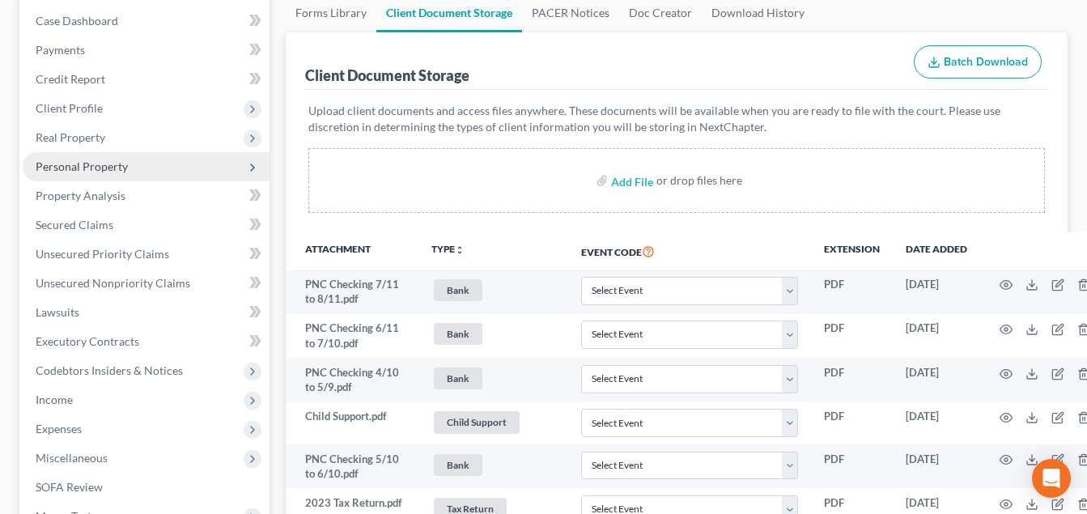
click at [108, 165] on span "Personal Property" at bounding box center [82, 166] width 92 height 14
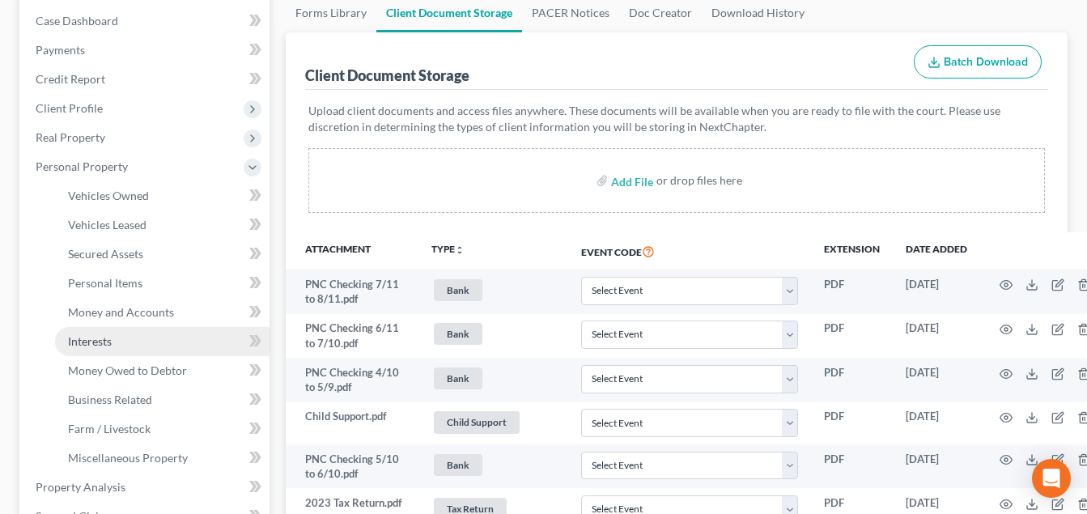
scroll to position [243, 0]
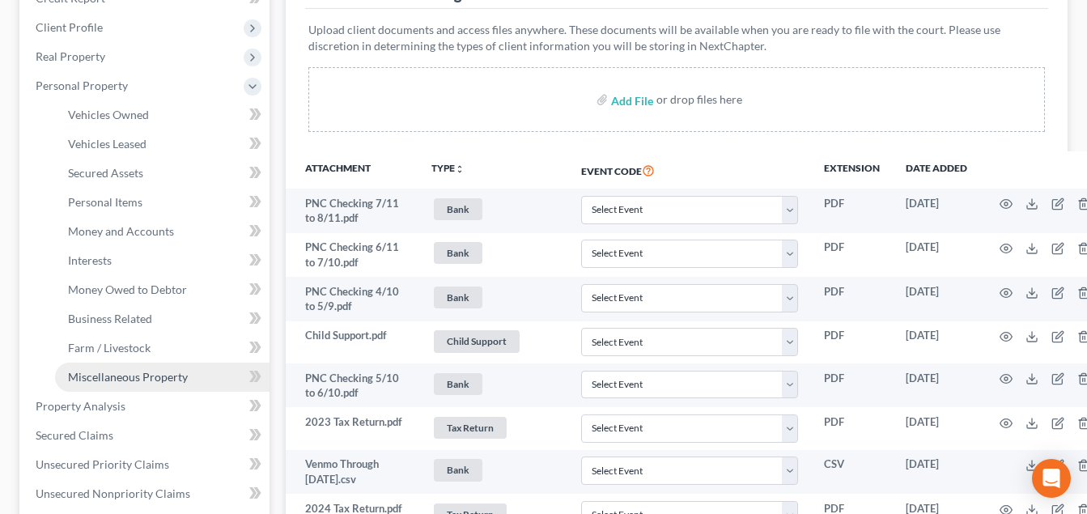
click at [140, 379] on span "Miscellaneous Property" at bounding box center [128, 377] width 120 height 14
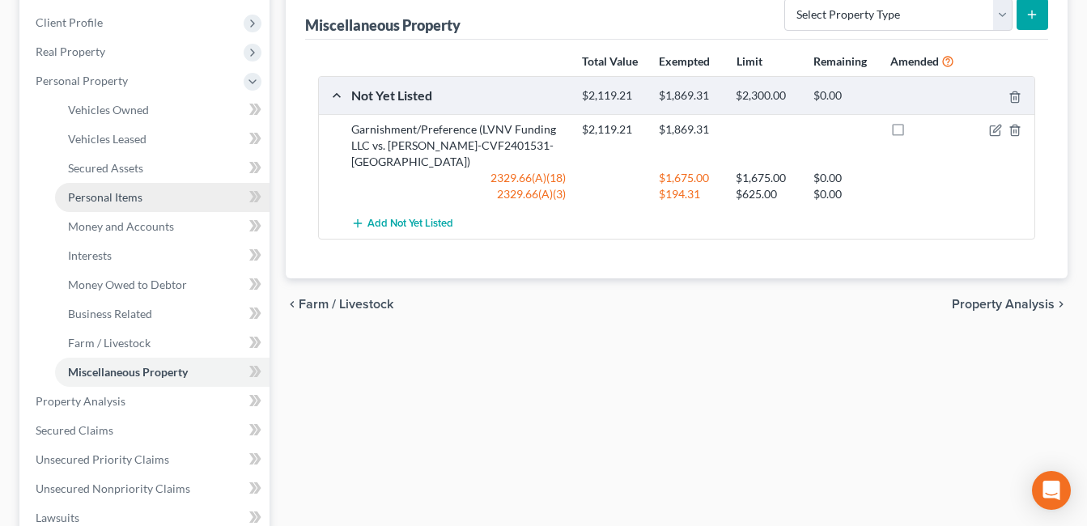
scroll to position [405, 0]
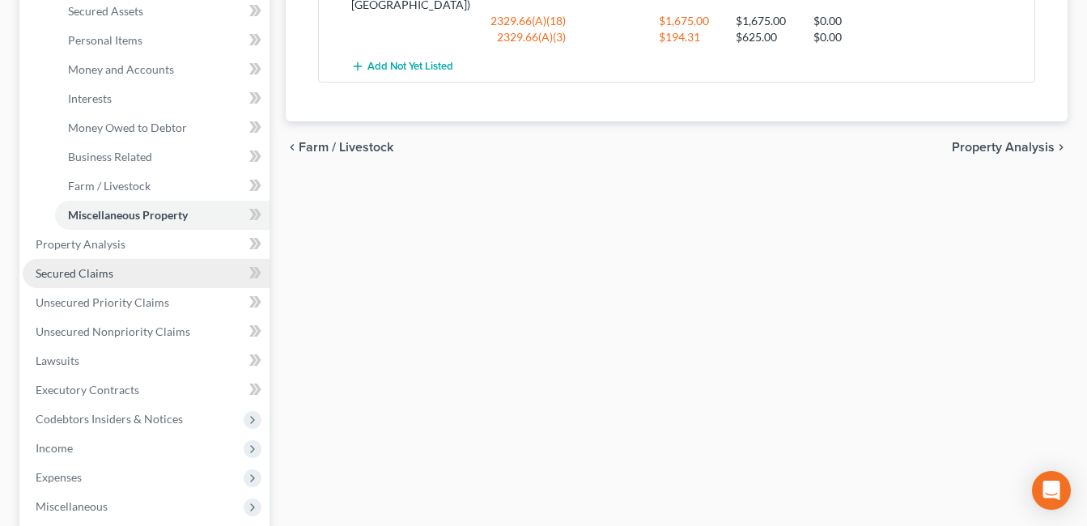
click at [101, 275] on span "Secured Claims" at bounding box center [75, 273] width 78 height 14
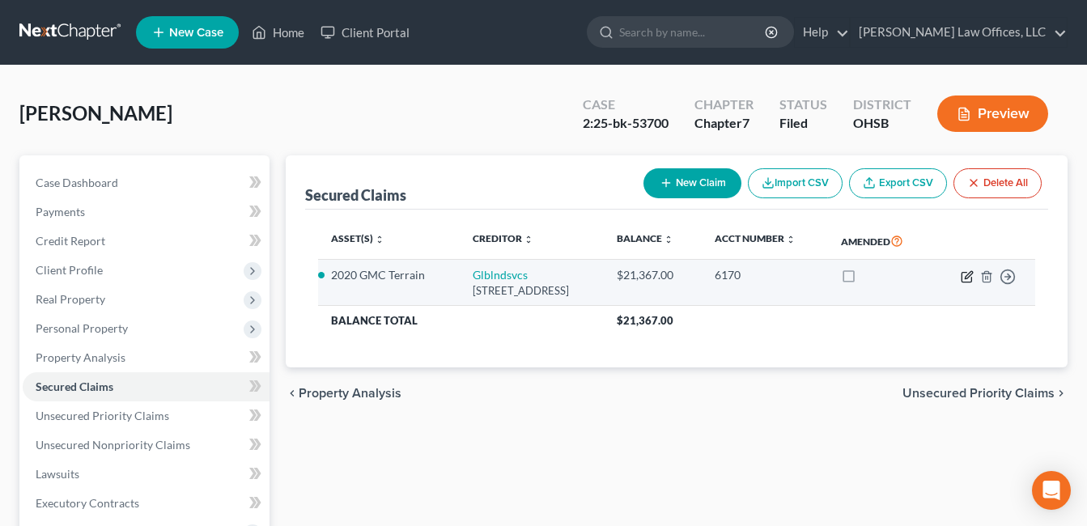
click at [969, 278] on icon "button" at bounding box center [967, 274] width 7 height 7
select select "42"
select select "2"
select select "0"
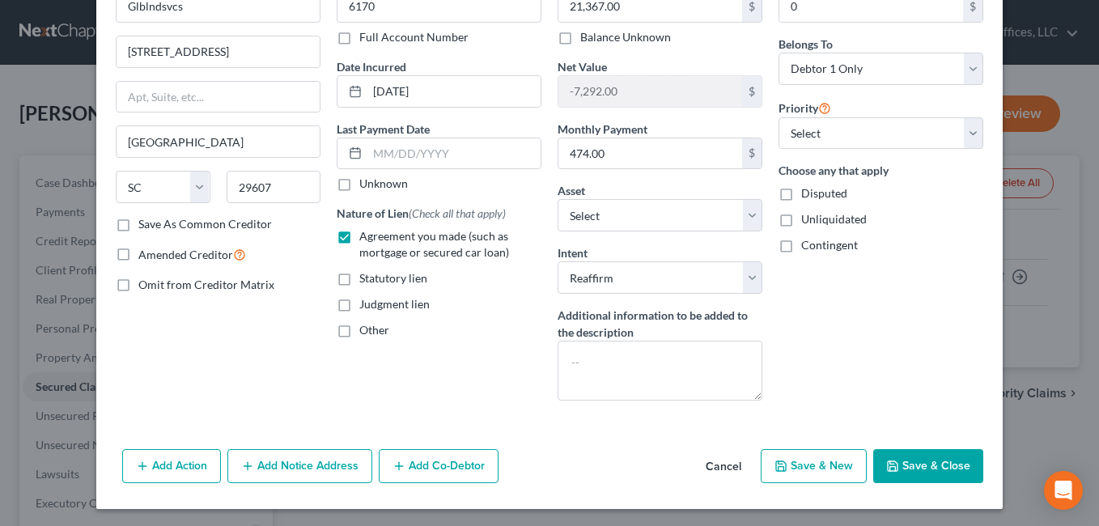
scroll to position [104, 0]
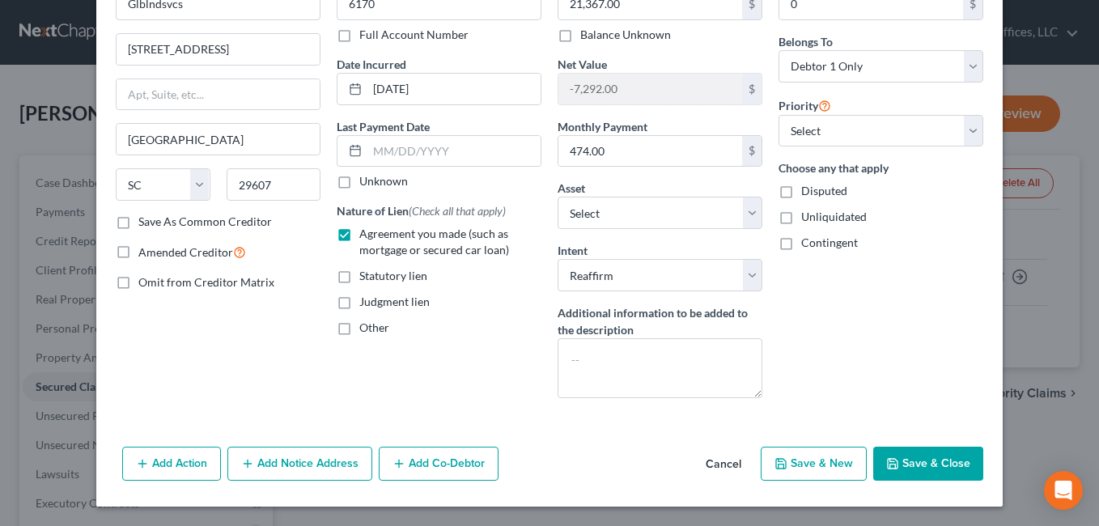
click at [926, 454] on button "Save & Close" at bounding box center [928, 464] width 110 height 34
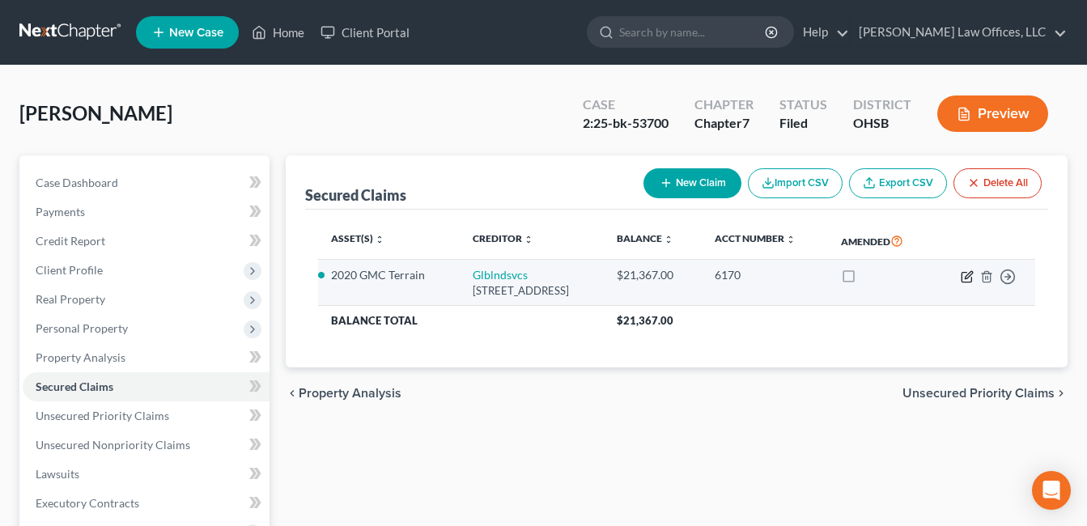
click at [965, 283] on icon "button" at bounding box center [966, 276] width 13 height 13
select select "42"
select select "2"
select select "0"
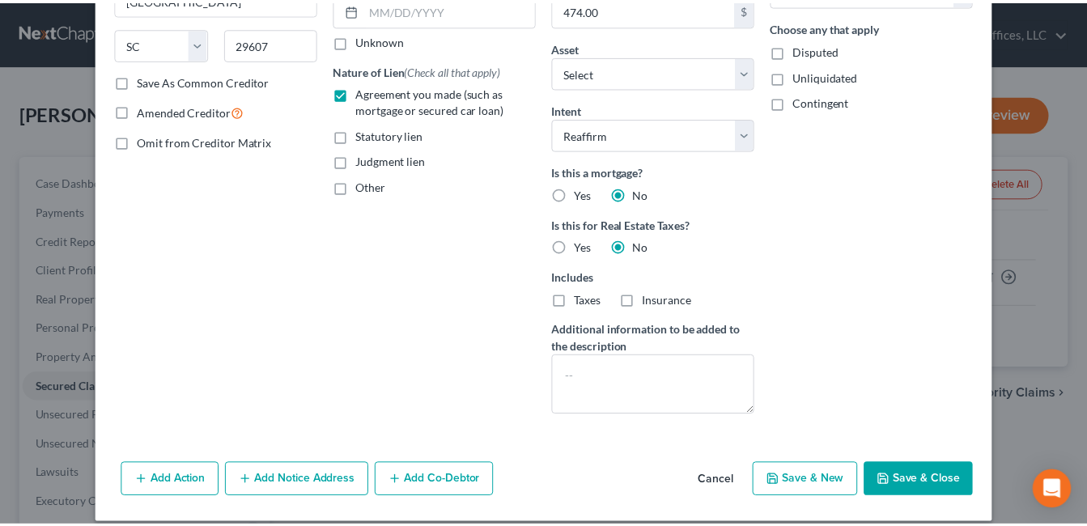
scroll to position [261, 0]
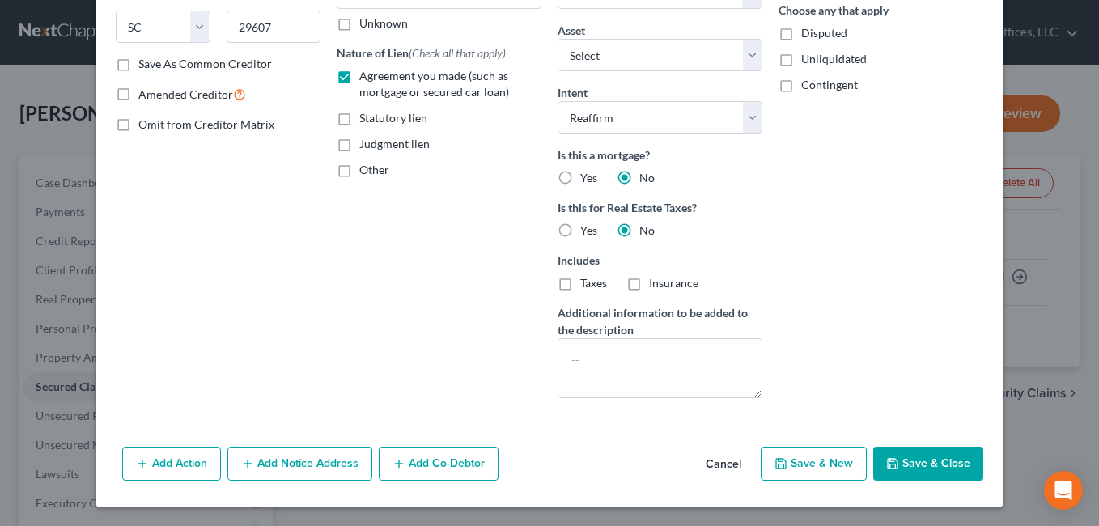
click at [903, 462] on button "Save & Close" at bounding box center [928, 464] width 110 height 34
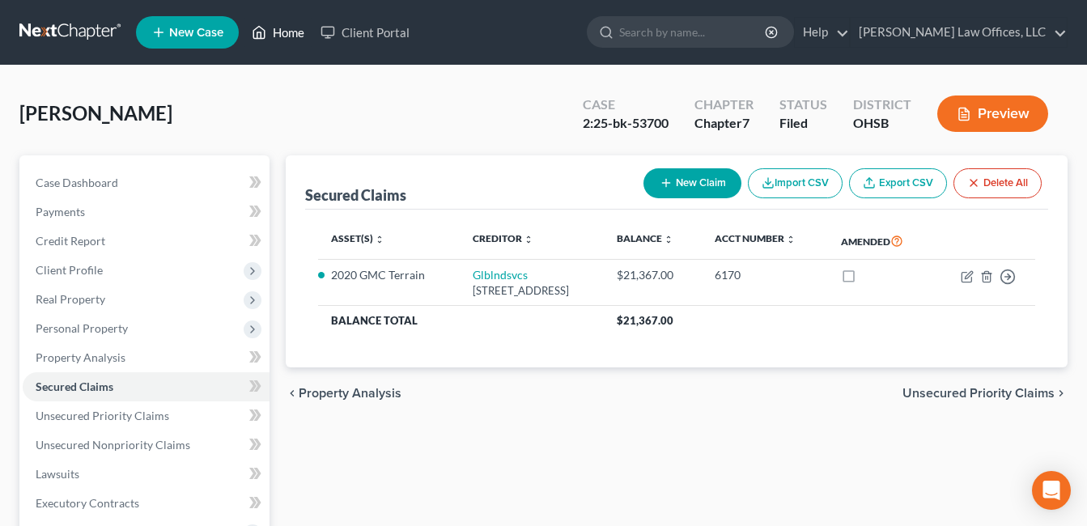
click at [303, 30] on link "Home" at bounding box center [278, 32] width 69 height 29
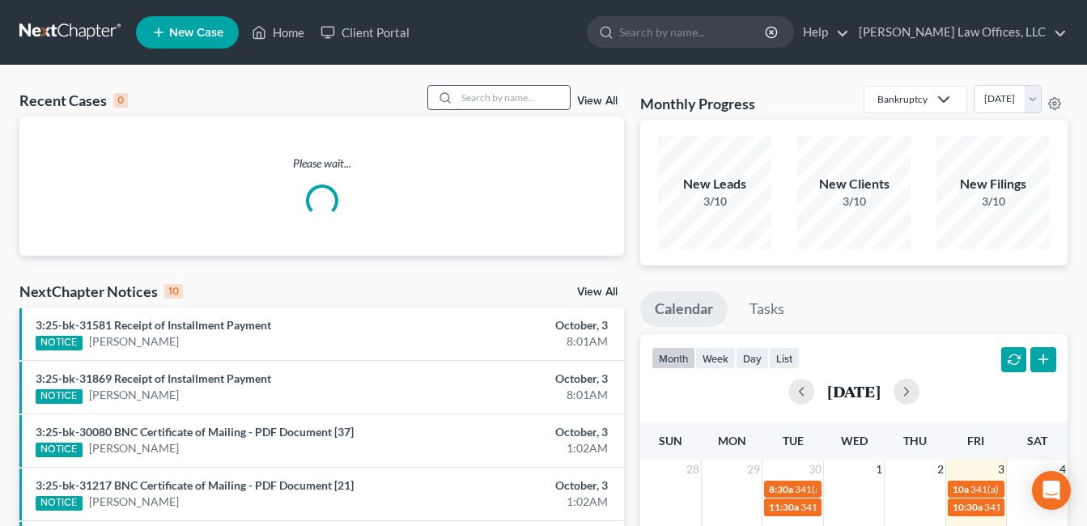
click at [491, 100] on input "search" at bounding box center [512, 97] width 113 height 23
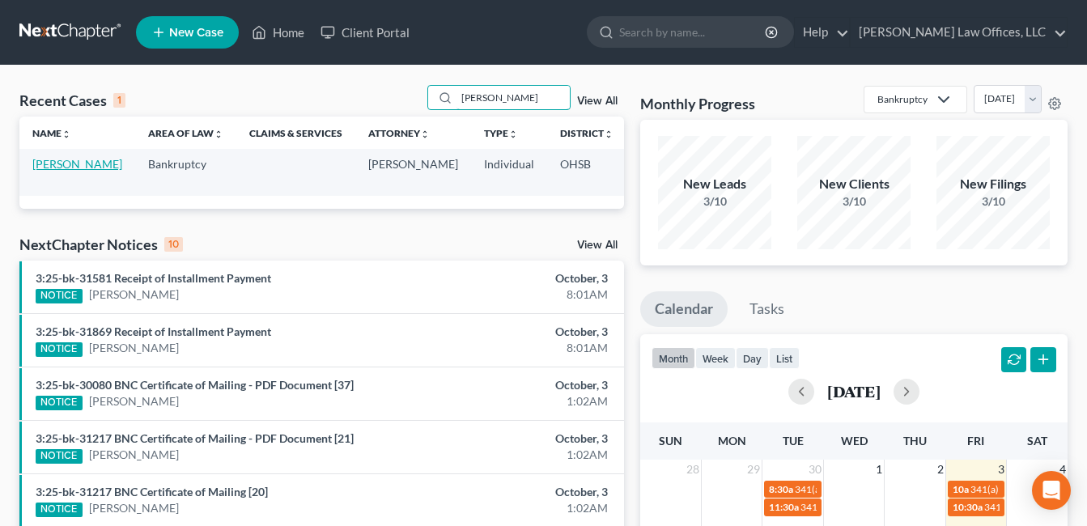
type input "[PERSON_NAME]"
click at [60, 164] on link "[PERSON_NAME]" at bounding box center [77, 164] width 90 height 14
select select "4"
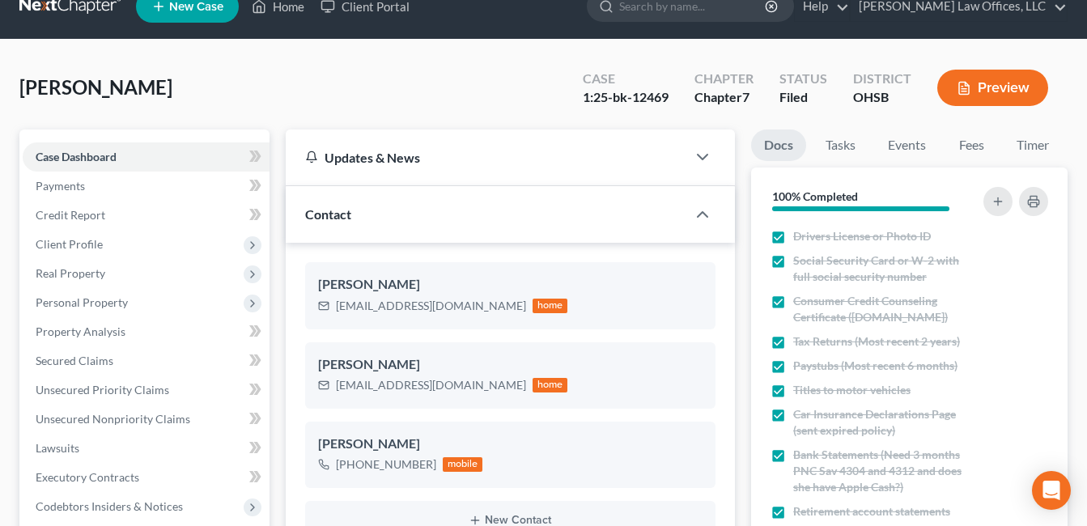
scroll to position [485, 0]
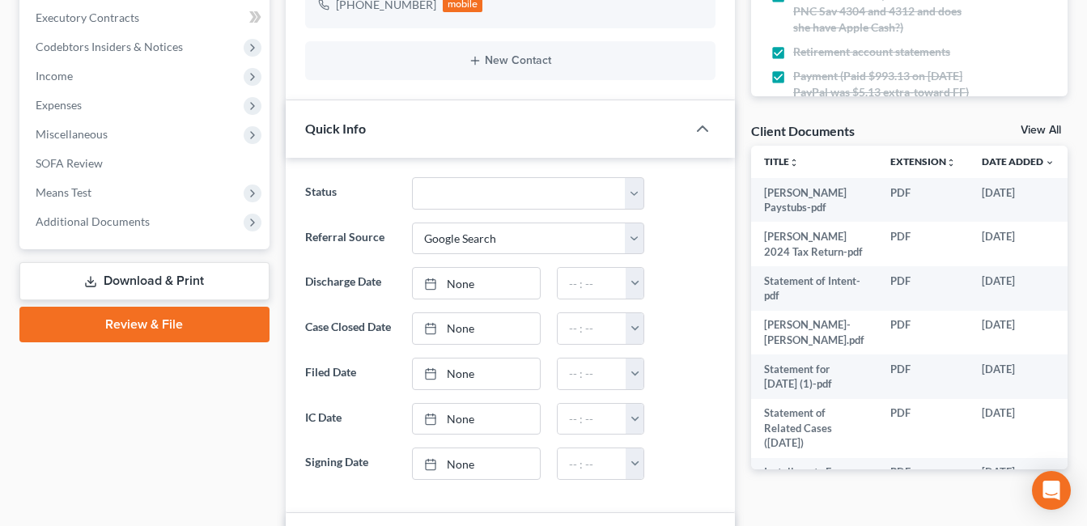
drag, startPoint x: 114, startPoint y: 225, endPoint x: 138, endPoint y: 236, distance: 26.8
click at [114, 225] on span "Additional Documents" at bounding box center [93, 221] width 114 height 14
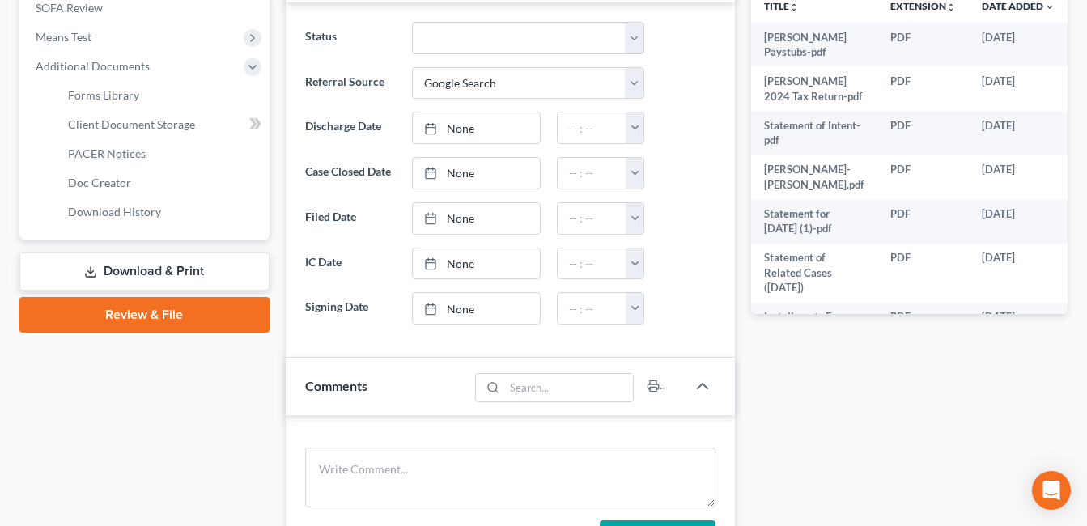
scroll to position [647, 0]
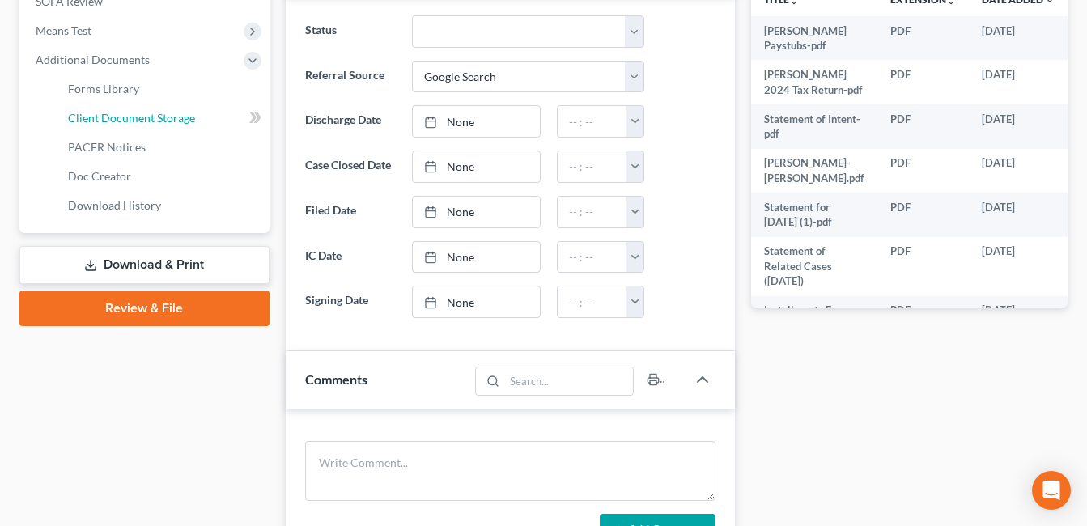
drag, startPoint x: 164, startPoint y: 118, endPoint x: 654, endPoint y: 95, distance: 490.1
click at [164, 118] on span "Client Document Storage" at bounding box center [131, 118] width 127 height 14
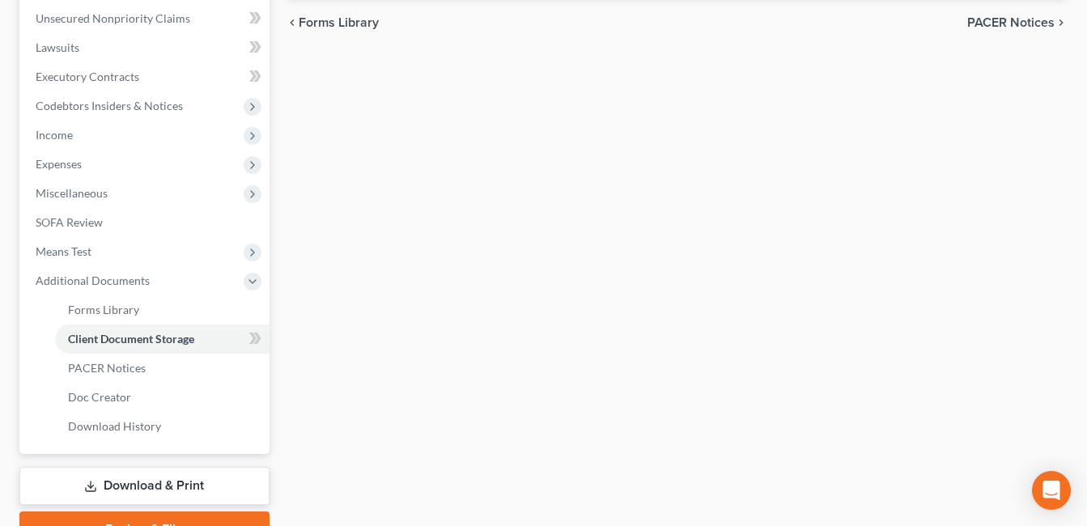
scroll to position [273, 0]
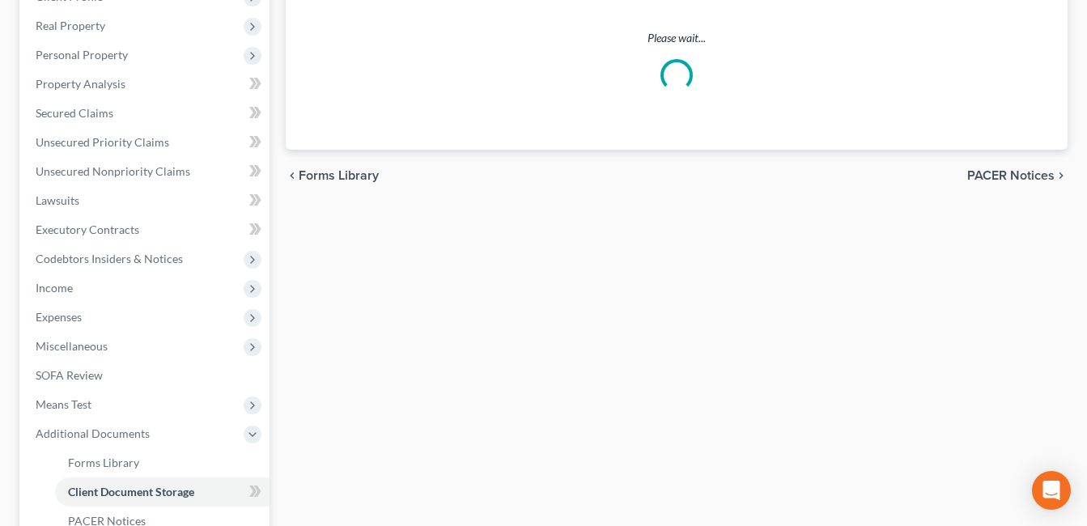
select select "7"
select select "37"
select select "52"
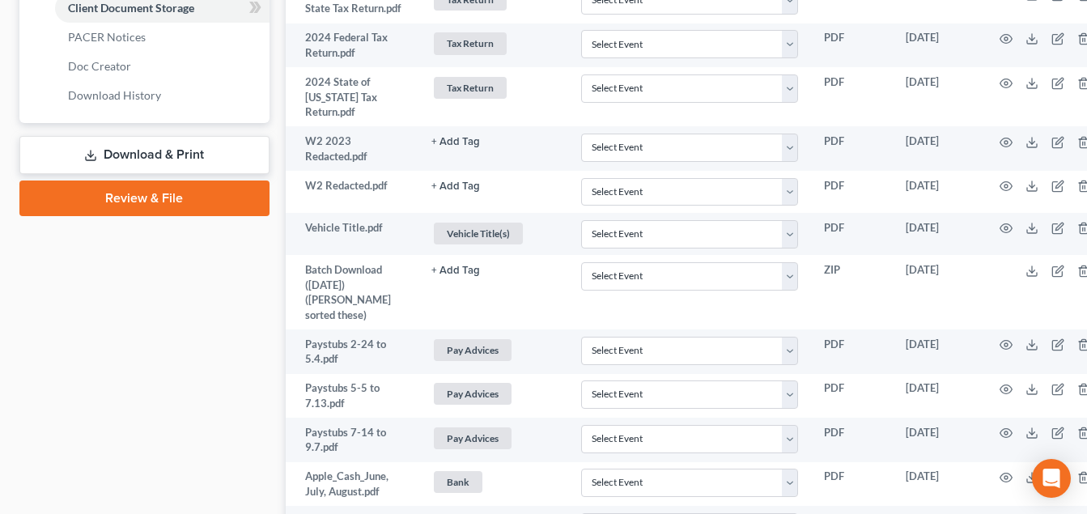
scroll to position [809, 0]
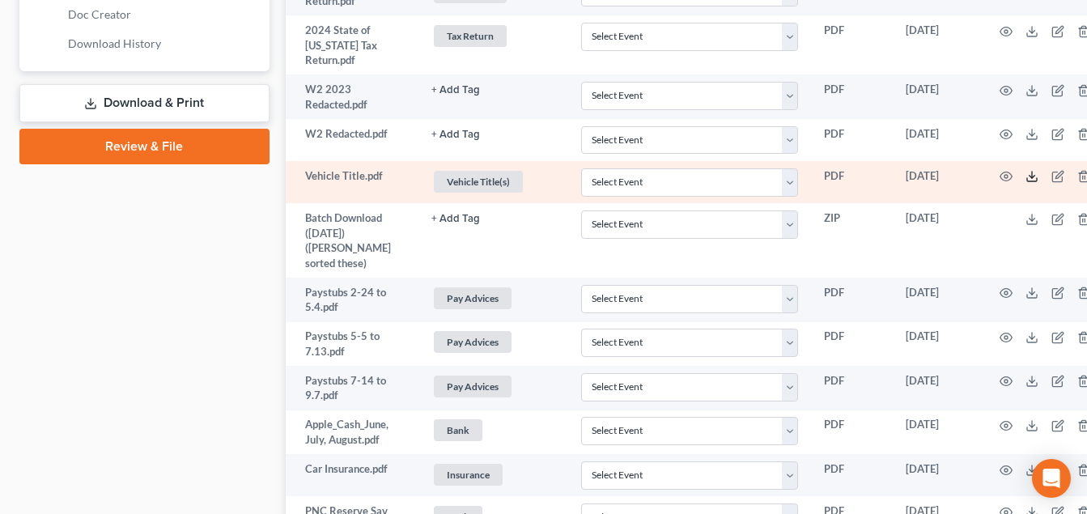
click at [1029, 178] on polyline at bounding box center [1032, 177] width 6 height 2
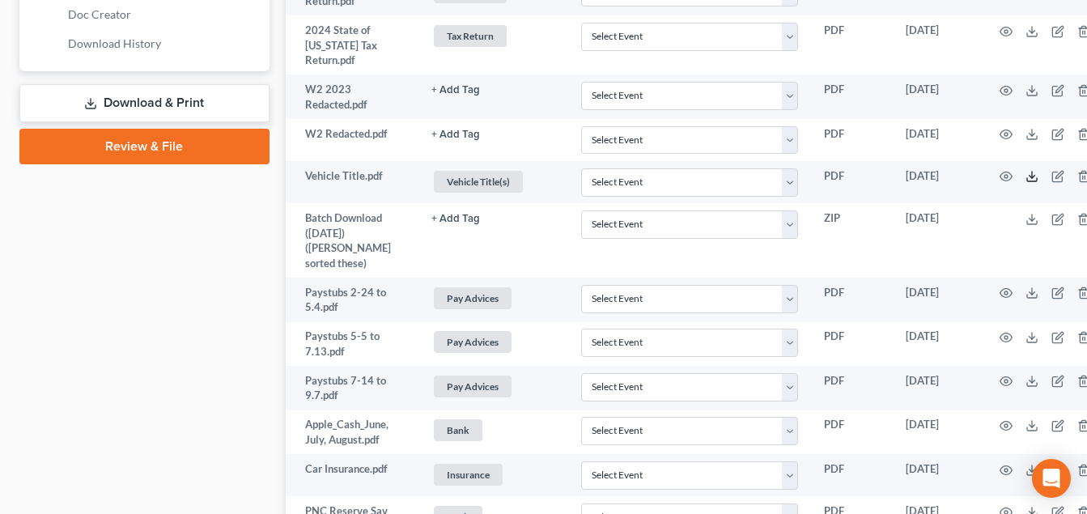
scroll to position [243, 0]
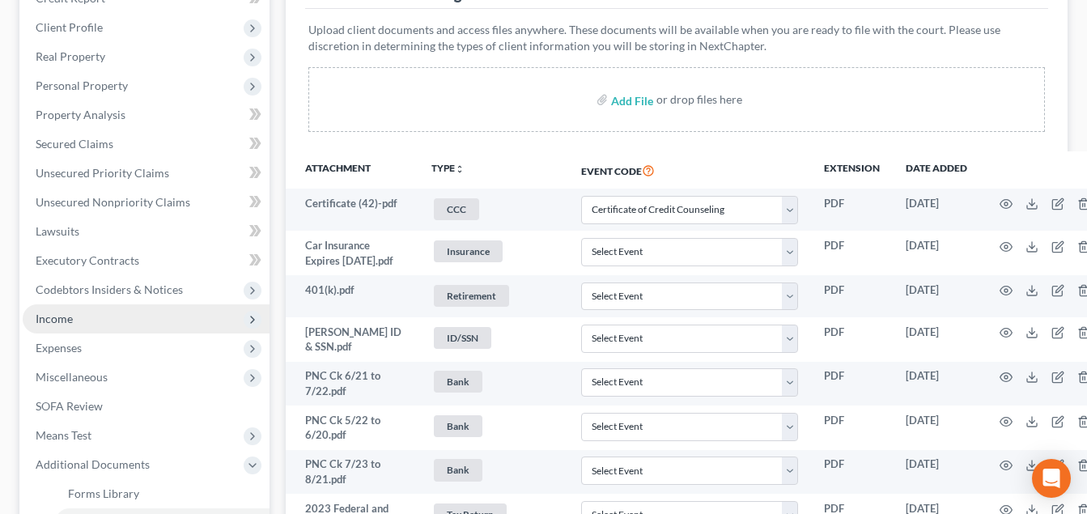
drag, startPoint x: 74, startPoint y: 318, endPoint x: 86, endPoint y: 319, distance: 11.4
click at [74, 318] on span "Income" at bounding box center [146, 318] width 247 height 29
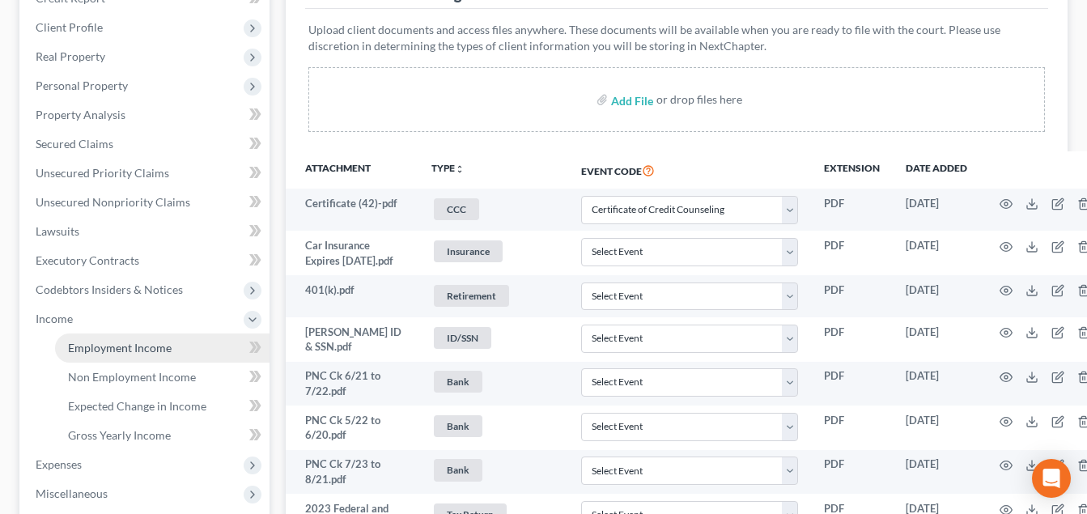
click at [108, 345] on span "Employment Income" at bounding box center [120, 348] width 104 height 14
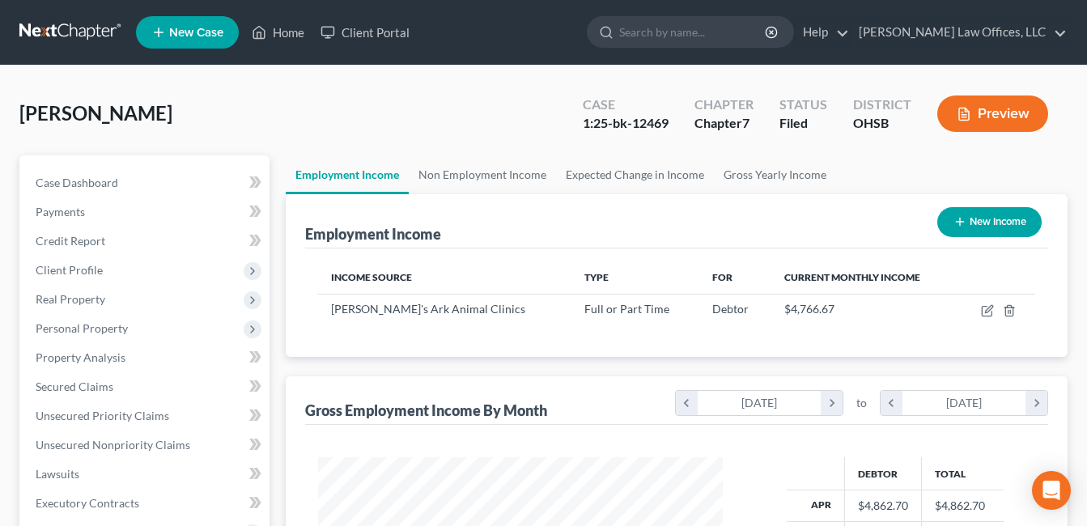
scroll to position [290, 438]
click at [275, 31] on link "Home" at bounding box center [278, 32] width 69 height 29
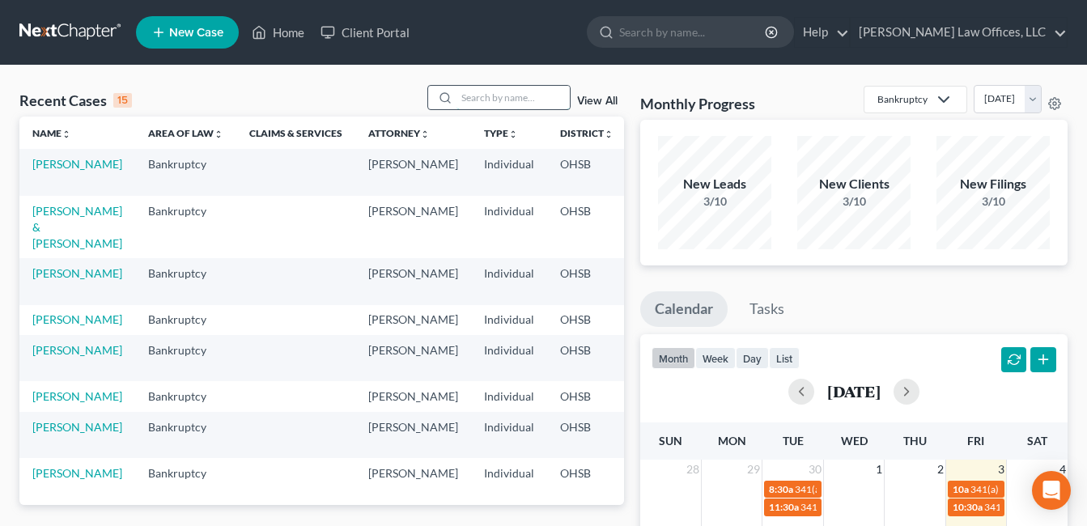
click at [515, 101] on input "search" at bounding box center [512, 97] width 113 height 23
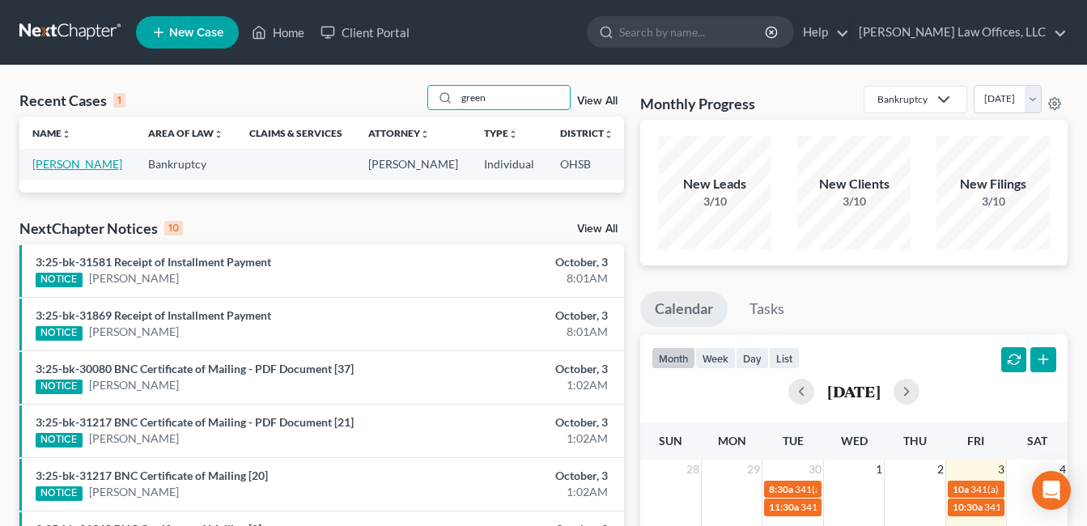
type input "green"
click at [56, 163] on link "[PERSON_NAME]" at bounding box center [77, 164] width 90 height 14
select select "3"
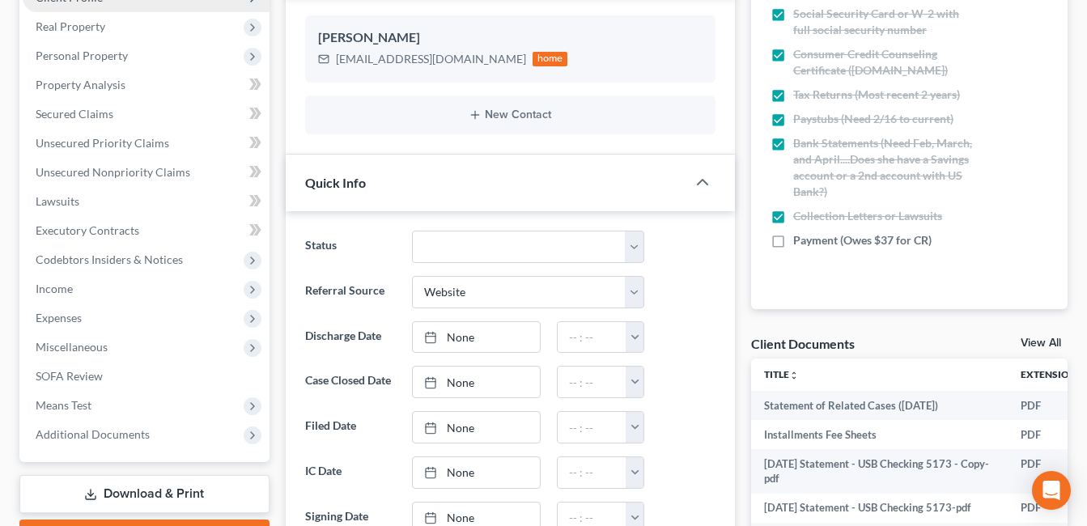
scroll to position [324, 0]
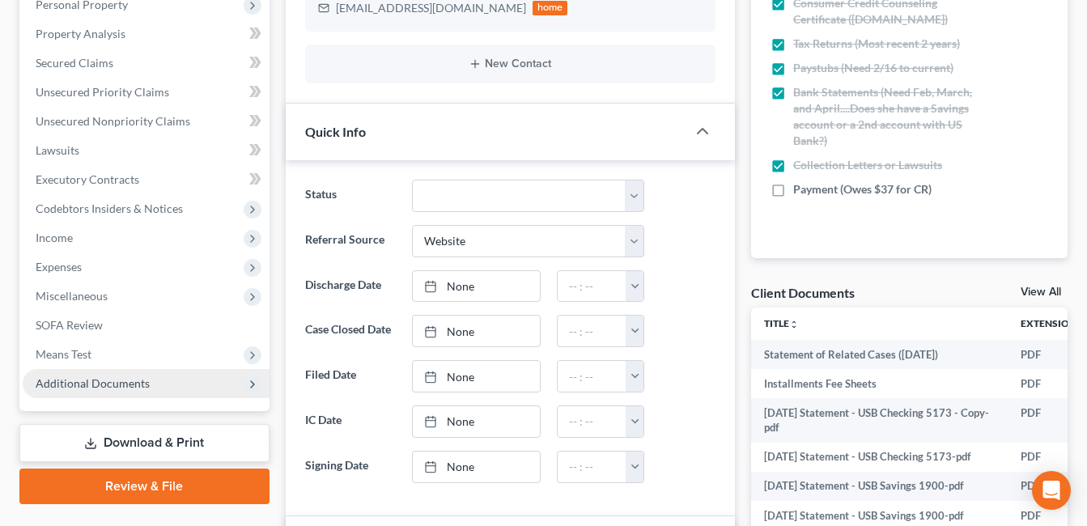
click at [142, 390] on span "Additional Documents" at bounding box center [146, 383] width 247 height 29
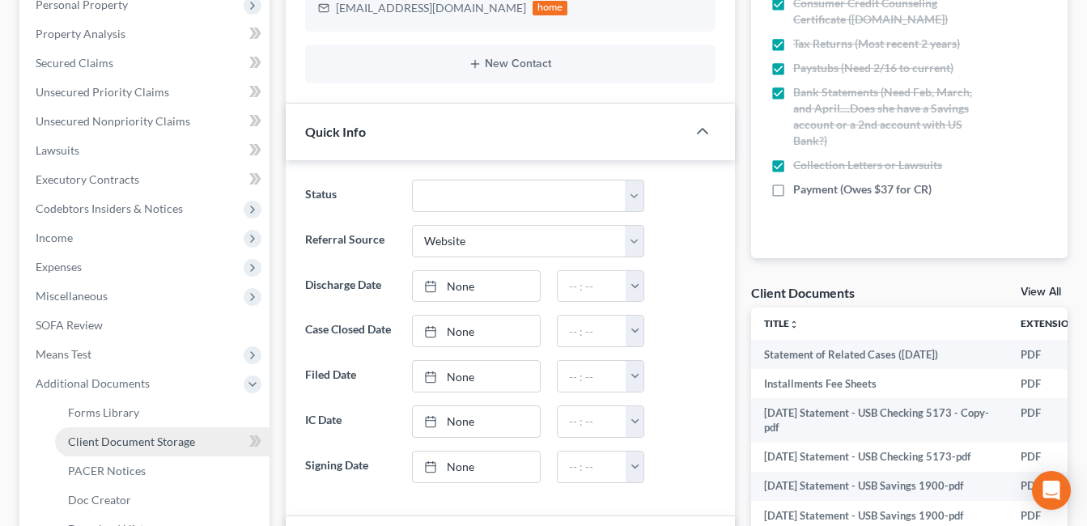
click at [138, 439] on span "Client Document Storage" at bounding box center [131, 441] width 127 height 14
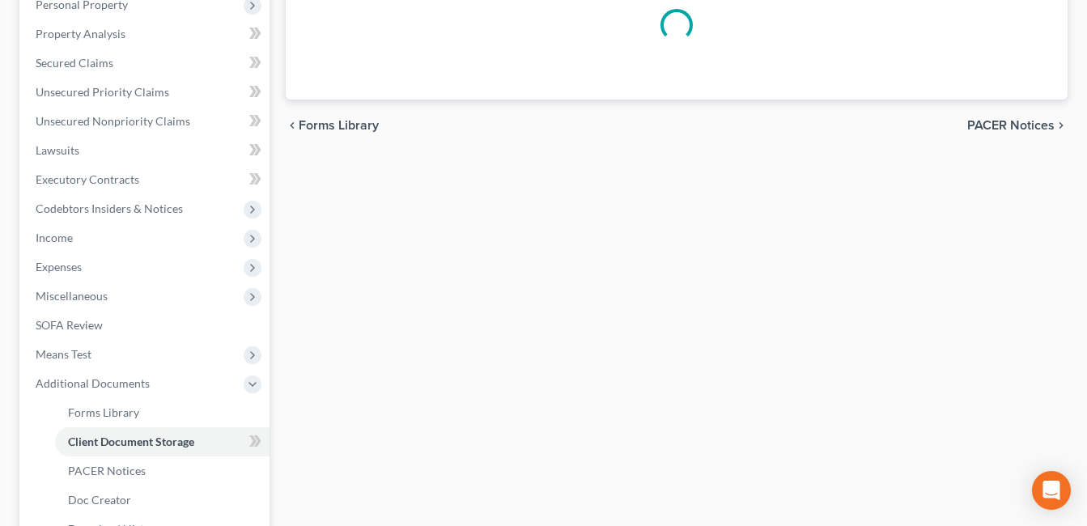
scroll to position [216, 0]
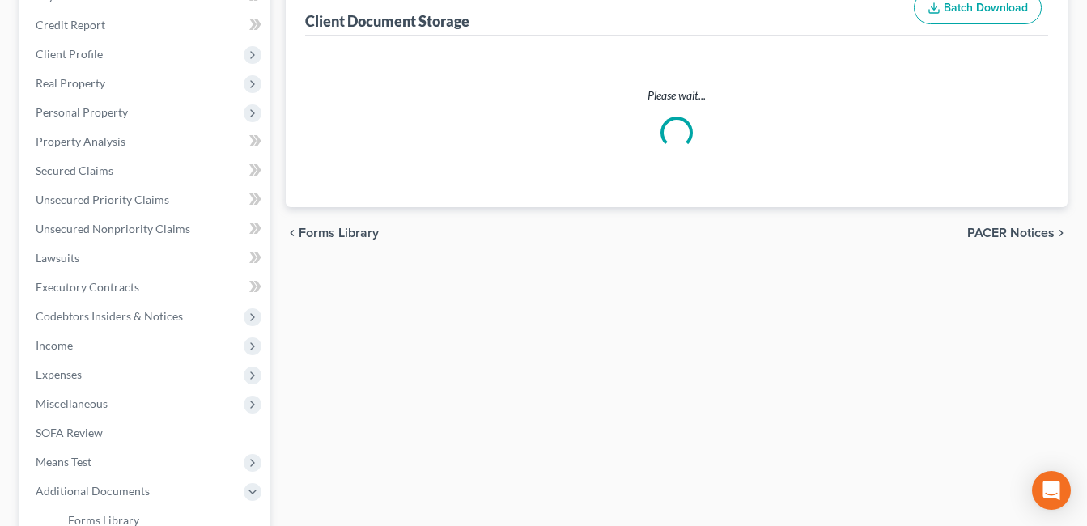
select select "7"
select select "37"
select select "52"
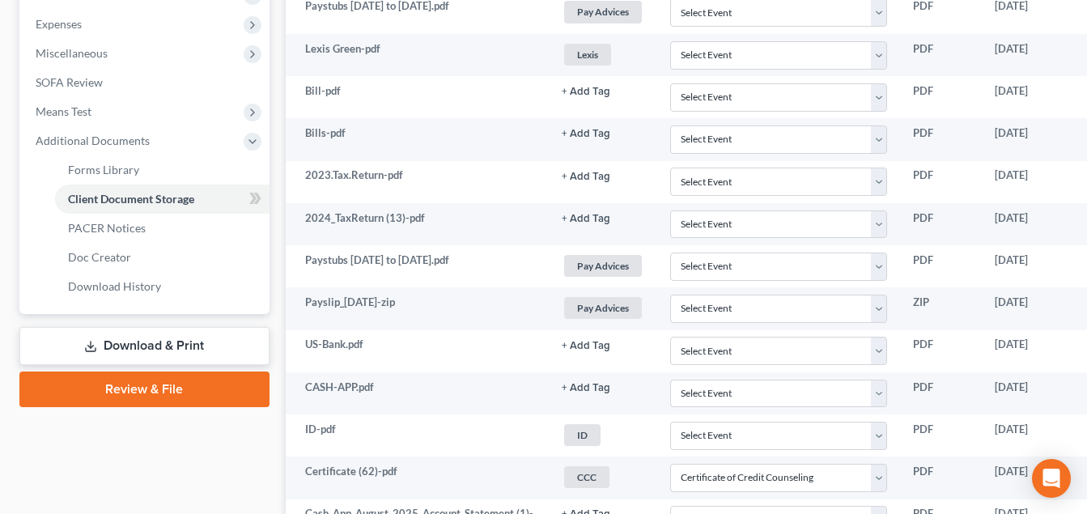
scroll to position [566, 124]
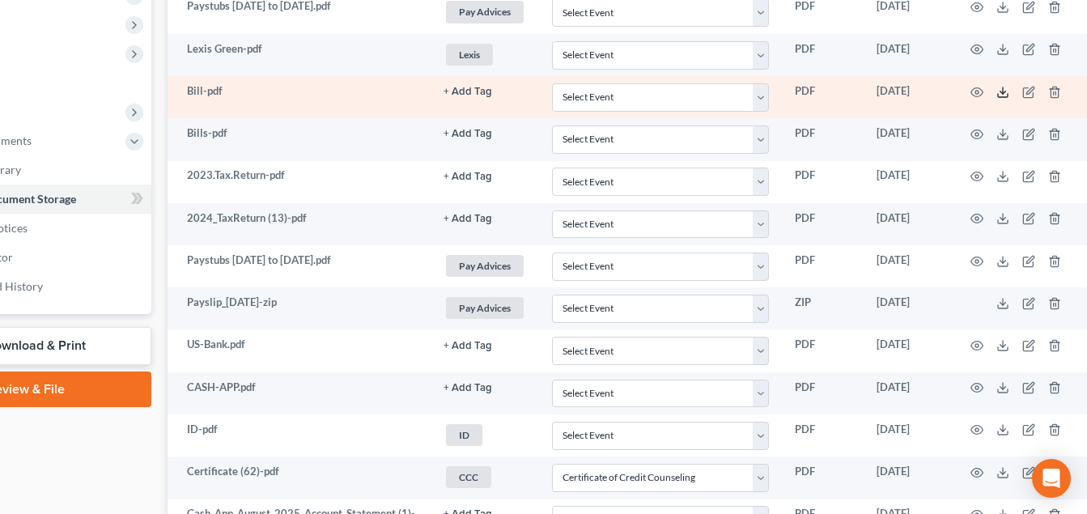
click at [998, 89] on icon at bounding box center [1002, 92] width 13 height 13
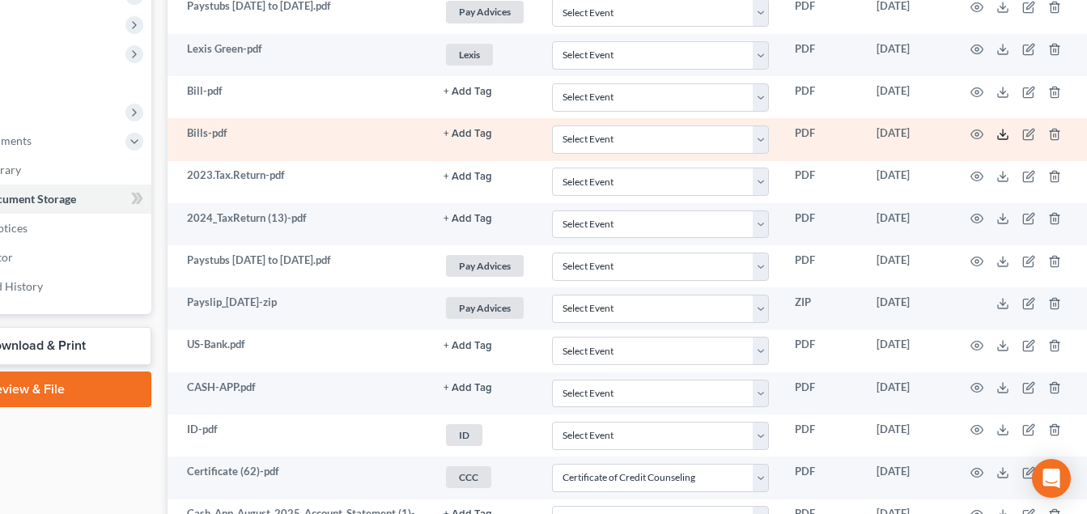
click at [998, 132] on icon at bounding box center [1002, 134] width 13 height 13
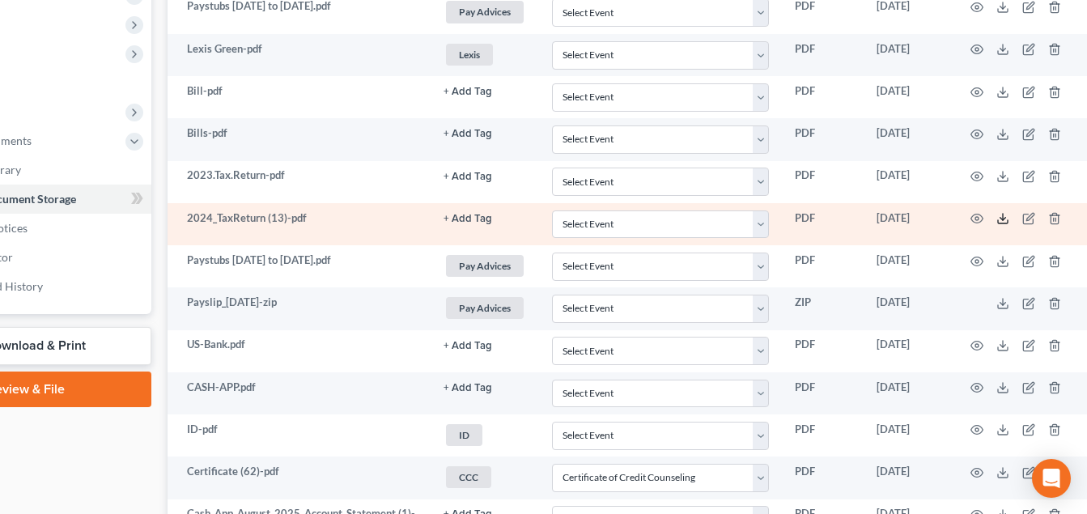
click at [1006, 214] on icon at bounding box center [1002, 218] width 13 height 13
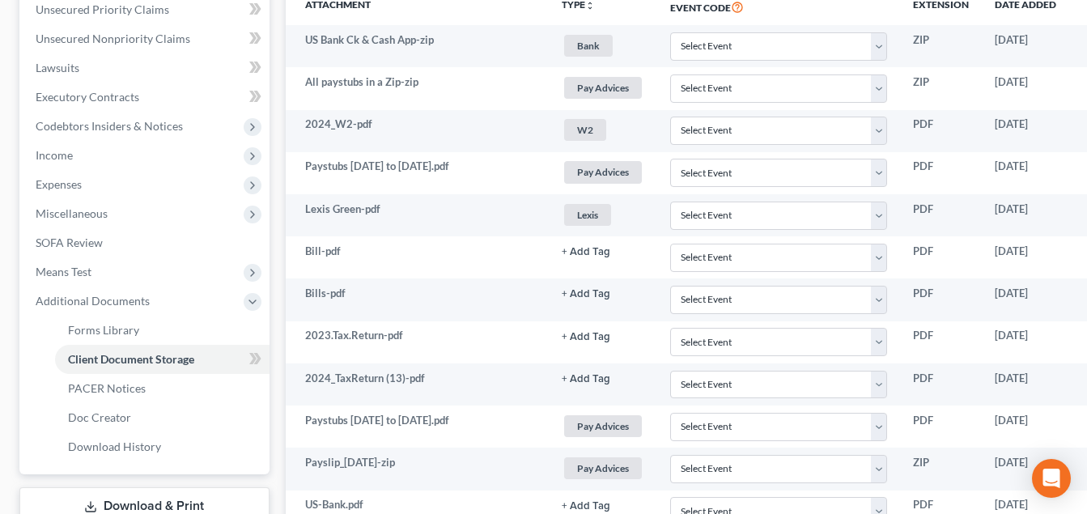
scroll to position [81, 0]
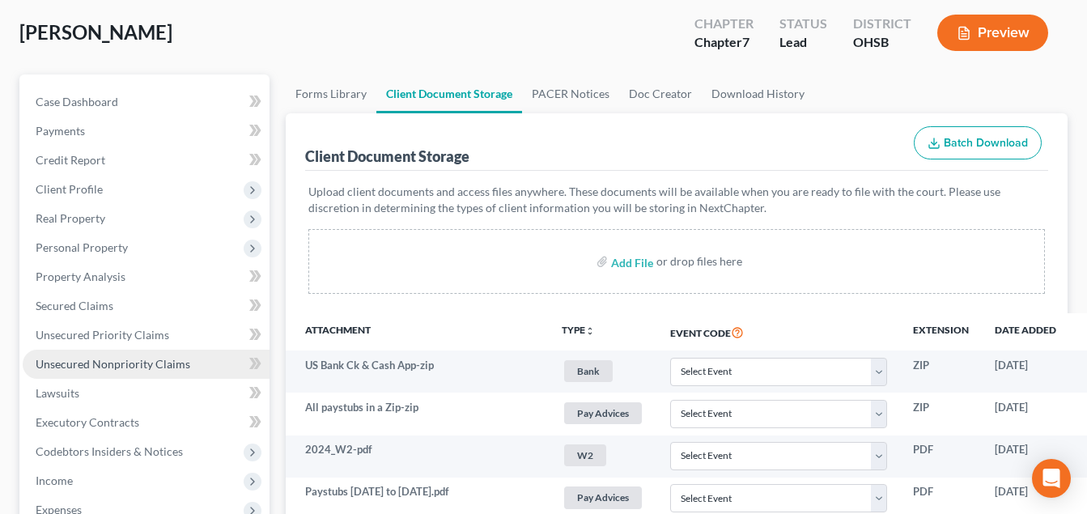
click at [100, 364] on span "Unsecured Nonpriority Claims" at bounding box center [113, 364] width 155 height 14
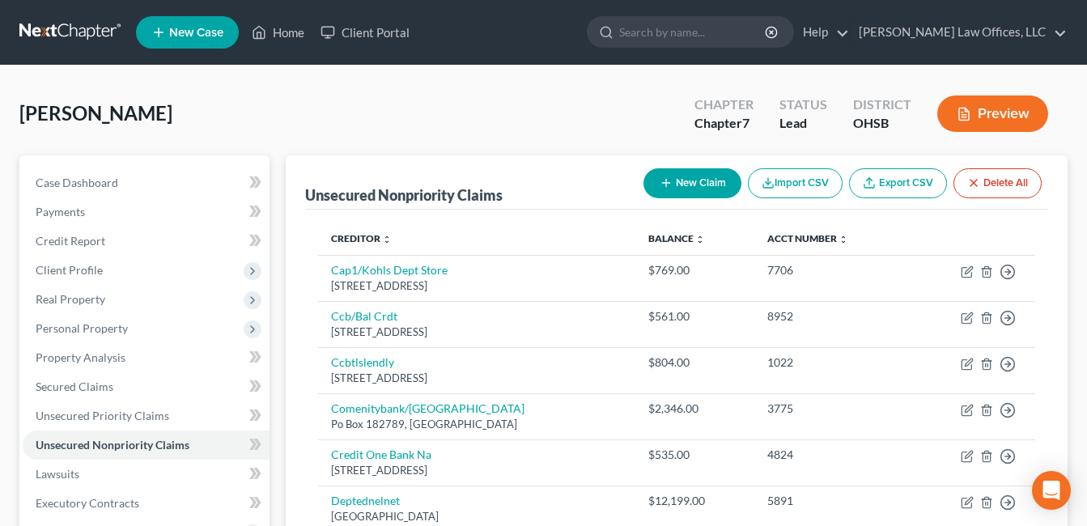
click at [710, 180] on button "New Claim" at bounding box center [692, 183] width 98 height 30
select select "0"
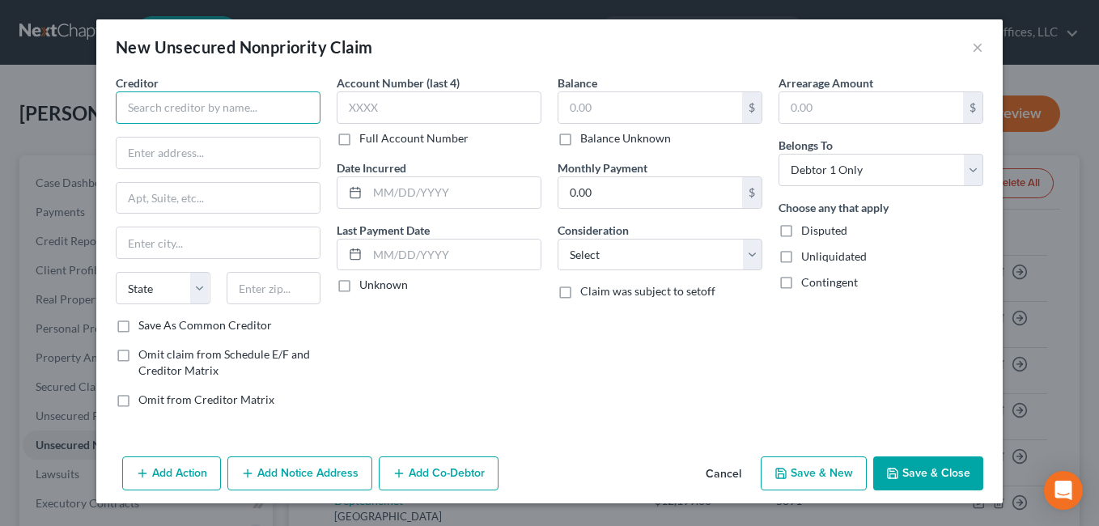
click at [252, 112] on input "text" at bounding box center [218, 107] width 205 height 32
click at [290, 114] on input "United Collection Bureau, Inc." at bounding box center [218, 107] width 205 height 32
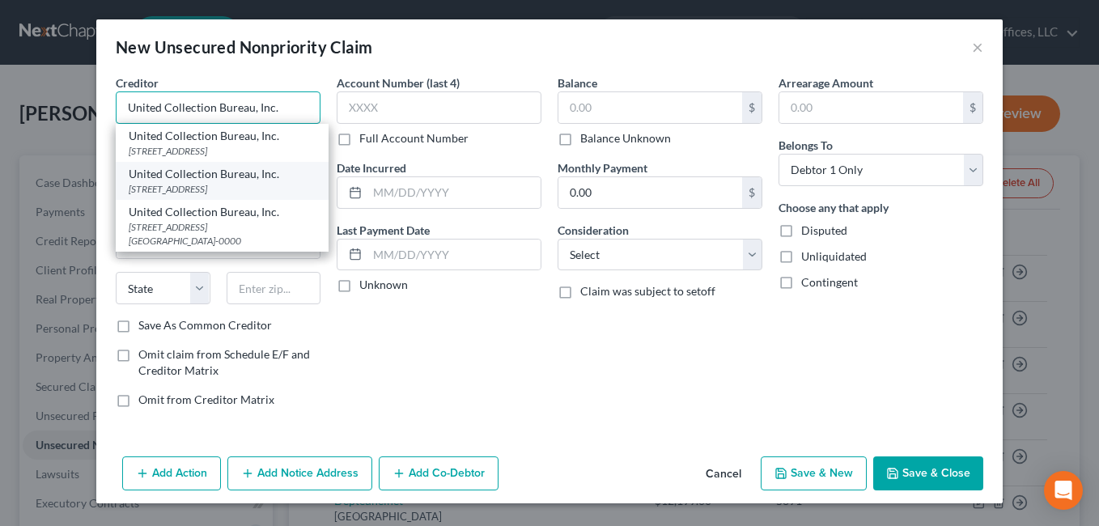
type input "United Collection Bureau, Inc."
click at [246, 196] on div "[STREET_ADDRESS]" at bounding box center [222, 189] width 187 height 14
type input "[STREET_ADDRESS]"
type input "[GEOGRAPHIC_DATA]"
select select "36"
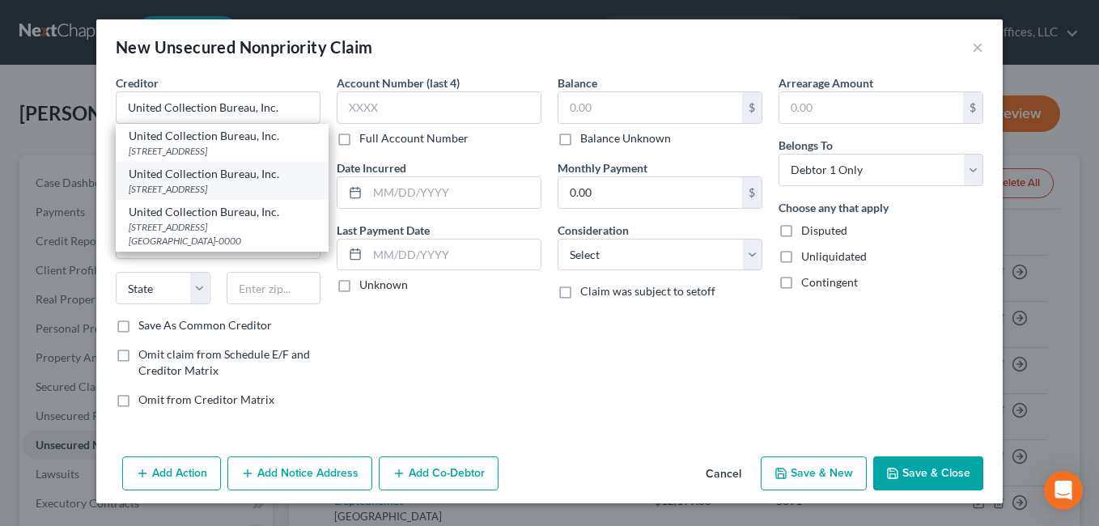
type input "43614-1501"
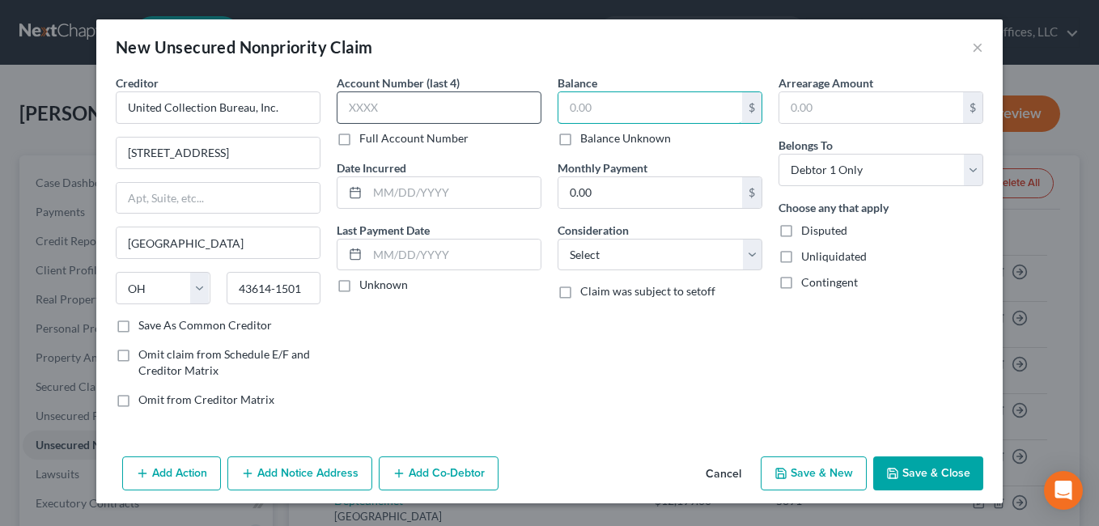
drag, startPoint x: 595, startPoint y: 104, endPoint x: 519, endPoint y: 115, distance: 76.0
click at [519, 115] on div "Creditor * United Collection Bureau, Inc. [STREET_ADDRESS][GEOGRAPHIC_DATA][US_…" at bounding box center [550, 247] width 884 height 346
type input "3,290.07"
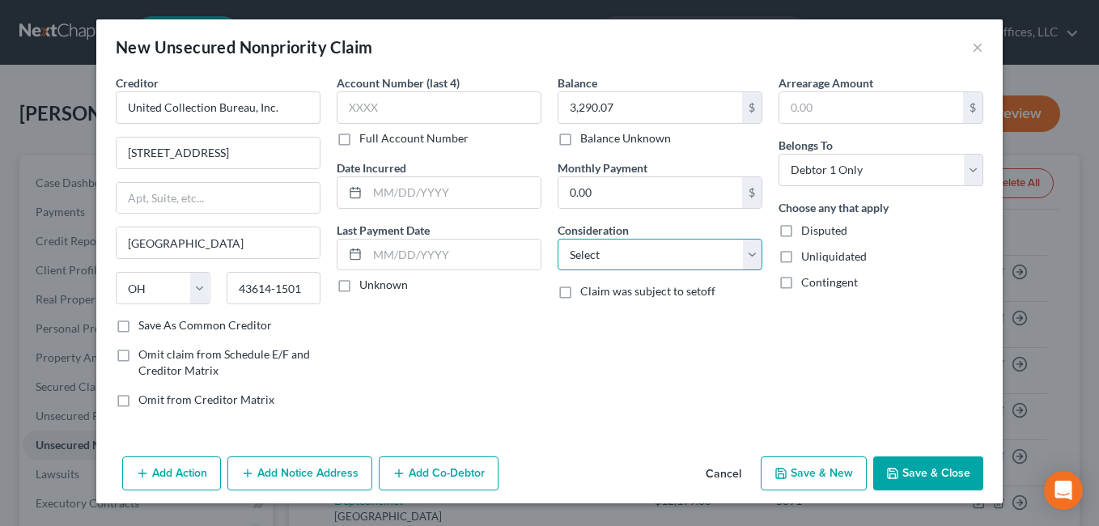
drag, startPoint x: 753, startPoint y: 254, endPoint x: 723, endPoint y: 236, distance: 34.8
click at [753, 254] on select "Select Cable / Satellite Services Collection Agency Credit Card Debt Debt Couns…" at bounding box center [659, 255] width 205 height 32
select select "1"
click at [557, 239] on select "Select Cable / Satellite Services Collection Agency Credit Card Debt Debt Couns…" at bounding box center [659, 255] width 205 height 32
click at [812, 471] on button "Save & New" at bounding box center [814, 473] width 106 height 34
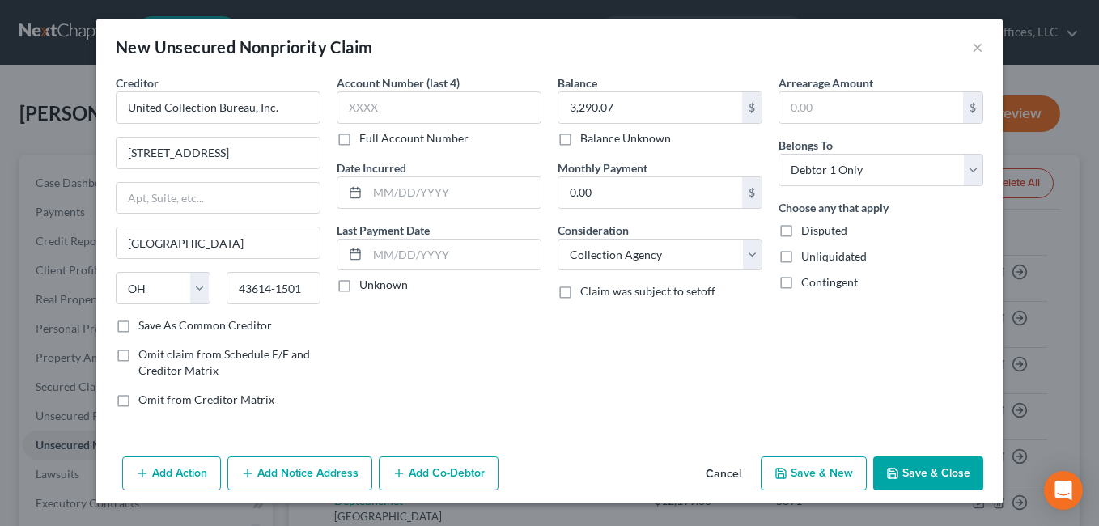
select select "0"
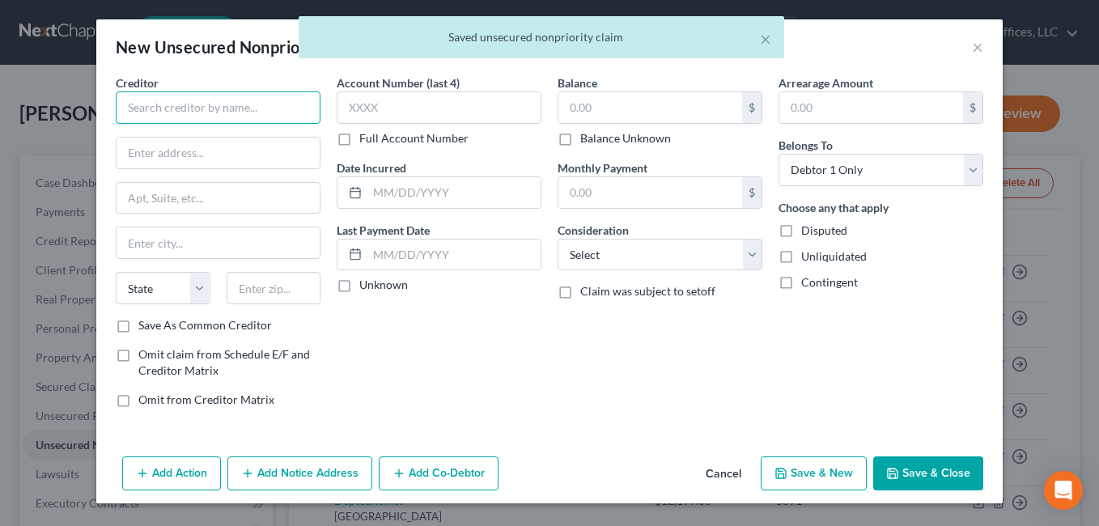
click at [243, 114] on input "text" at bounding box center [218, 107] width 205 height 32
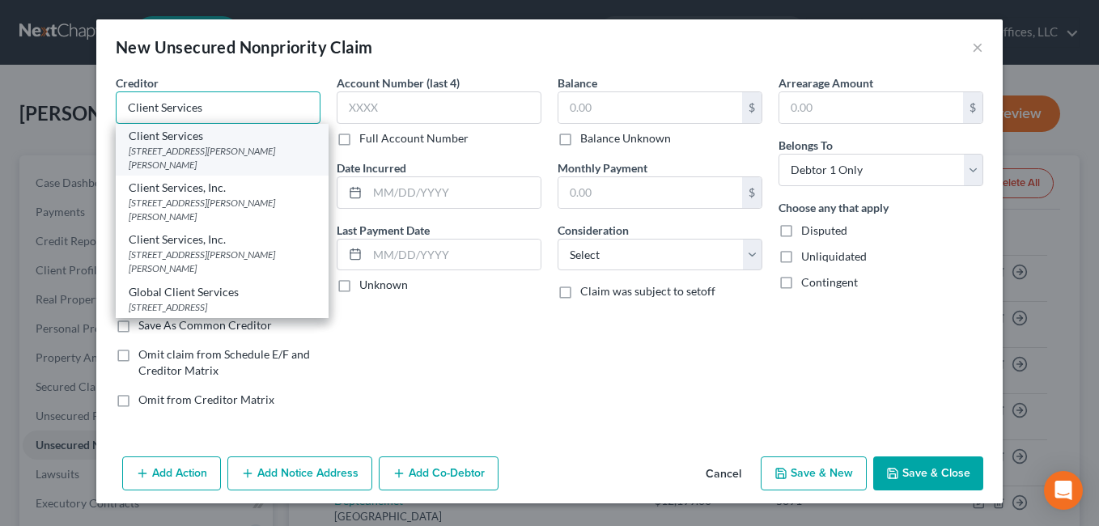
type input "Client Services"
click at [227, 150] on div "[STREET_ADDRESS][PERSON_NAME][PERSON_NAME]" at bounding box center [222, 158] width 187 height 28
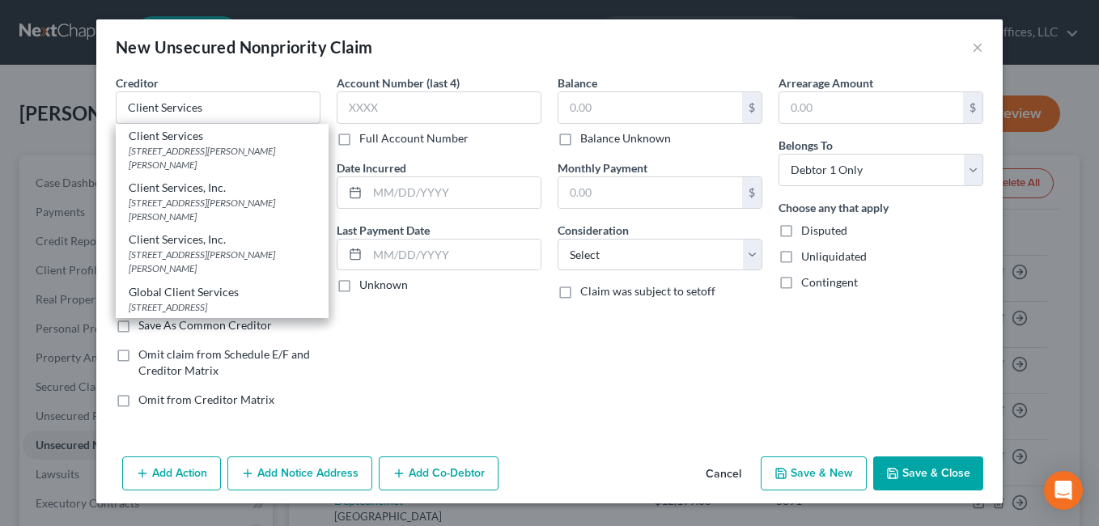
type input "[STREET_ADDRESS][PERSON_NAME]"
type input "Saint [PERSON_NAME]"
select select "26"
type input "63301-0000"
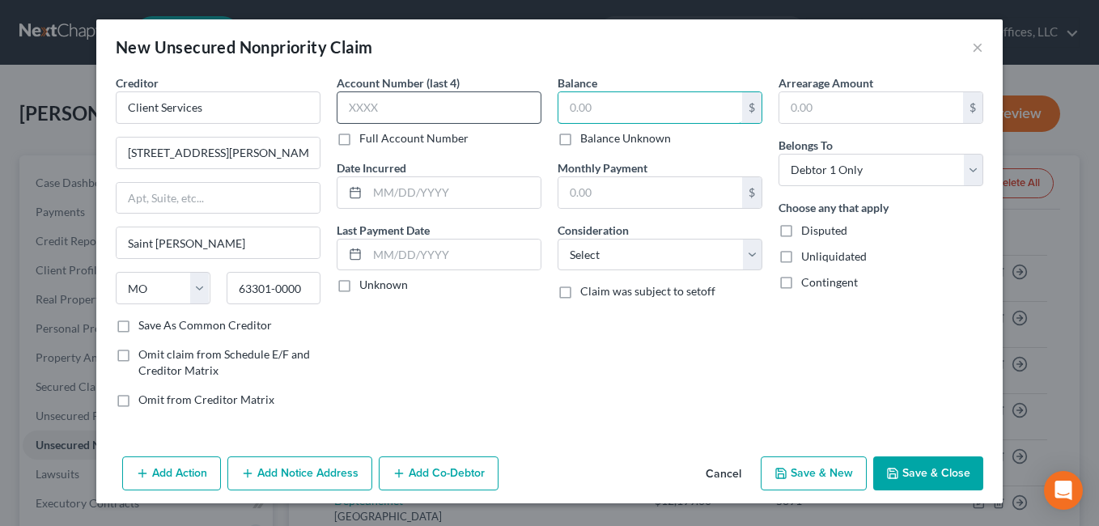
drag, startPoint x: 623, startPoint y: 105, endPoint x: 495, endPoint y: 117, distance: 128.4
click at [496, 117] on div "Creditor * Client Services [STREET_ADDRESS][PERSON_NAME] [GEOGRAPHIC_DATA][PERS…" at bounding box center [550, 247] width 884 height 346
type input "2,192.50"
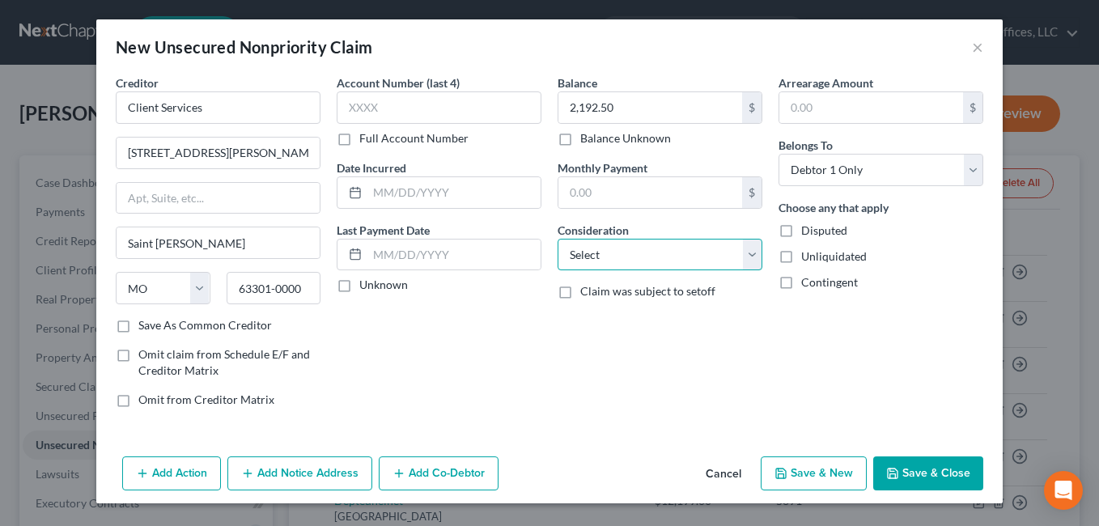
drag, startPoint x: 752, startPoint y: 255, endPoint x: 735, endPoint y: 235, distance: 25.8
click at [751, 255] on select "Select Cable / Satellite Services Collection Agency Credit Card Debt Debt Couns…" at bounding box center [659, 255] width 205 height 32
select select "1"
click at [557, 239] on select "Select Cable / Satellite Services Collection Agency Credit Card Debt Debt Couns…" at bounding box center [659, 255] width 205 height 32
click at [826, 470] on button "Save & New" at bounding box center [814, 473] width 106 height 34
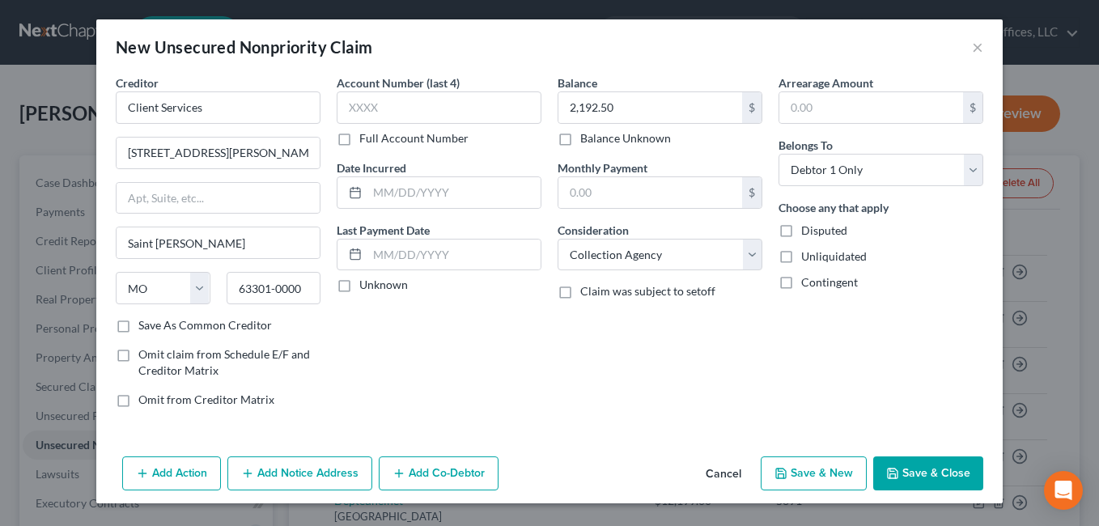
select select "0"
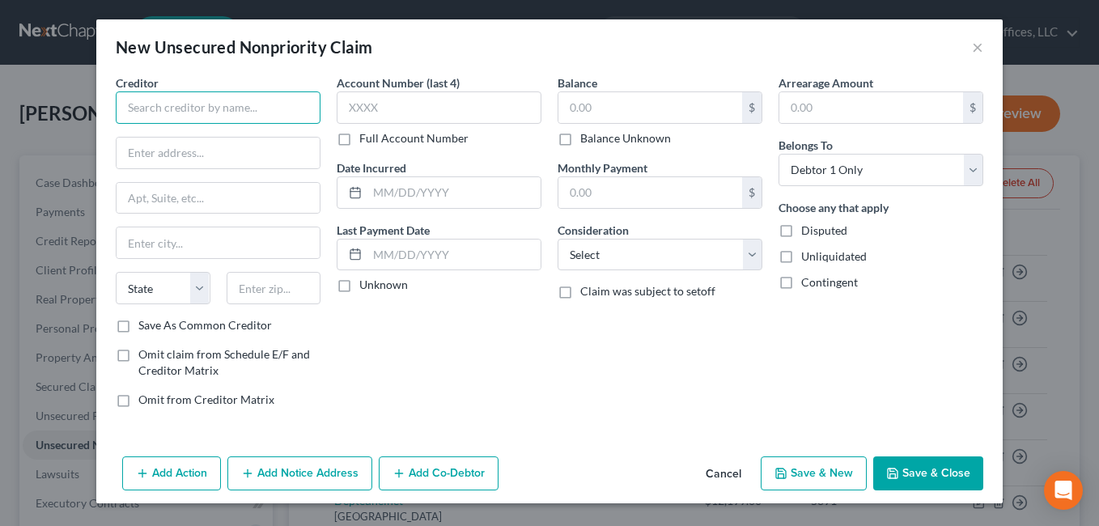
click at [218, 108] on input "text" at bounding box center [218, 107] width 205 height 32
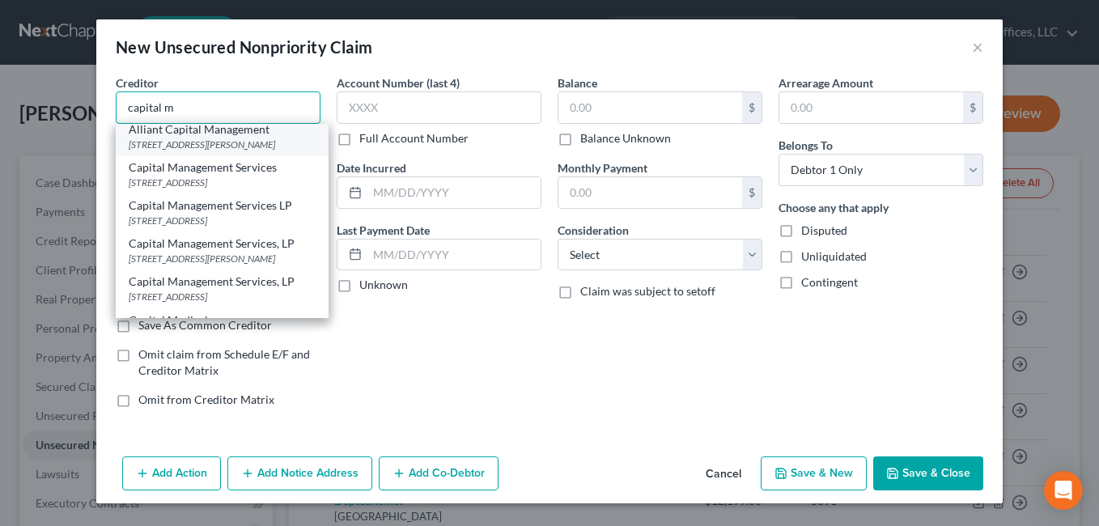
scroll to position [81, 0]
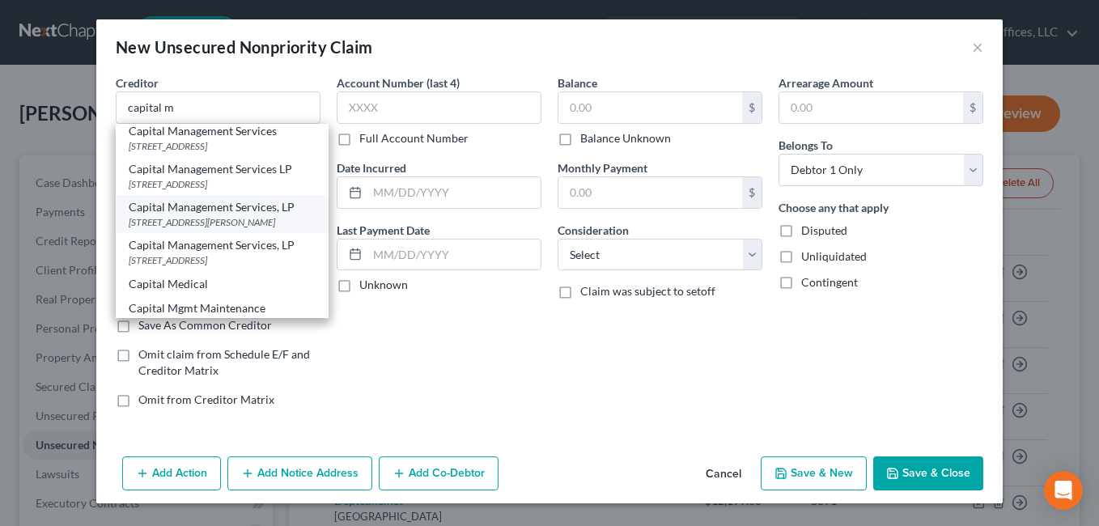
click at [233, 215] on div "Capital Management Services, LP" at bounding box center [222, 207] width 187 height 16
type input "Capital Management Services, LP"
type input "[STREET_ADDRESS][PERSON_NAME]"
type input "Buffalo"
select select "35"
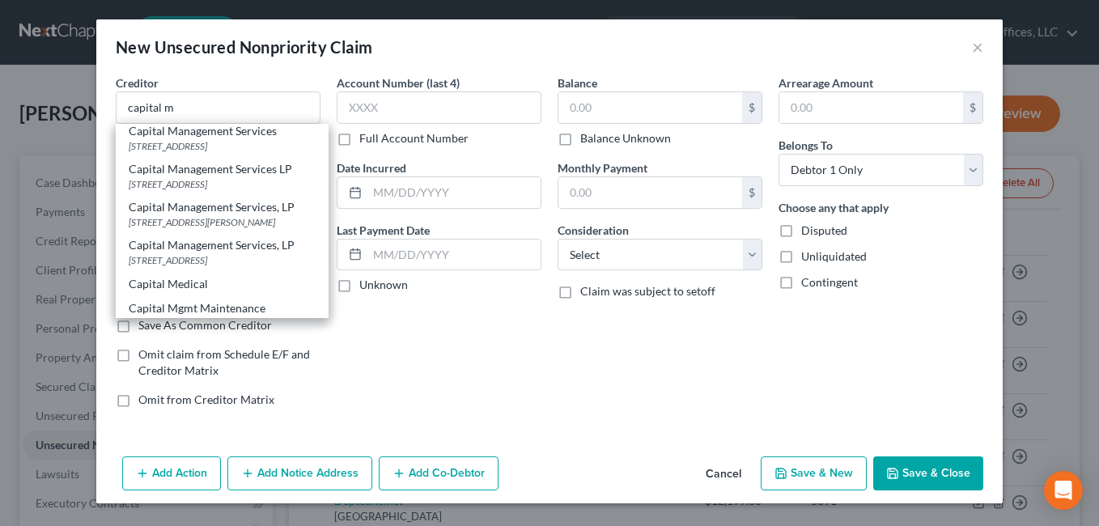
type input "14206-2317"
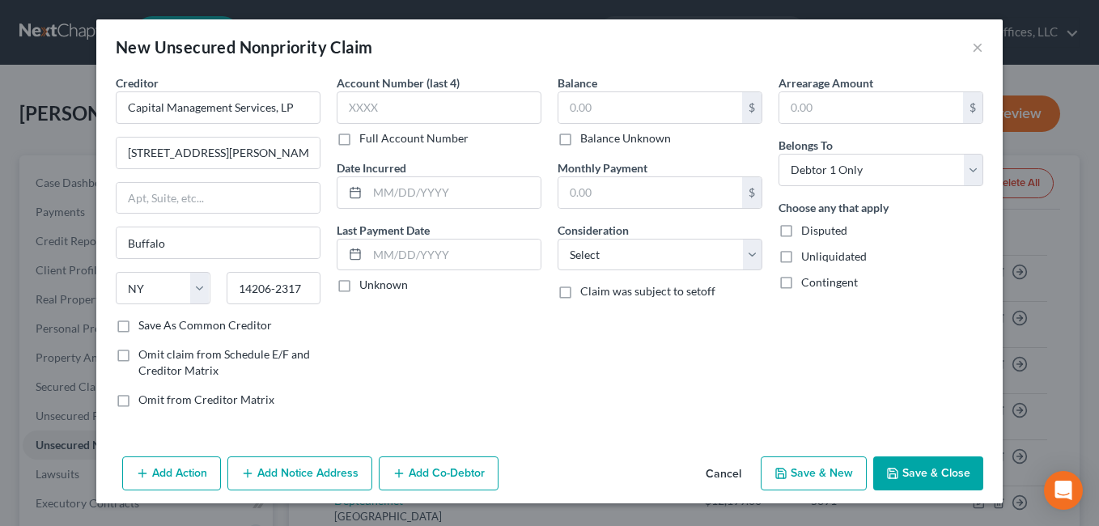
scroll to position [0, 0]
drag, startPoint x: 619, startPoint y: 111, endPoint x: 515, endPoint y: 126, distance: 105.5
click at [515, 125] on div "Creditor * Capital Management Services, LP 698 1/[GEOGRAPHIC_DATA][PERSON_NAME]…" at bounding box center [550, 247] width 884 height 346
type input "3,409.40"
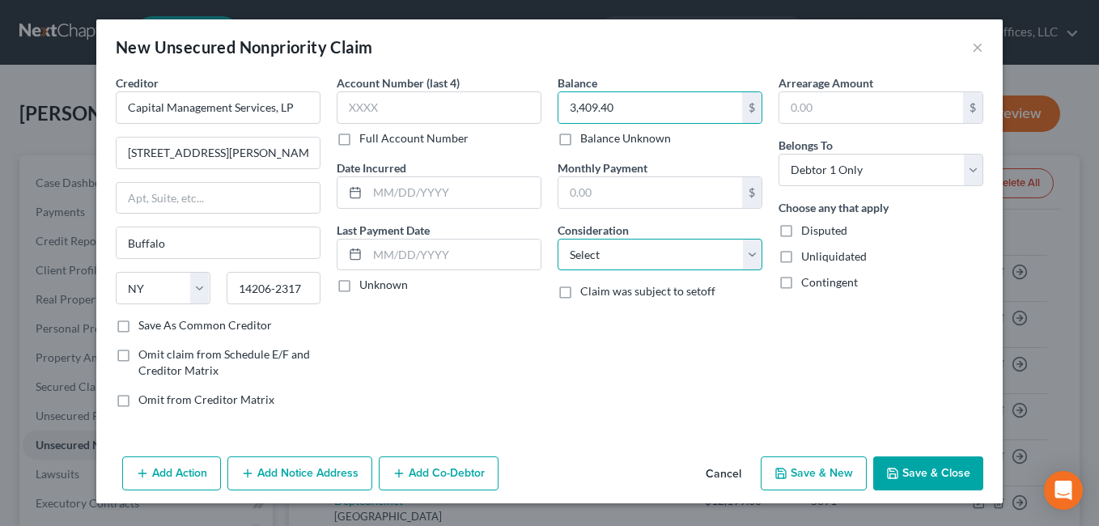
drag, startPoint x: 758, startPoint y: 256, endPoint x: 714, endPoint y: 235, distance: 48.5
click at [758, 256] on select "Select Cable / Satellite Services Collection Agency Credit Card Debt Debt Couns…" at bounding box center [659, 255] width 205 height 32
select select "1"
click at [557, 239] on select "Select Cable / Satellite Services Collection Agency Credit Card Debt Debt Couns…" at bounding box center [659, 255] width 205 height 32
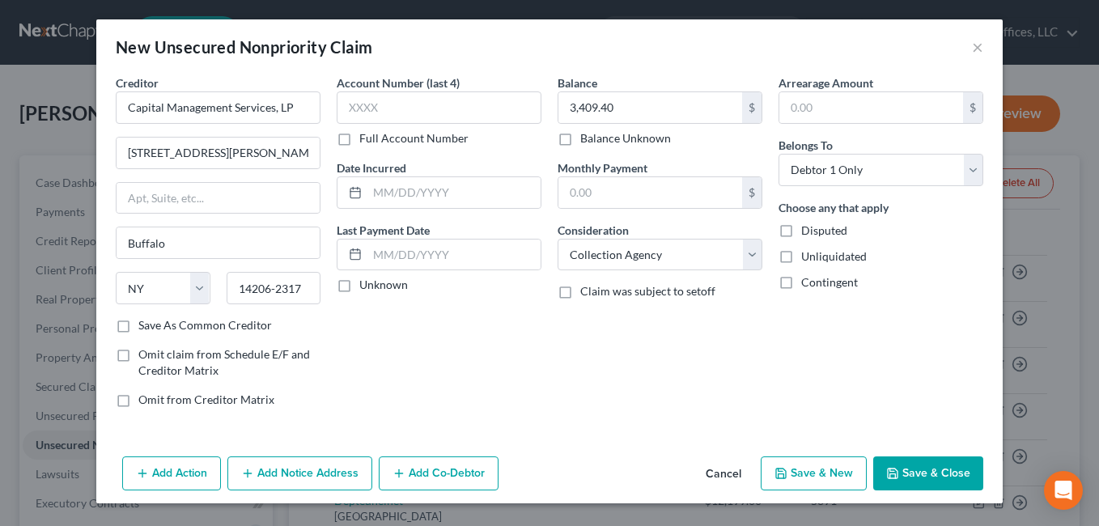
click at [946, 469] on button "Save & Close" at bounding box center [928, 473] width 110 height 34
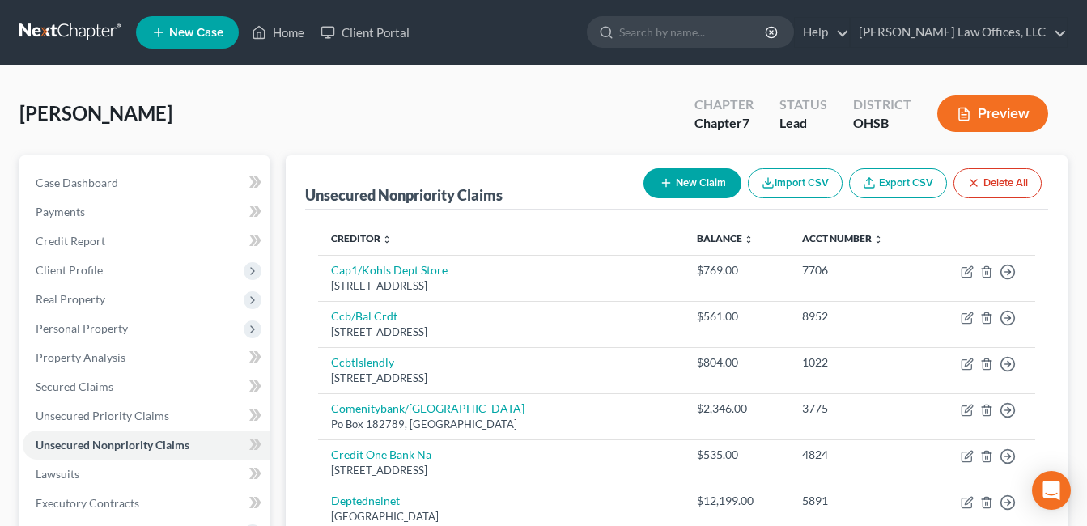
click at [674, 180] on button "New Claim" at bounding box center [692, 183] width 98 height 30
select select "0"
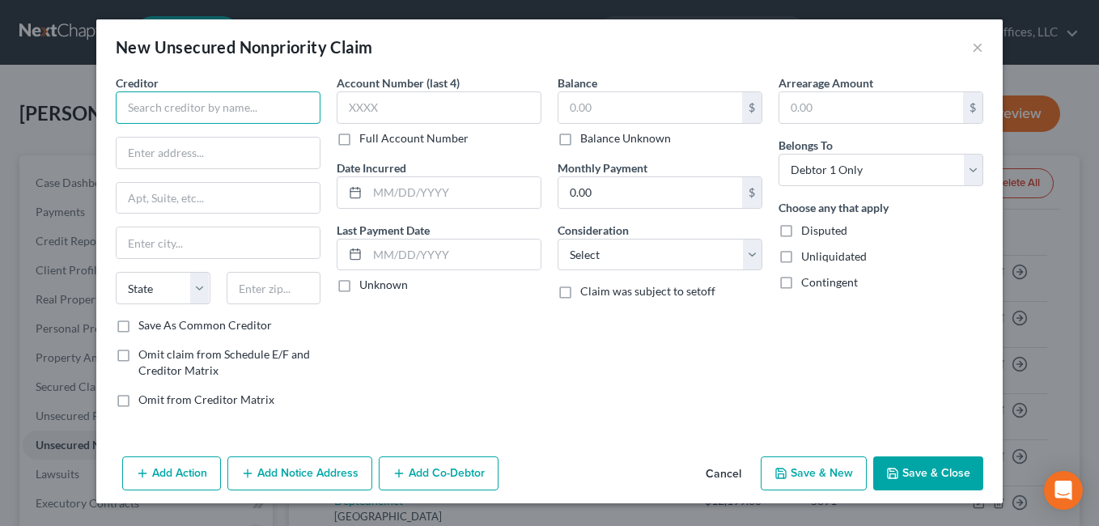
drag, startPoint x: 239, startPoint y: 115, endPoint x: 204, endPoint y: 121, distance: 36.2
click at [239, 114] on input "text" at bounding box center [218, 107] width 205 height 32
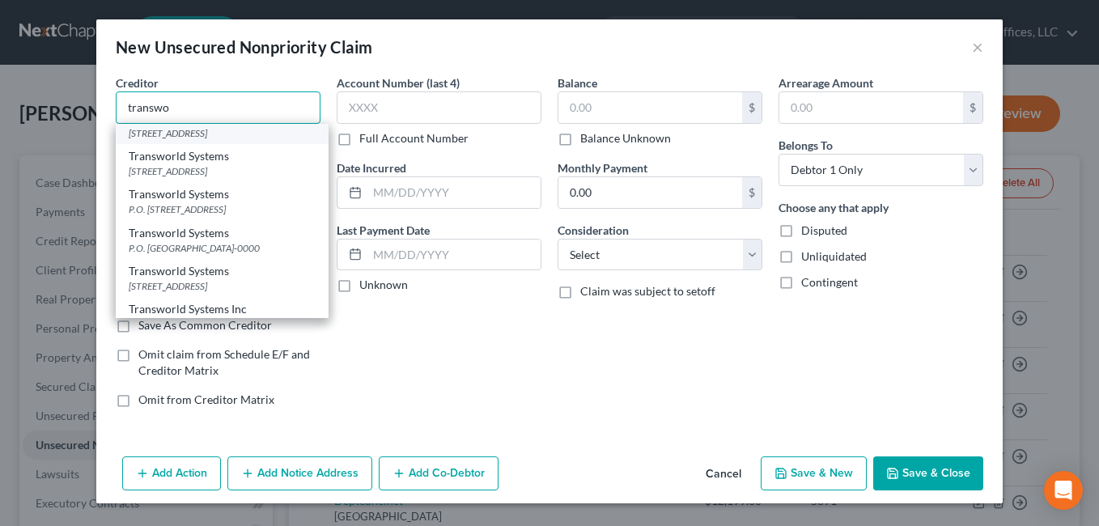
scroll to position [162, 0]
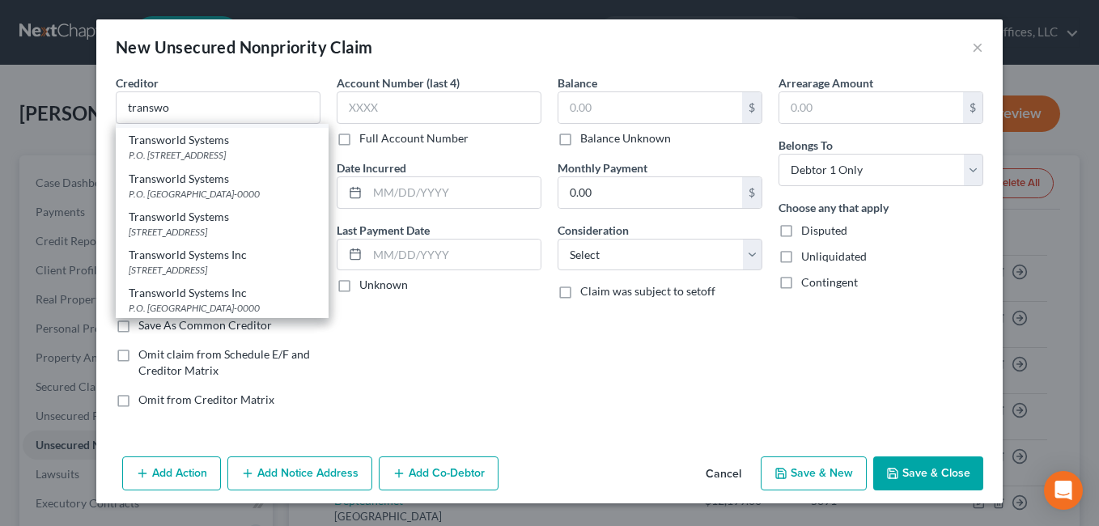
click at [233, 124] on div "[STREET_ADDRESS]" at bounding box center [222, 117] width 187 height 14
type input "Transworld Systems"
type input "[STREET_ADDRESS]"
type input "Wilmington"
select select "7"
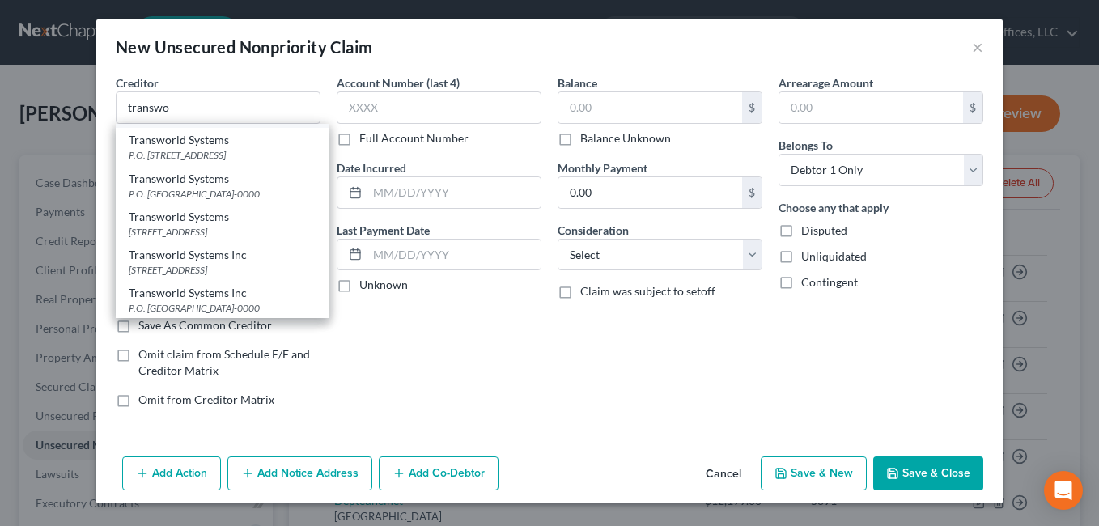
type input "19850"
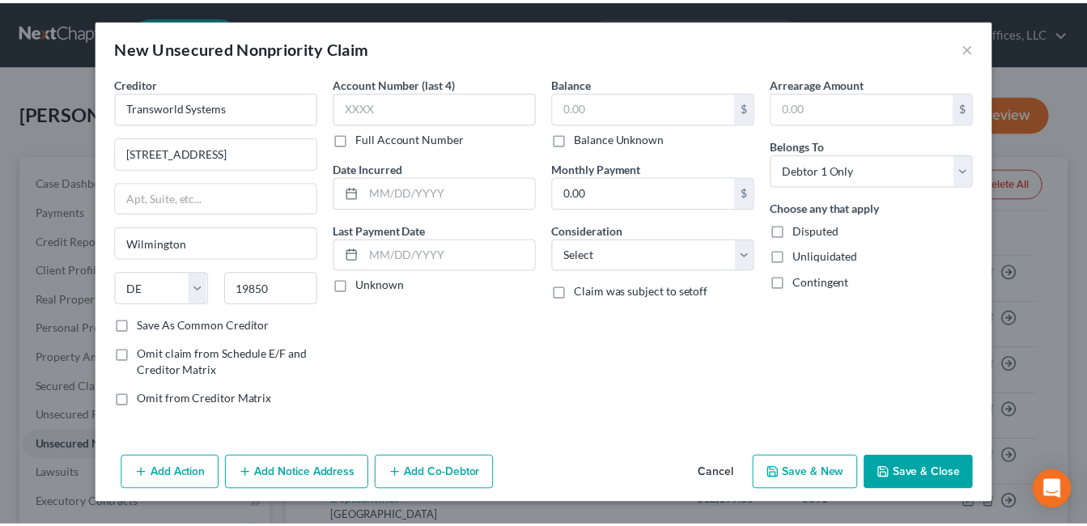
scroll to position [0, 0]
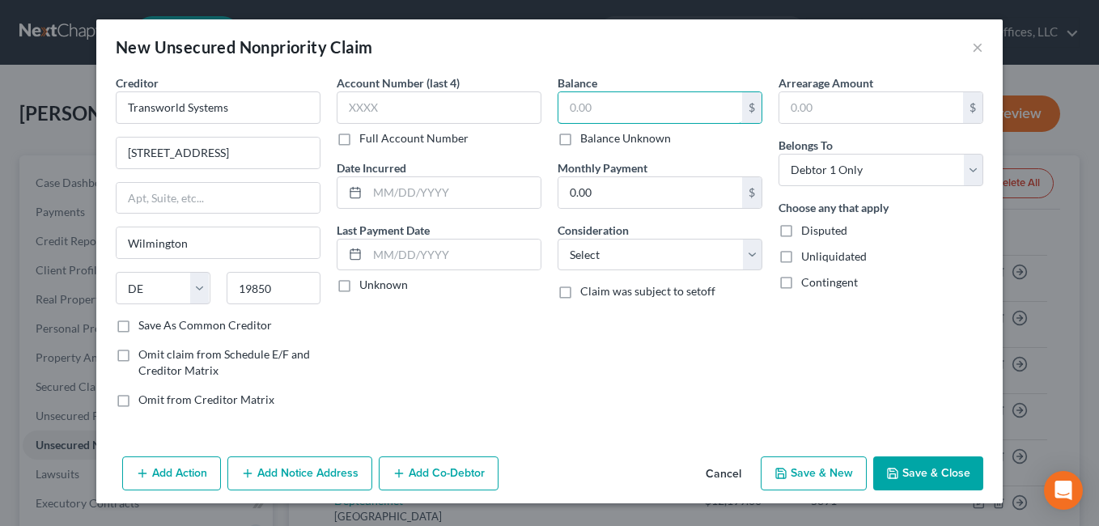
drag, startPoint x: 615, startPoint y: 109, endPoint x: 477, endPoint y: 132, distance: 140.2
click at [481, 132] on div "Creditor * Transworld Systems PO Box 15618, Dept 938 [GEOGRAPHIC_DATA] [US_STAT…" at bounding box center [550, 247] width 884 height 346
type input "61.72"
click at [753, 240] on select "Select Cable / Satellite Services Collection Agency Credit Card Debt Debt Couns…" at bounding box center [659, 255] width 205 height 32
click at [748, 255] on select "Select Cable / Satellite Services Collection Agency Credit Card Debt Debt Couns…" at bounding box center [659, 255] width 205 height 32
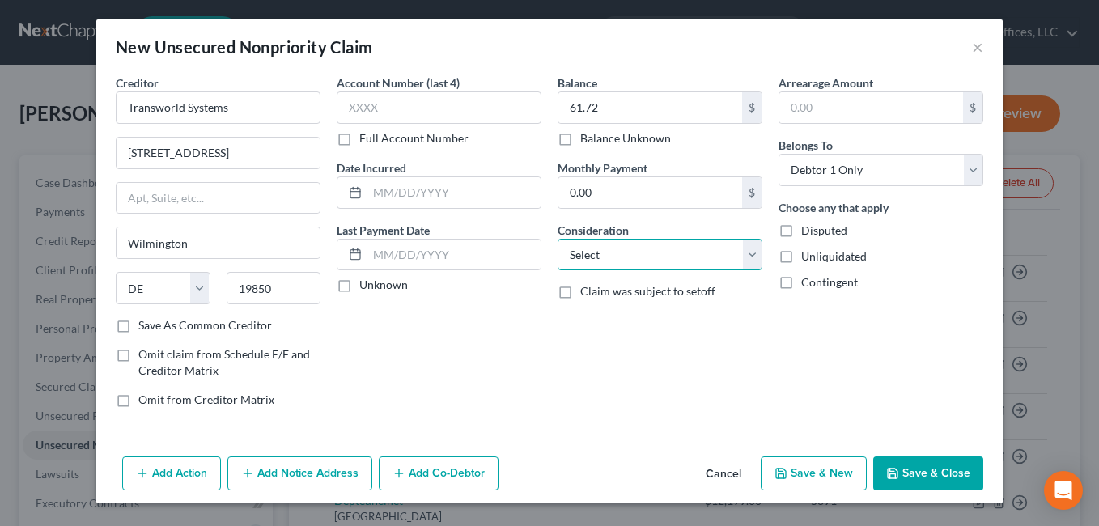
click at [744, 249] on select "Select Cable / Satellite Services Collection Agency Credit Card Debt Debt Couns…" at bounding box center [659, 255] width 205 height 32
select select "1"
click at [557, 239] on select "Select Cable / Satellite Services Collection Agency Credit Card Debt Debt Couns…" at bounding box center [659, 255] width 205 height 32
click at [941, 480] on button "Save & Close" at bounding box center [928, 473] width 110 height 34
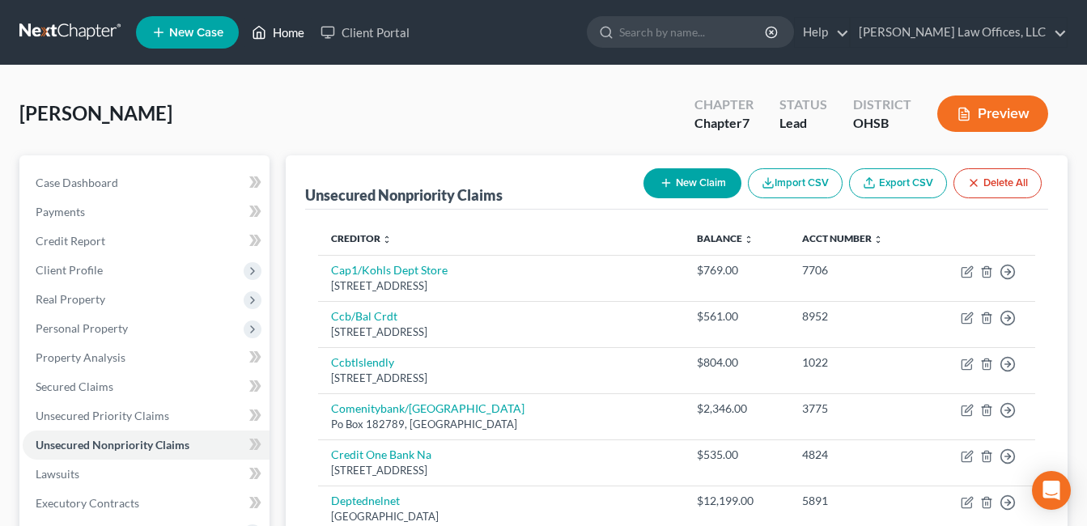
click at [285, 32] on link "Home" at bounding box center [278, 32] width 69 height 29
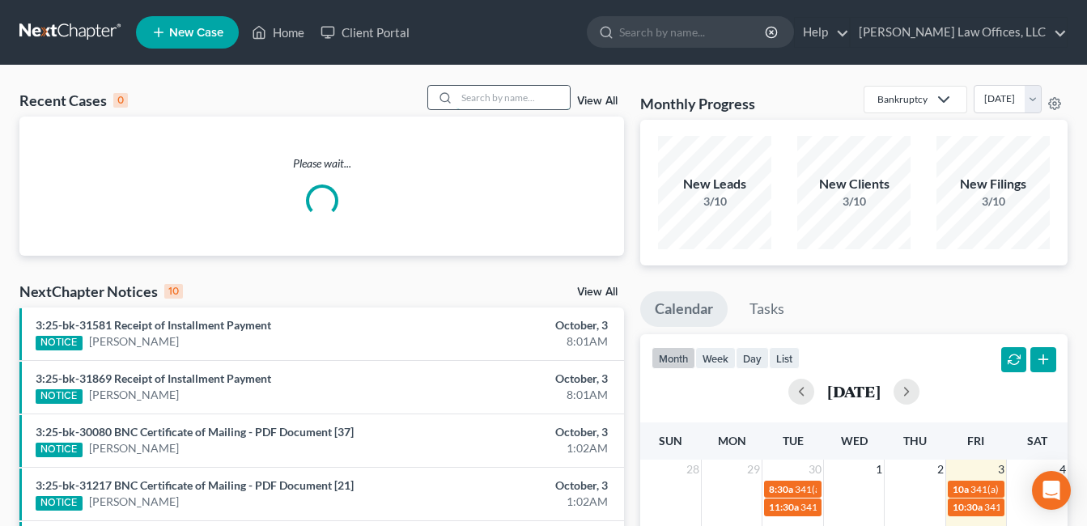
click at [488, 100] on input "search" at bounding box center [512, 97] width 113 height 23
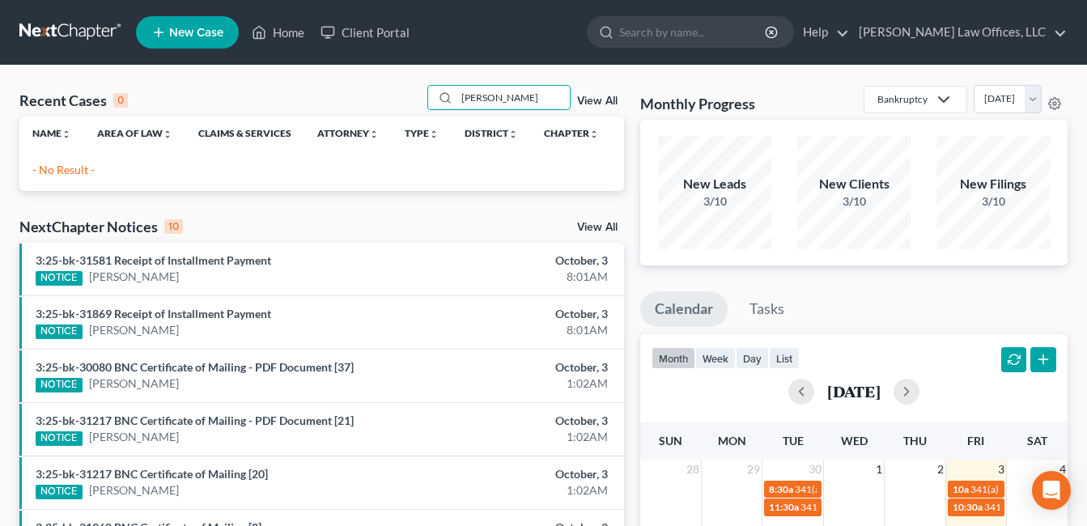
type input "[PERSON_NAME]"
click at [601, 102] on link "View All" at bounding box center [597, 100] width 40 height 11
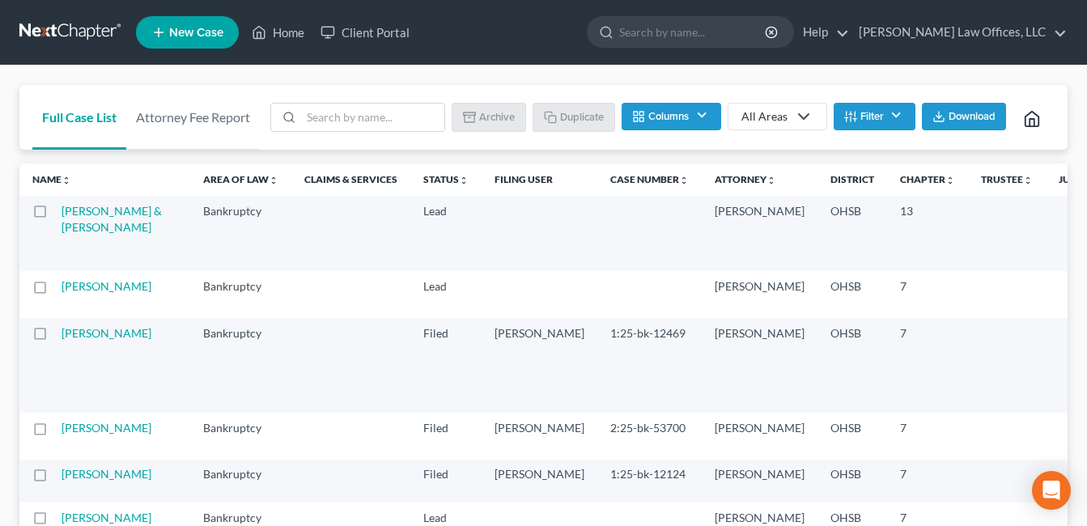
click at [892, 107] on button "Filter" at bounding box center [874, 117] width 82 height 28
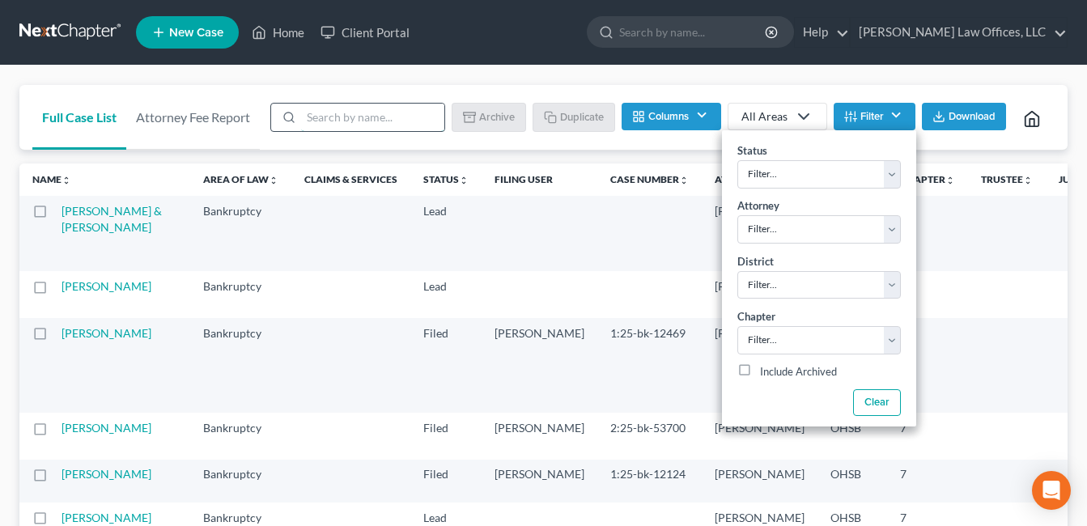
click at [388, 109] on input "search" at bounding box center [372, 118] width 143 height 28
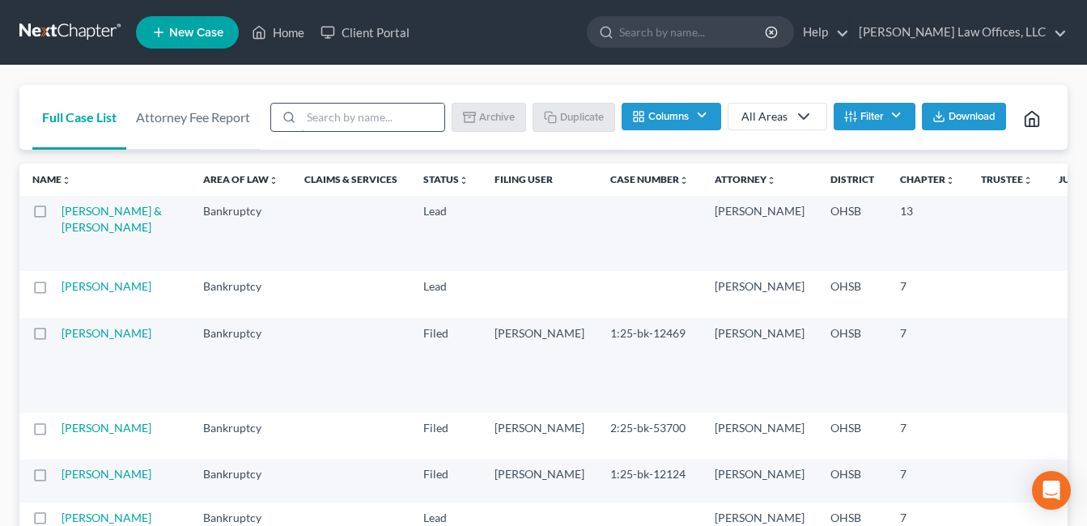
type input "template"
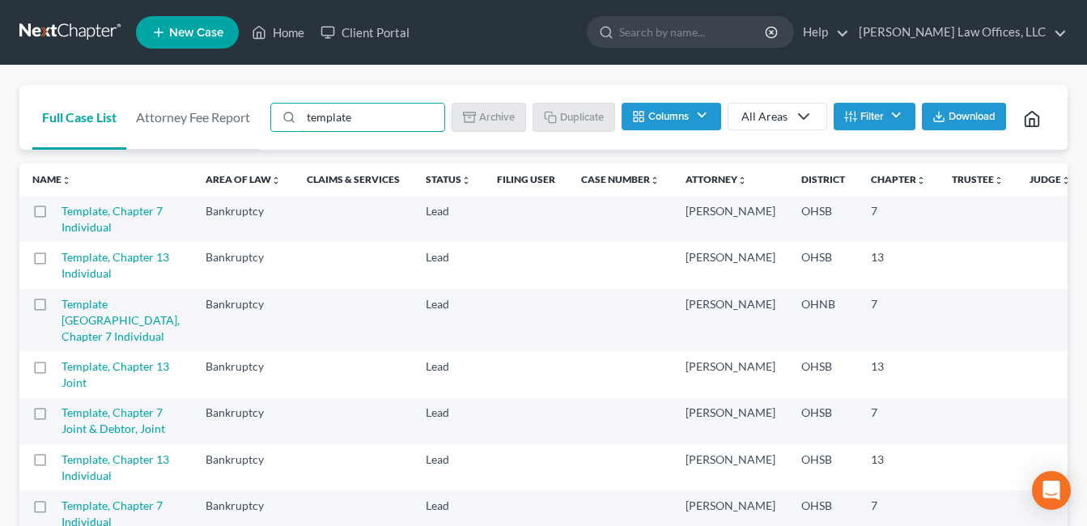
click at [55, 215] on label at bounding box center [55, 215] width 0 height 0
click at [61, 214] on input "checkbox" at bounding box center [66, 208] width 11 height 11
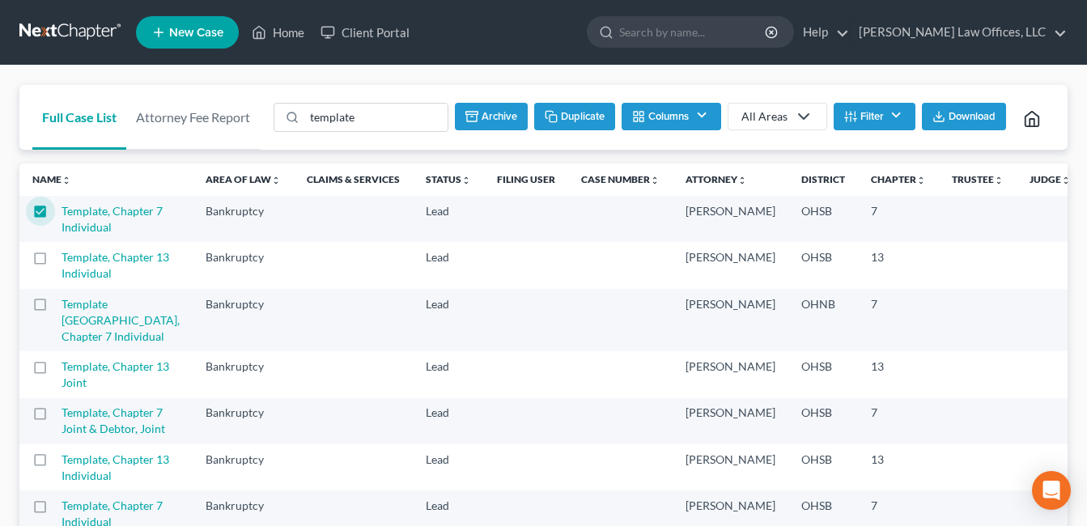
click at [581, 109] on button "Duplicate" at bounding box center [574, 117] width 81 height 28
checkbox input "false"
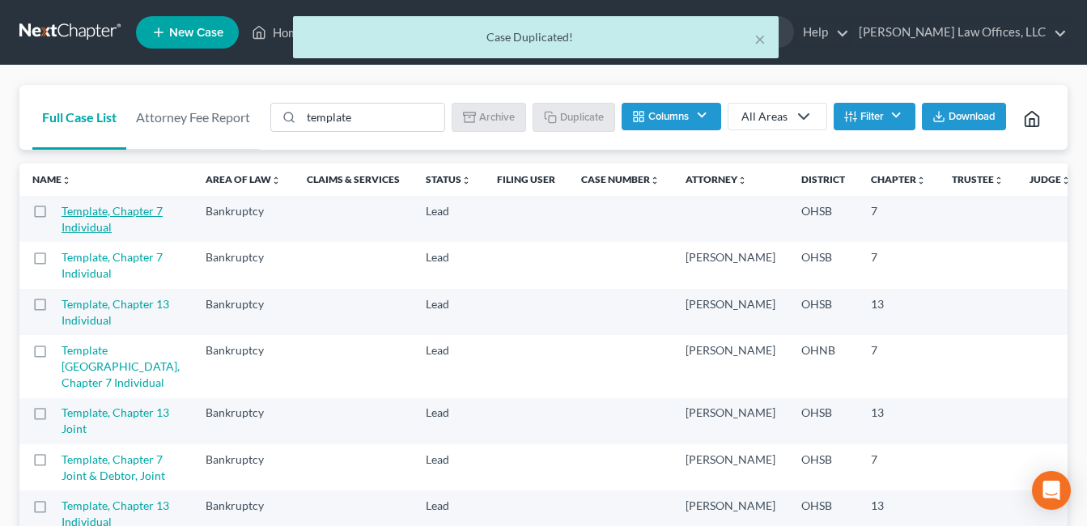
click at [95, 234] on link "Template, Chapter 7 Individual" at bounding box center [111, 219] width 101 height 30
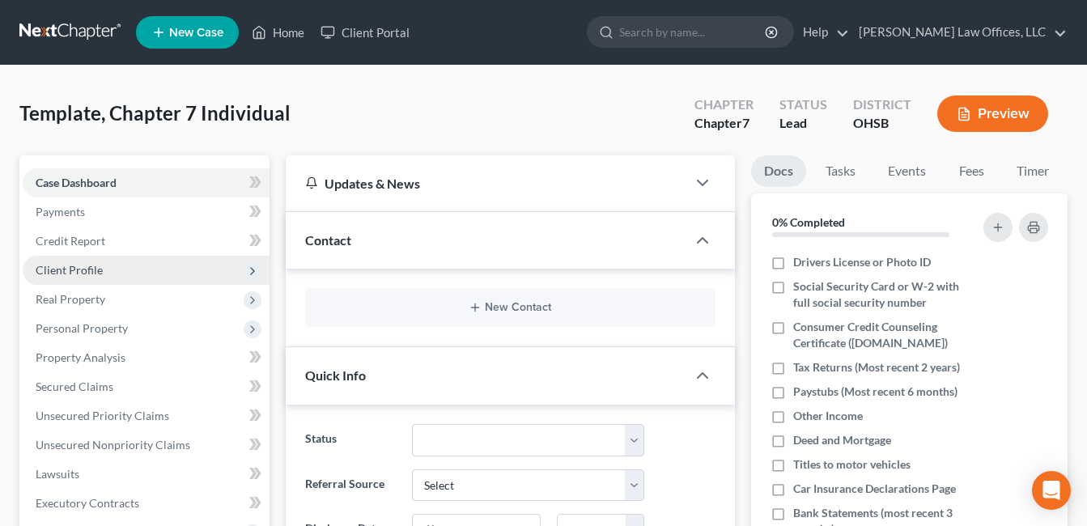
click at [103, 271] on span "Client Profile" at bounding box center [146, 270] width 247 height 29
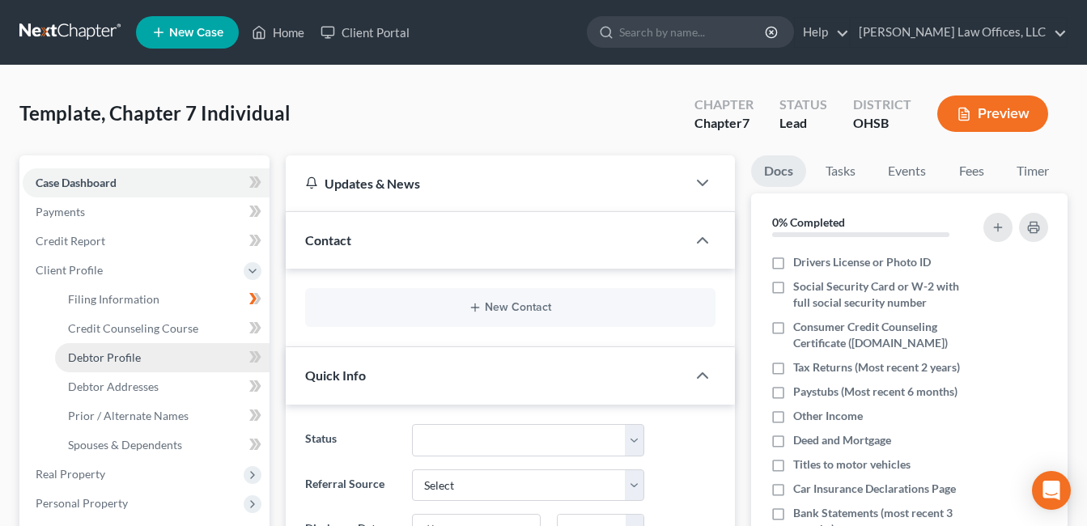
click at [151, 355] on link "Debtor Profile" at bounding box center [162, 357] width 214 height 29
select select "1"
select select "0"
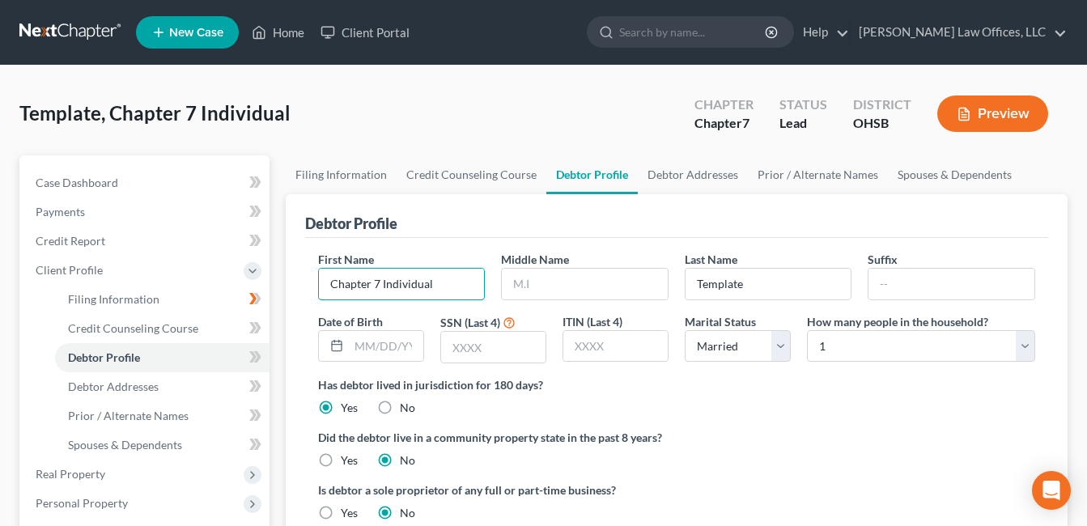
drag, startPoint x: 444, startPoint y: 282, endPoint x: 289, endPoint y: 296, distance: 156.0
click at [289, 295] on div "Debtor Profile First Name Chapter 7 Individual Middle Name Last Name Template S…" at bounding box center [677, 373] width 782 height 359
type input "[PERSON_NAME]"
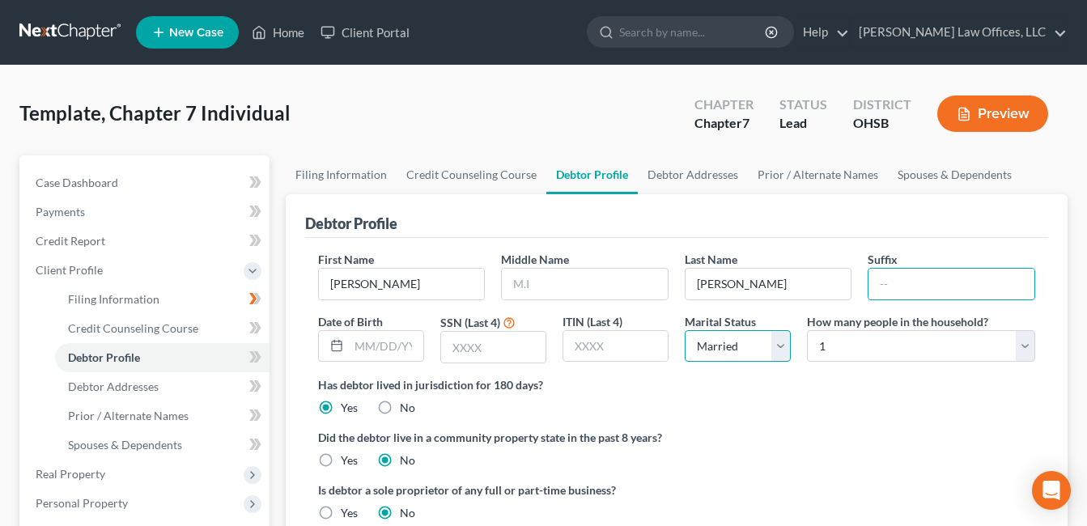
drag, startPoint x: 779, startPoint y: 342, endPoint x: 731, endPoint y: 358, distance: 50.9
click at [779, 342] on select "Select Single Married Separated Divorced Widowed" at bounding box center [738, 346] width 106 height 32
select select "0"
click at [685, 330] on select "Select Single Married Separated Divorced Widowed" at bounding box center [738, 346] width 106 height 32
click at [781, 345] on select "Select Single Married Separated Divorced Widowed" at bounding box center [738, 346] width 106 height 32
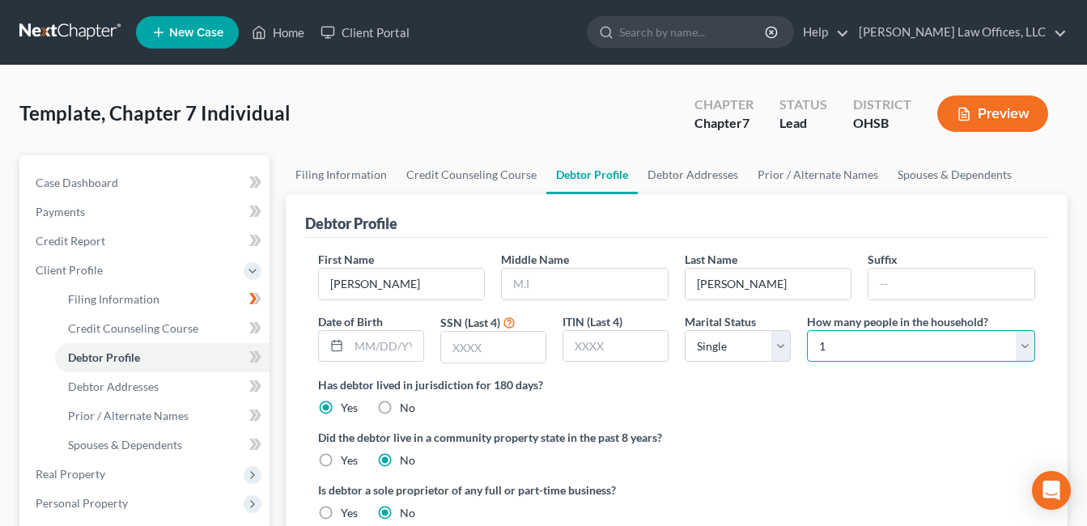
click at [1023, 341] on select "Select 1 2 3 4 5 6 7 8 9 10 11 12 13 14 15 16 17 18 19 20" at bounding box center [921, 346] width 228 height 32
select select "1"
click at [807, 330] on select "Select 1 2 3 4 5 6 7 8 9 10 11 12 13 14 15 16 17 18 19 20" at bounding box center [921, 346] width 228 height 32
drag, startPoint x: 289, startPoint y: 30, endPoint x: 313, endPoint y: 57, distance: 36.7
click at [289, 29] on link "Home" at bounding box center [278, 32] width 69 height 29
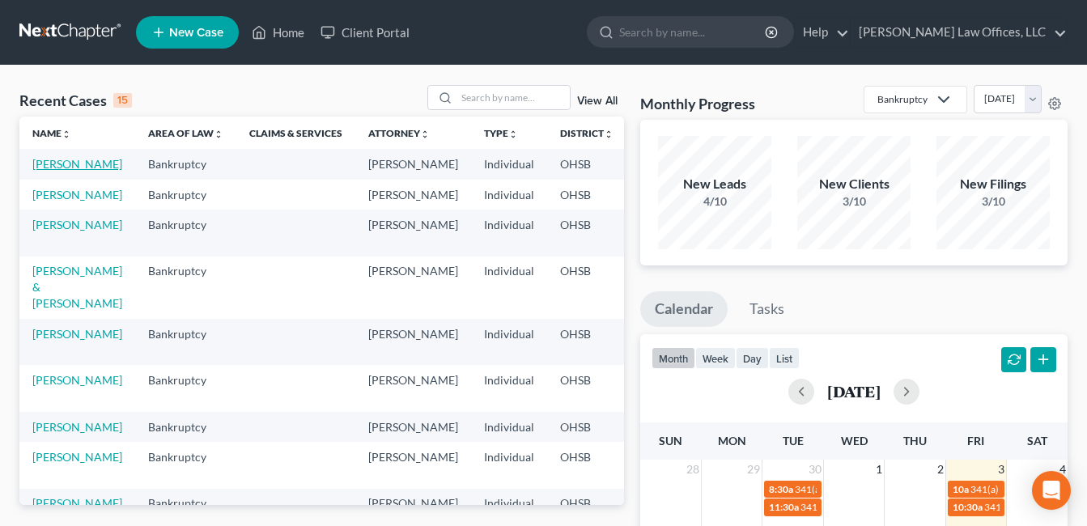
click at [57, 171] on link "[PERSON_NAME]" at bounding box center [77, 164] width 90 height 14
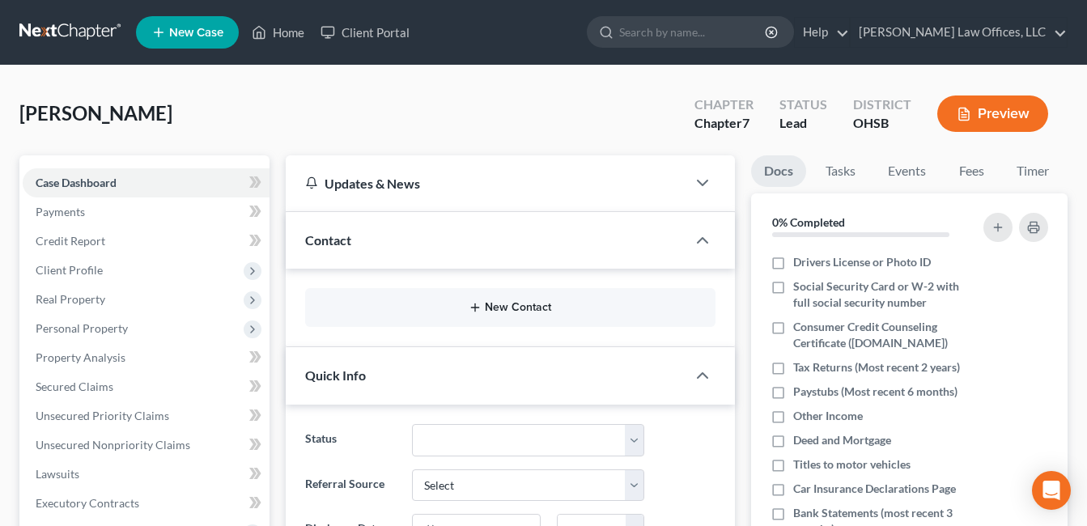
click at [488, 306] on button "New Contact" at bounding box center [510, 307] width 384 height 13
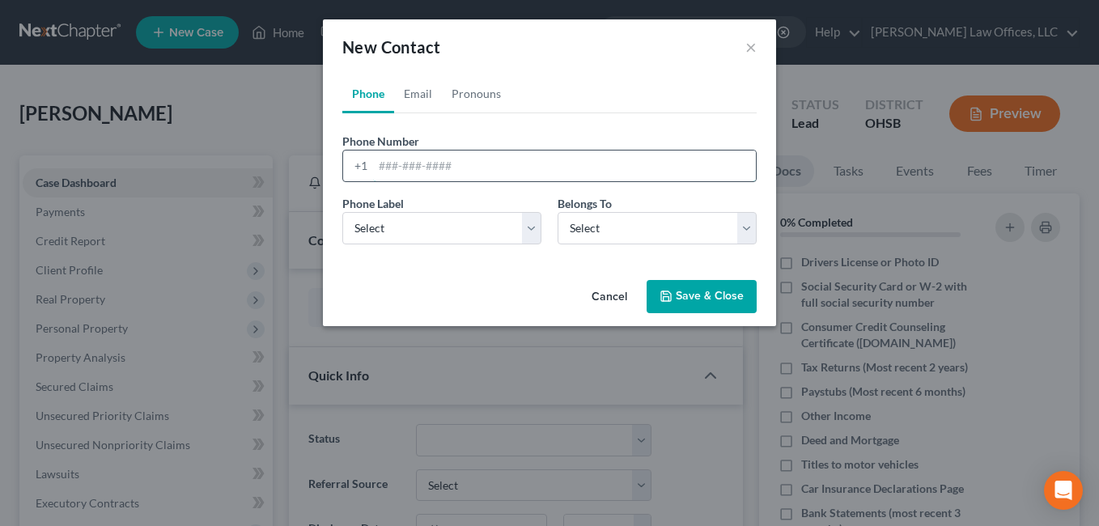
click at [426, 170] on input "tel" at bounding box center [564, 165] width 383 height 31
type input "937.510.0541"
drag, startPoint x: 536, startPoint y: 228, endPoint x: 490, endPoint y: 246, distance: 48.7
click at [536, 228] on select "Select Mobile Home Work Other" at bounding box center [441, 228] width 199 height 32
select select "0"
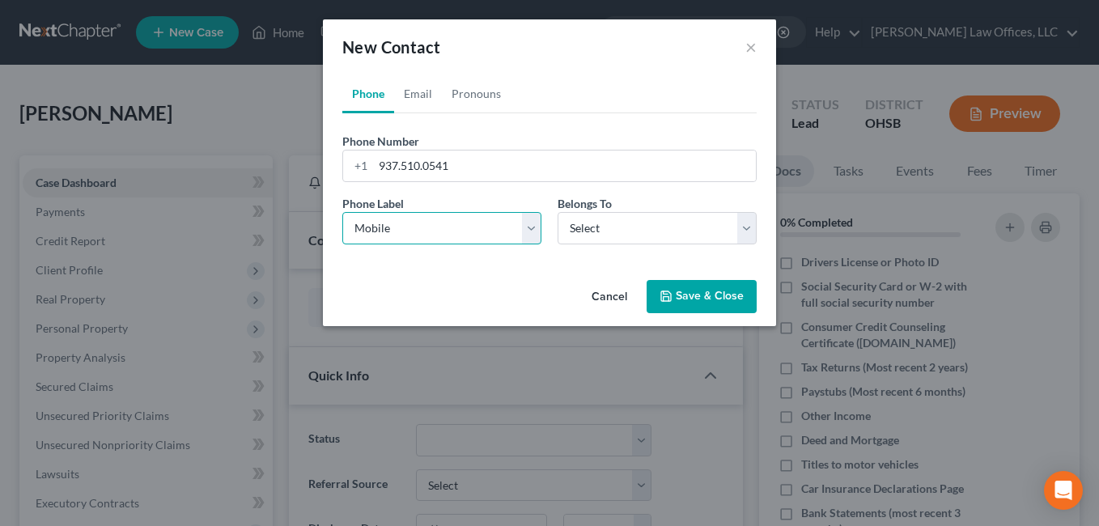
click at [342, 212] on select "Select Mobile Home Work Other" at bounding box center [441, 228] width 199 height 32
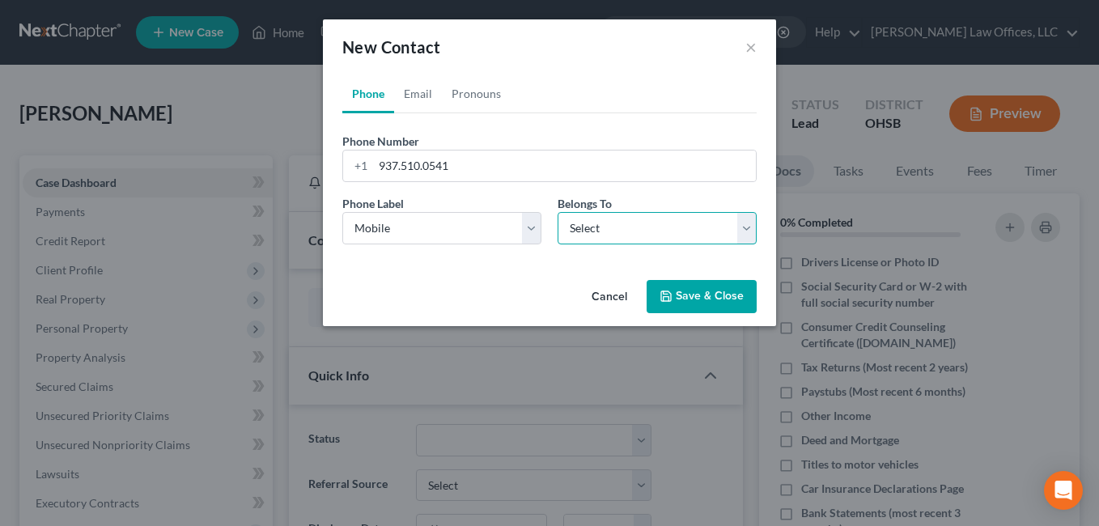
drag, startPoint x: 748, startPoint y: 228, endPoint x: 709, endPoint y: 247, distance: 43.8
click at [748, 228] on select "Select Client Other" at bounding box center [656, 228] width 199 height 32
select select "0"
click at [557, 212] on select "Select Client Other" at bounding box center [656, 228] width 199 height 32
select select "0"
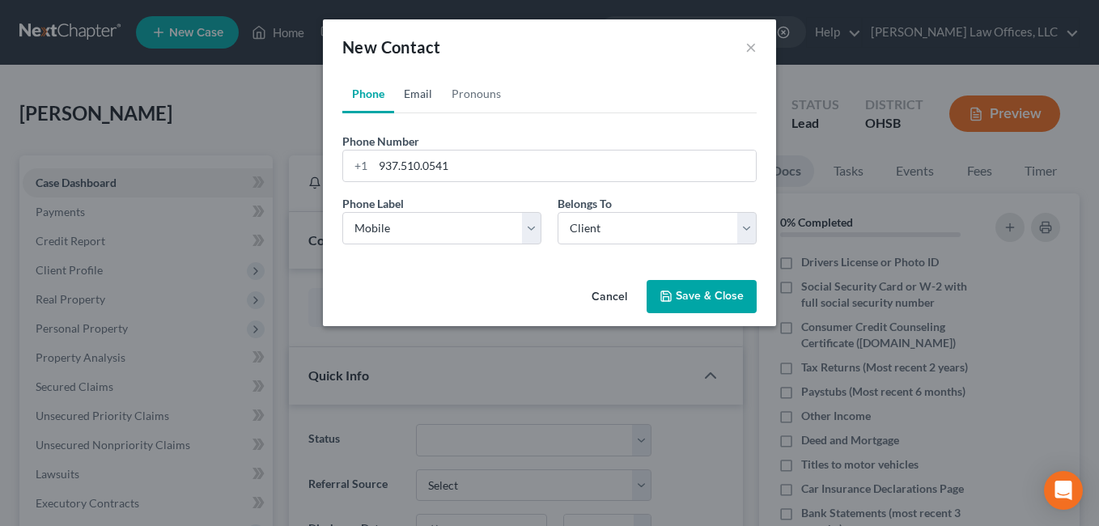
click at [413, 95] on link "Email" at bounding box center [418, 93] width 48 height 39
click at [446, 169] on input "email" at bounding box center [564, 165] width 383 height 31
type input "s"
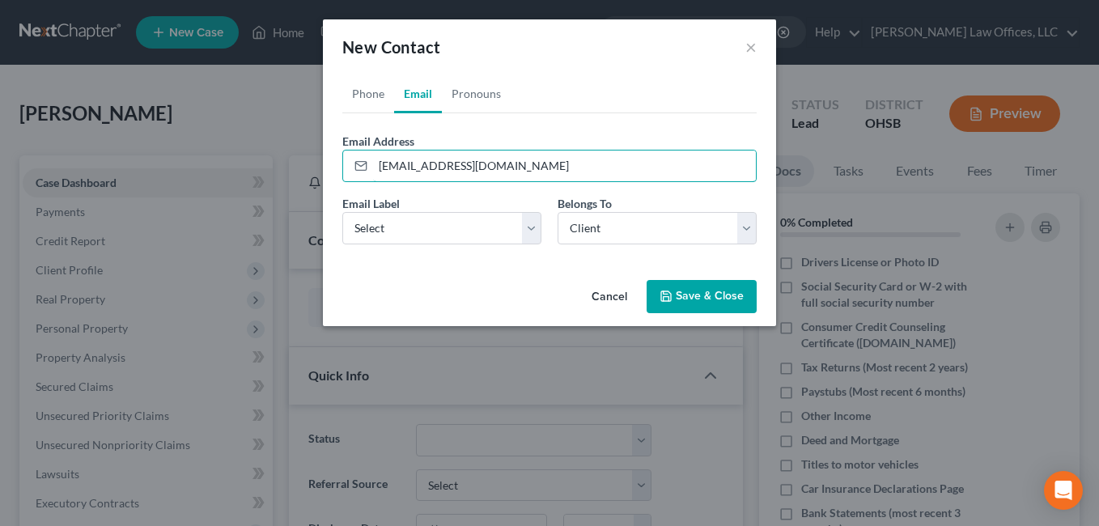
drag, startPoint x: 545, startPoint y: 166, endPoint x: 365, endPoint y: 182, distance: 181.2
click at [365, 182] on form "Email Address [EMAIL_ADDRESS][DOMAIN_NAME] Email Label Select Home Work Other B…" at bounding box center [549, 195] width 414 height 125
type input "[EMAIL_ADDRESS][DOMAIN_NAME]"
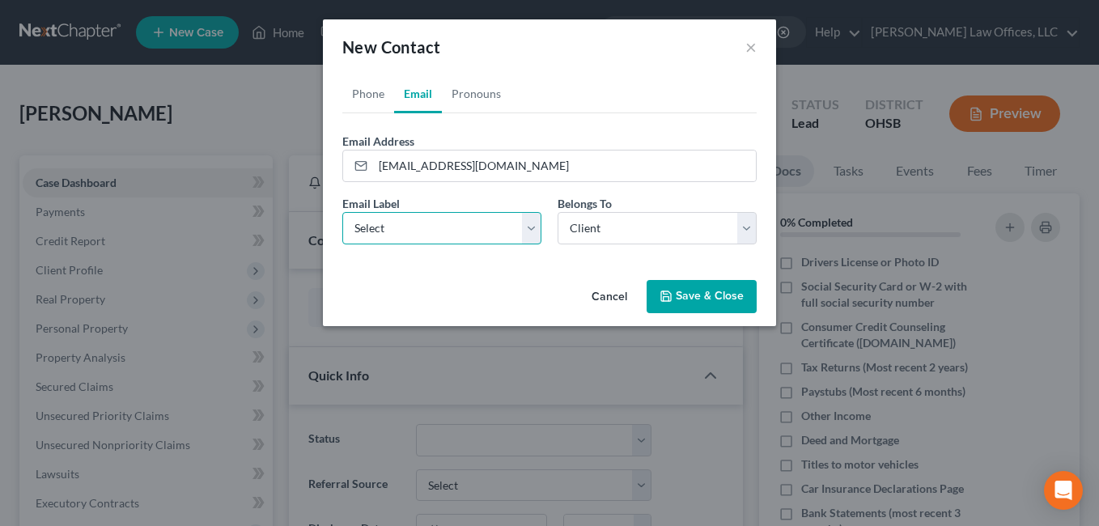
drag, startPoint x: 531, startPoint y: 229, endPoint x: 478, endPoint y: 246, distance: 55.3
click at [532, 229] on select "Select Home Work Other" at bounding box center [441, 228] width 199 height 32
select select "0"
click at [342, 212] on select "Select Home Work Other" at bounding box center [441, 228] width 199 height 32
click at [701, 295] on button "Save & Close" at bounding box center [701, 297] width 110 height 34
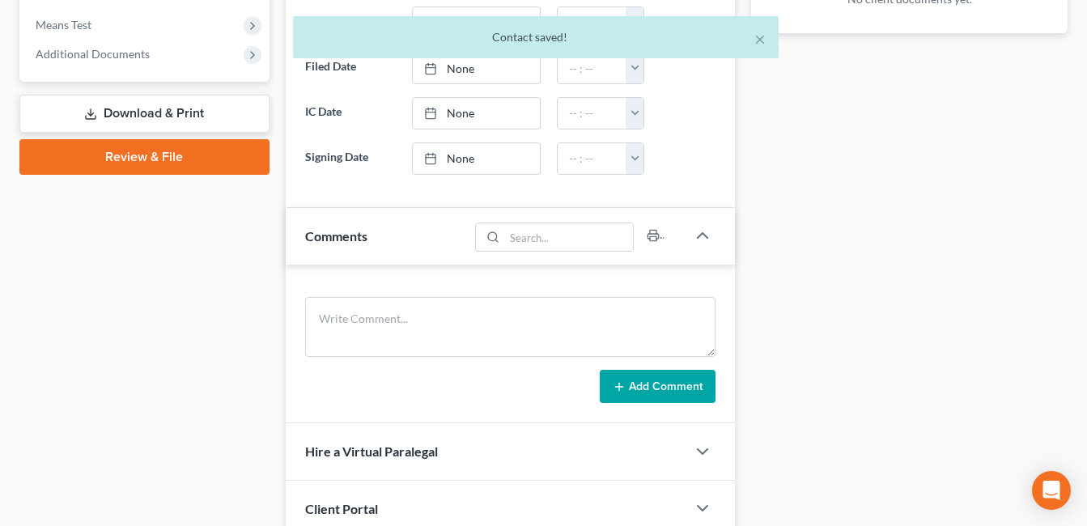
scroll to position [809, 0]
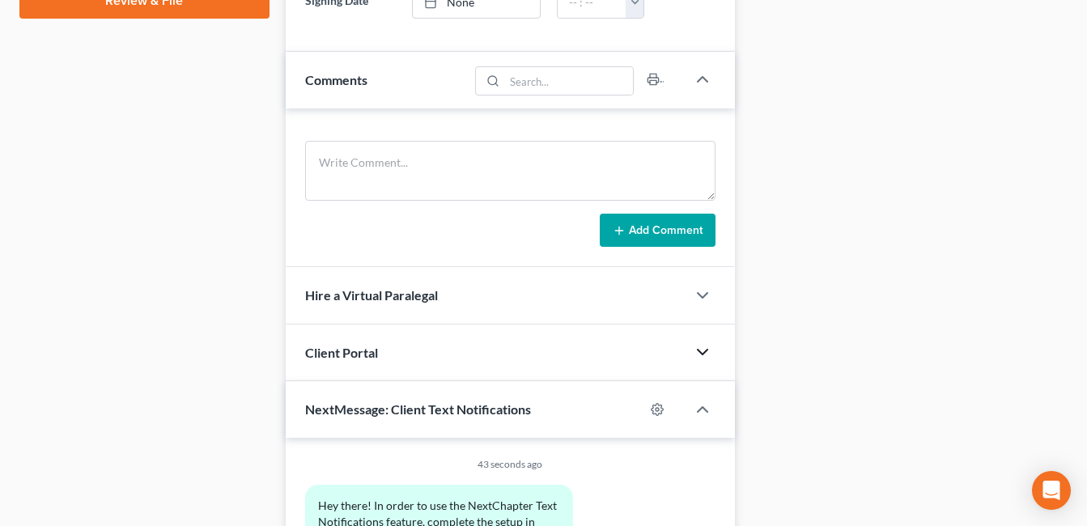
click at [707, 350] on polyline "button" at bounding box center [702, 352] width 10 height 5
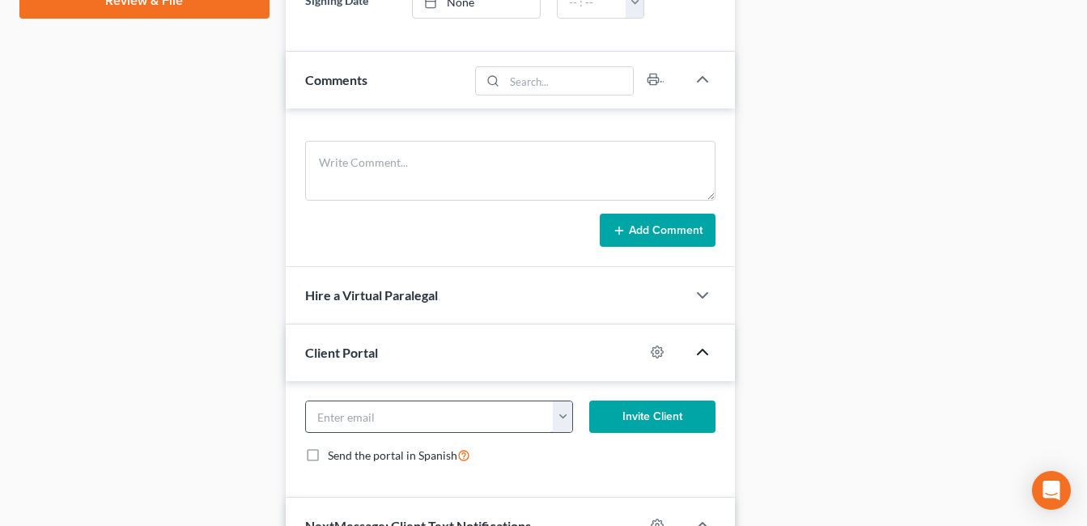
paste input "[EMAIL_ADDRESS][DOMAIN_NAME]"
type input "[EMAIL_ADDRESS][DOMAIN_NAME]"
click at [663, 416] on button "Invite Client" at bounding box center [652, 417] width 126 height 32
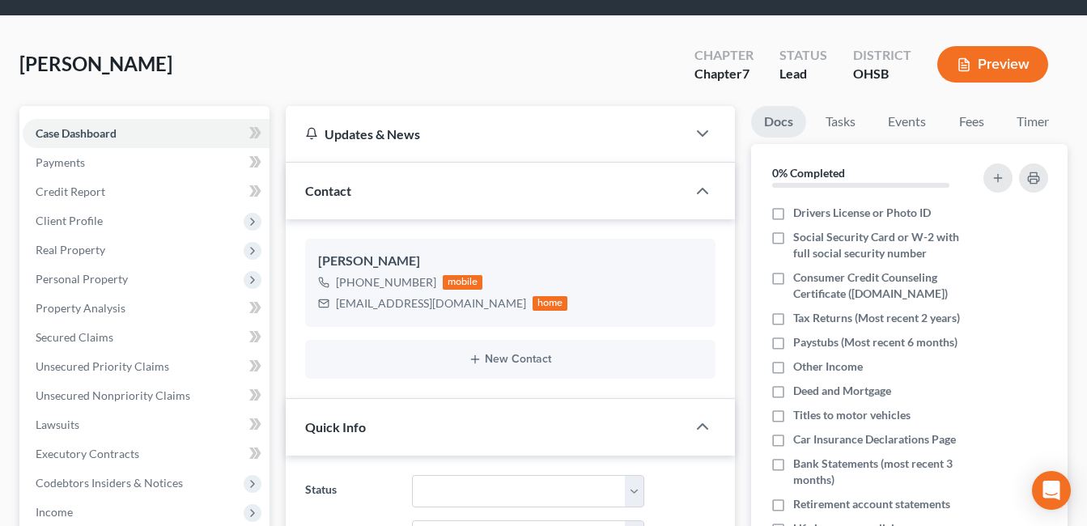
scroll to position [0, 0]
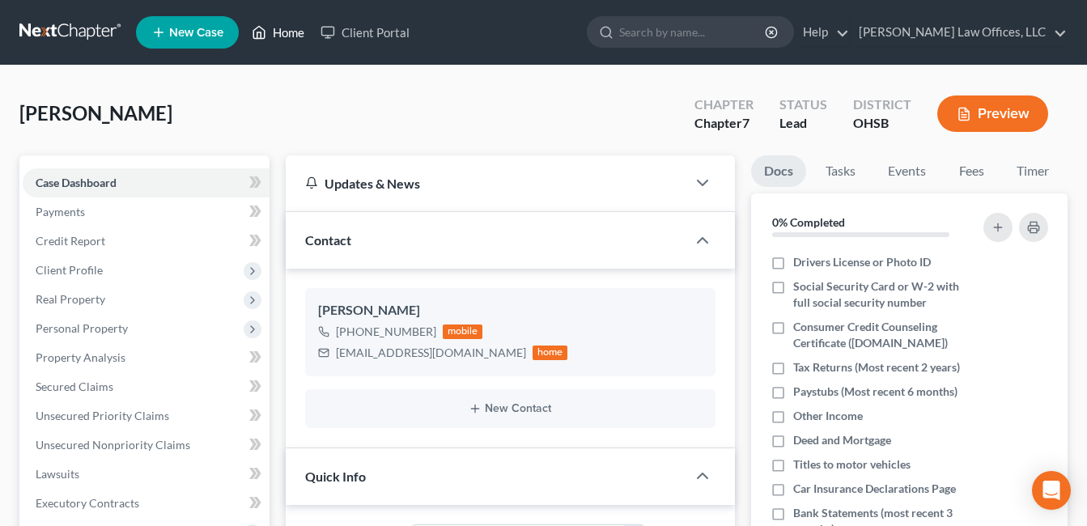
click at [296, 32] on link "Home" at bounding box center [278, 32] width 69 height 29
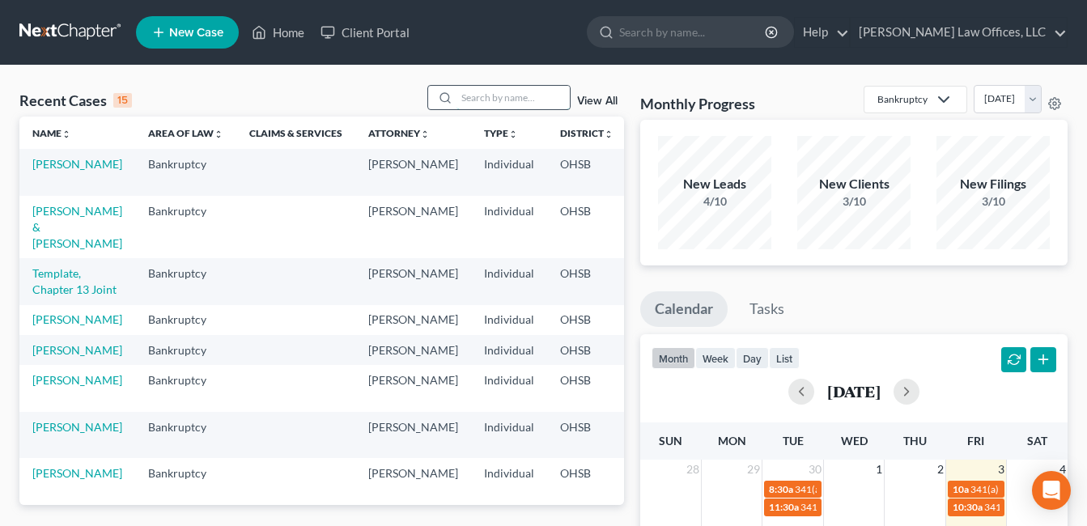
click at [503, 100] on input "search" at bounding box center [512, 97] width 113 height 23
type input "[PERSON_NAME]"
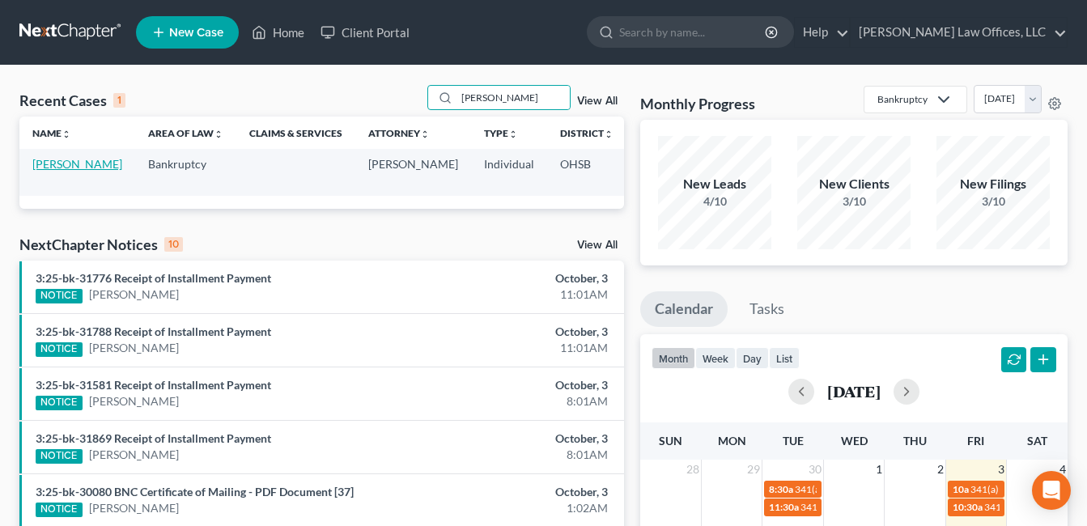
click at [35, 171] on link "[PERSON_NAME]" at bounding box center [77, 164] width 90 height 14
select select "0"
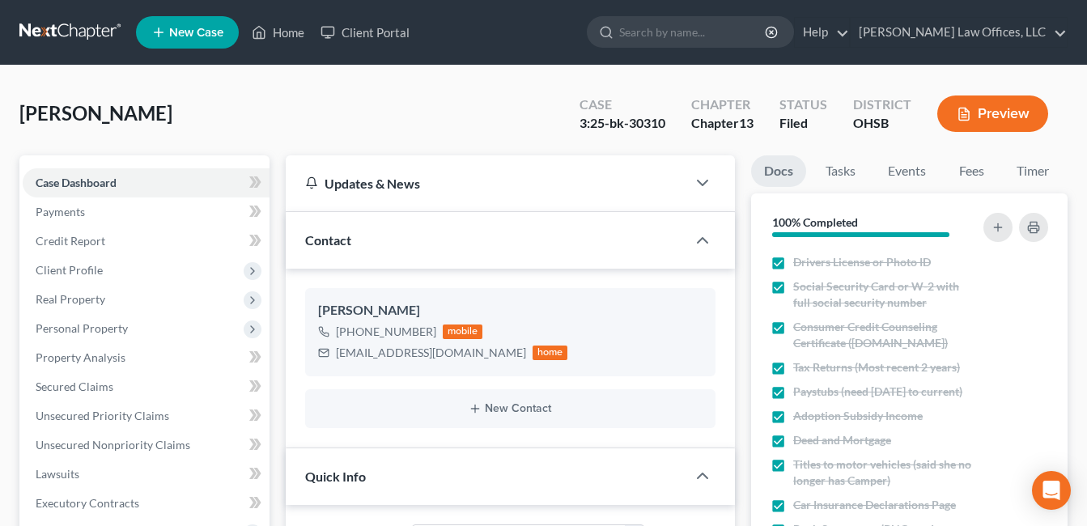
scroll to position [324, 0]
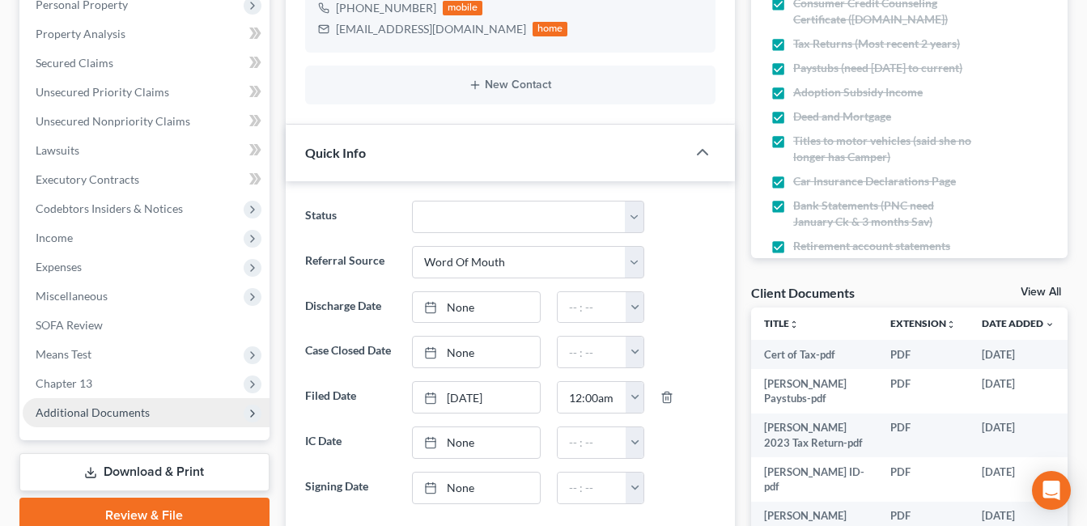
click at [118, 407] on span "Additional Documents" at bounding box center [93, 412] width 114 height 14
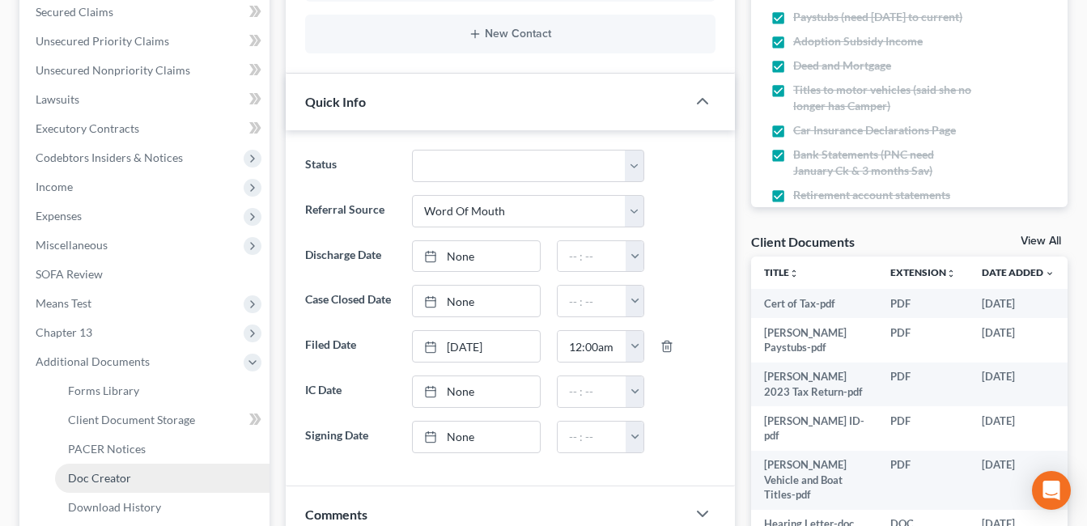
scroll to position [485, 0]
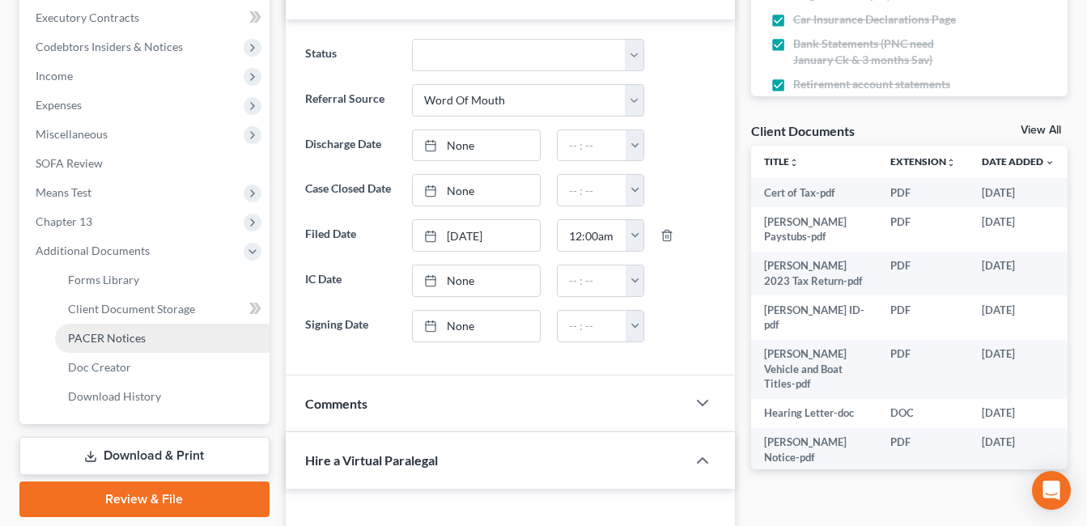
click at [143, 344] on span "PACER Notices" at bounding box center [107, 338] width 78 height 14
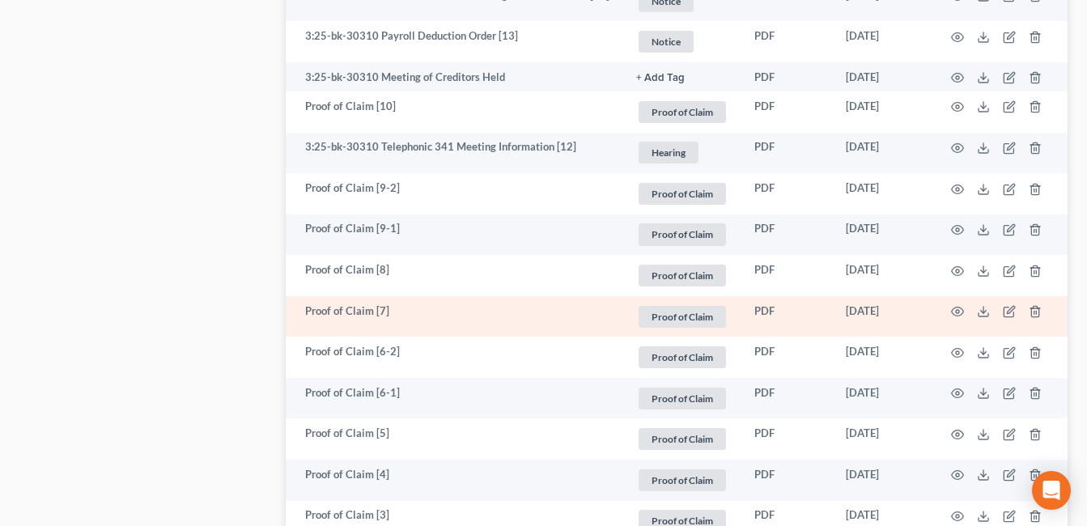
scroll to position [1214, 0]
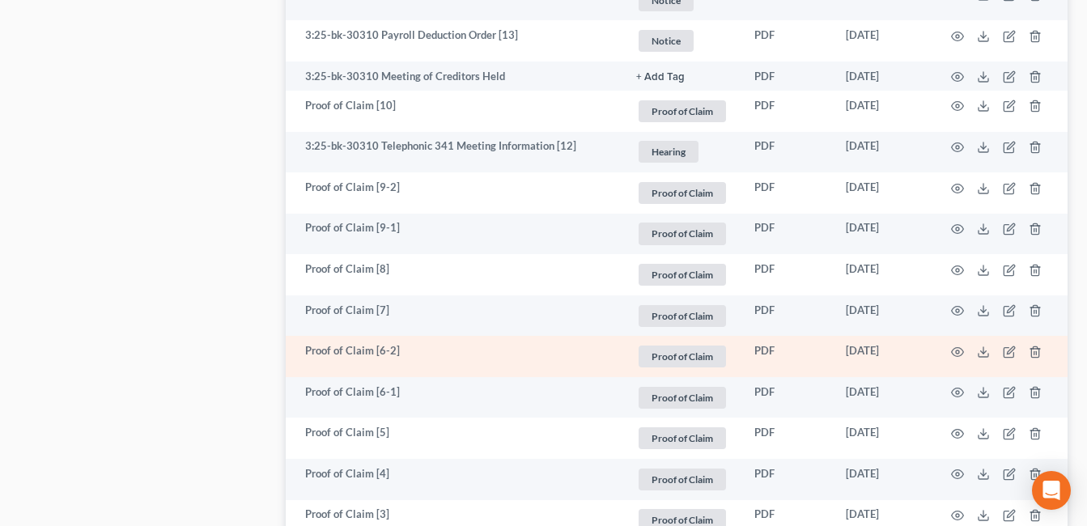
scroll to position [1214, 0]
click at [984, 354] on icon at bounding box center [983, 351] width 13 height 13
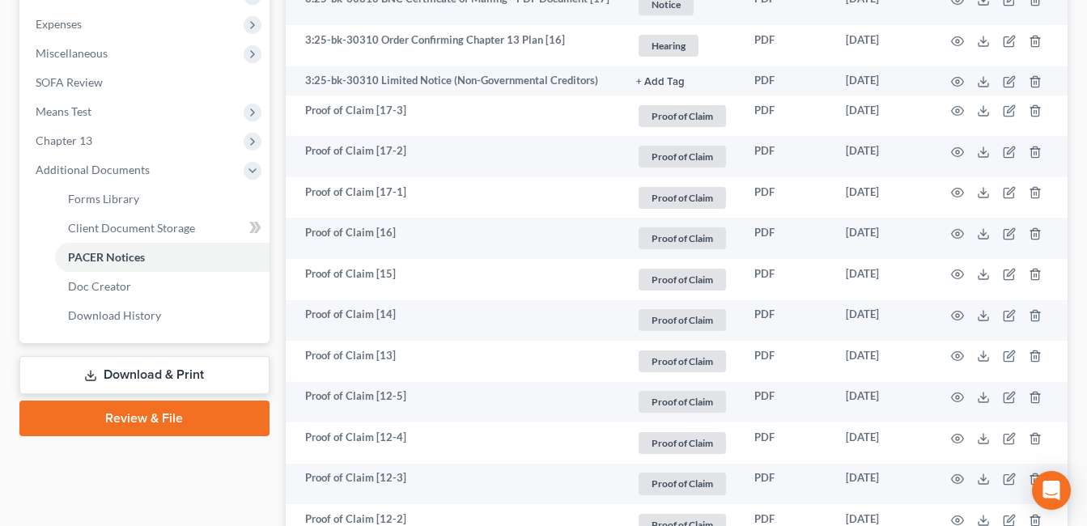
scroll to position [81, 0]
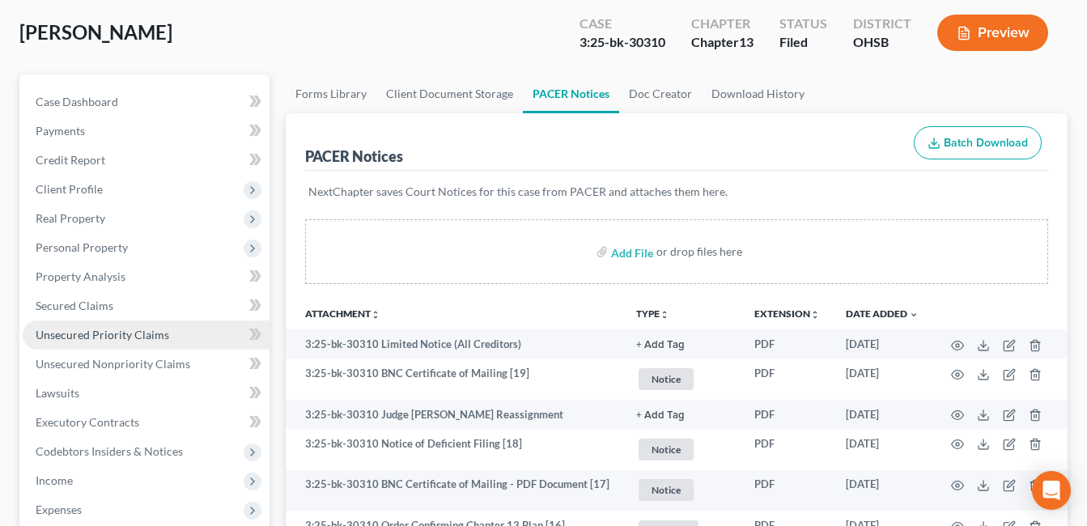
click at [125, 334] on span "Unsecured Priority Claims" at bounding box center [103, 335] width 134 height 14
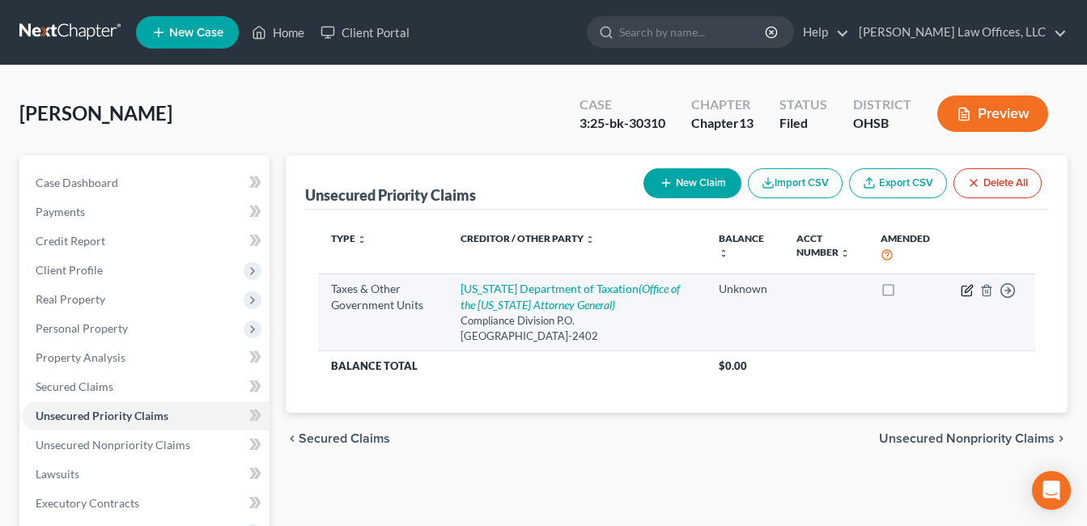
click at [966, 290] on icon "button" at bounding box center [967, 288] width 7 height 7
select select "2"
select select "36"
select select "0"
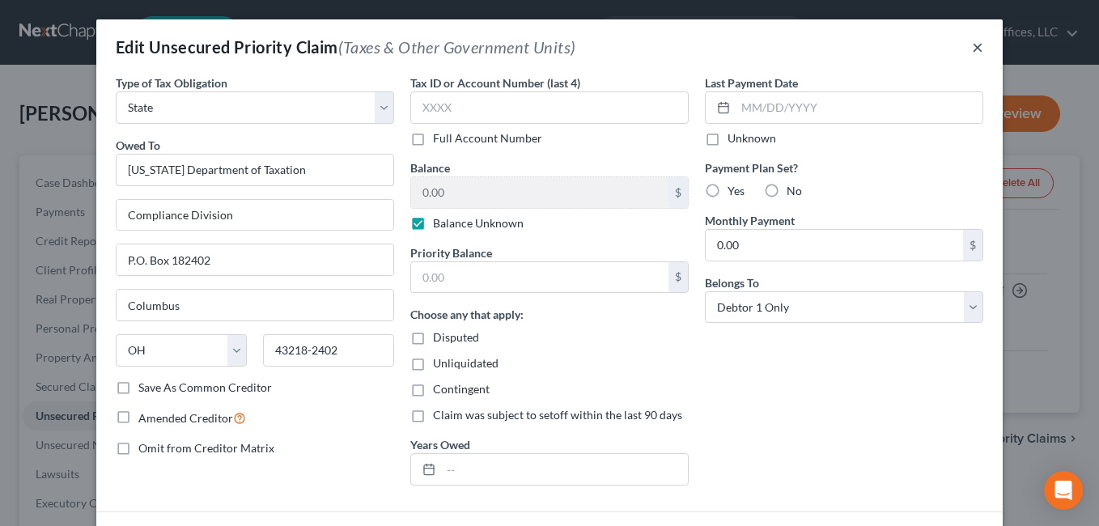
click at [973, 46] on button "×" at bounding box center [977, 46] width 11 height 19
